Goal: Task Accomplishment & Management: Manage account settings

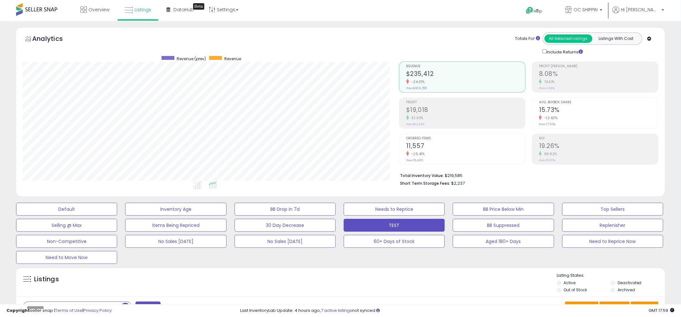
scroll to position [132, 376]
click at [331, 40] on div "Analytics Totals For All Selected Listings Listings With Cost Include Returns" at bounding box center [341, 43] width 636 height 23
click at [342, 34] on div "Analytics Totals For All Selected Listings Listings With Cost Include Returns" at bounding box center [341, 43] width 636 height 23
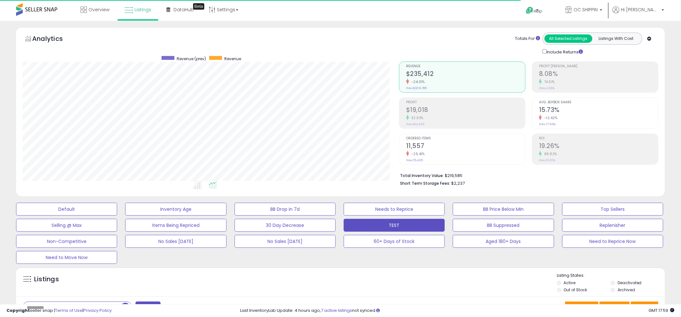
click at [339, 35] on div "Analytics Totals For All Selected Listings Listings With Cost Include Returns" at bounding box center [341, 43] width 636 height 23
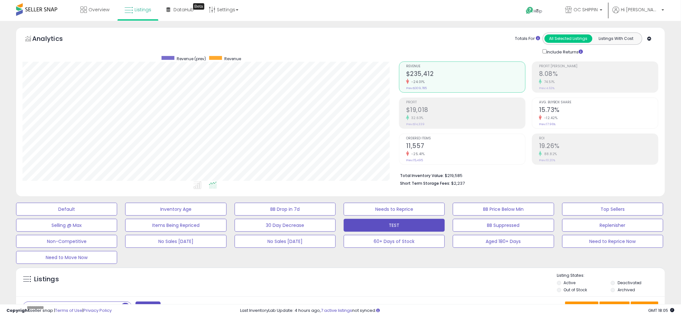
drag, startPoint x: 371, startPoint y: 32, endPoint x: 328, endPoint y: 35, distance: 43.2
click at [358, 32] on div "Analytics Totals For All Selected Listings Listings With Cost Include Returns" at bounding box center [340, 111] width 649 height 169
click at [336, 191] on ul at bounding box center [199, 186] width 382 height 12
click at [336, 189] on ul at bounding box center [199, 186] width 382 height 12
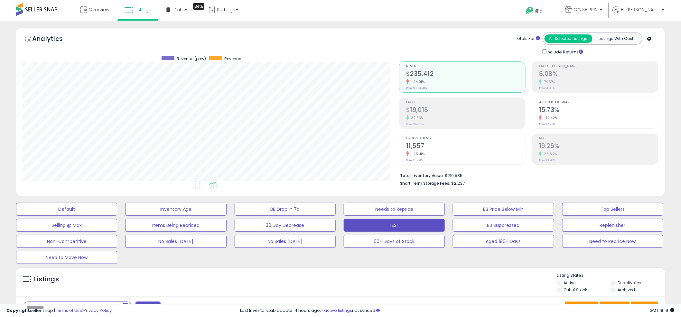
click at [445, 38] on div "Totals For All Selected Listings Listings With Cost Include Returns" at bounding box center [526, 43] width 254 height 23
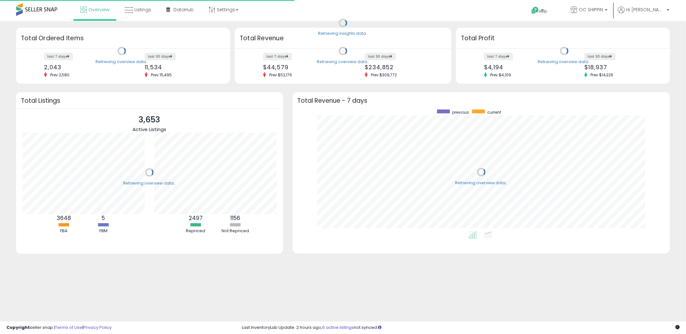
scroll to position [121, 365]
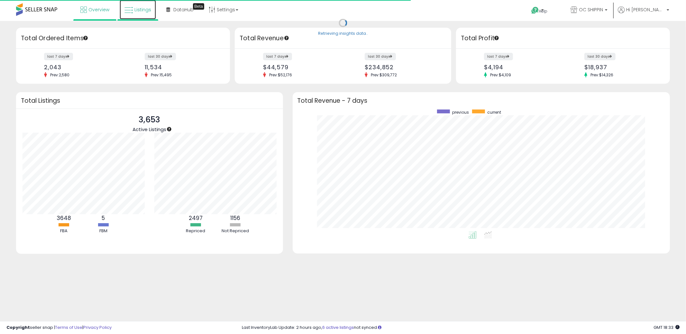
click at [142, 7] on span "Listings" at bounding box center [142, 9] width 17 height 6
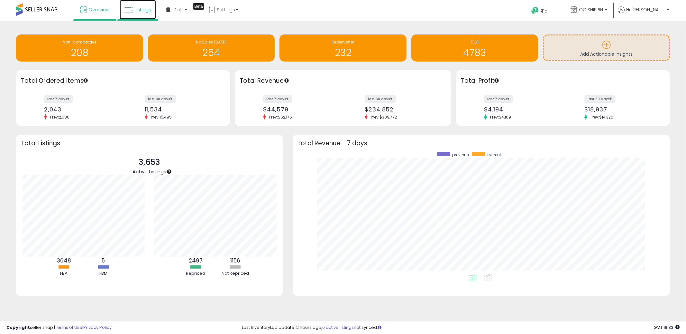
click at [138, 9] on span "Listings" at bounding box center [142, 9] width 17 height 6
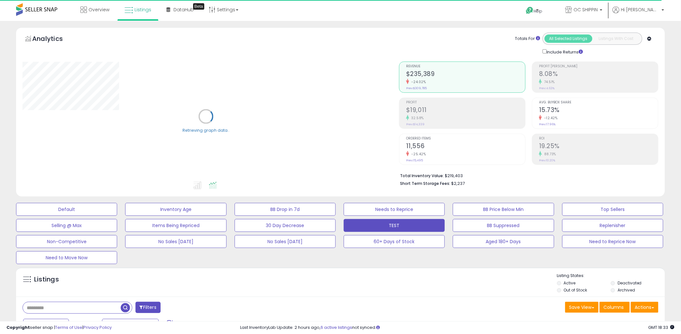
drag, startPoint x: 94, startPoint y: 313, endPoint x: 85, endPoint y: 308, distance: 10.4
click at [93, 313] on input "text" at bounding box center [72, 307] width 98 height 11
click at [82, 307] on input "text" at bounding box center [103, 307] width 160 height 11
type input "**********"
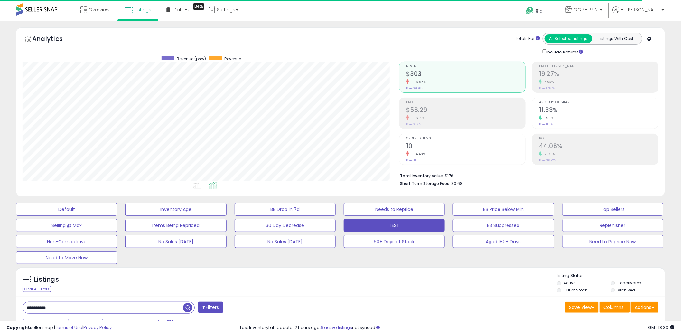
scroll to position [132, 376]
click at [338, 256] on div "Default Inventory Age BB Drop in 7d Needs to Reprice BB Price Below Min Top Sel…" at bounding box center [340, 231] width 665 height 64
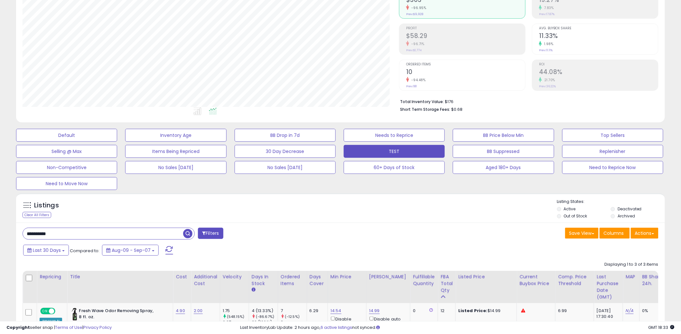
scroll to position [106, 0]
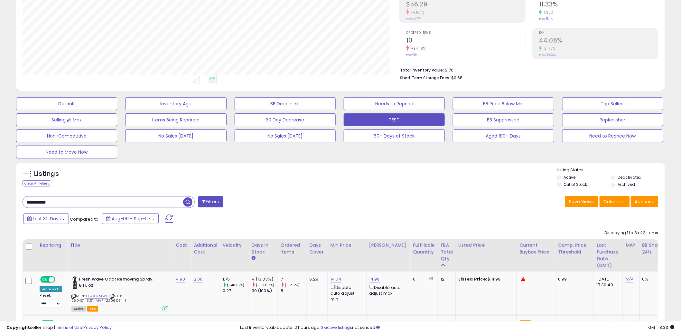
click at [157, 202] on input "**********" at bounding box center [103, 201] width 160 height 11
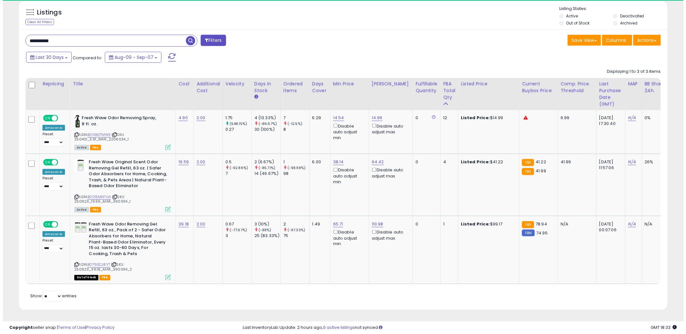
scroll to position [132, 376]
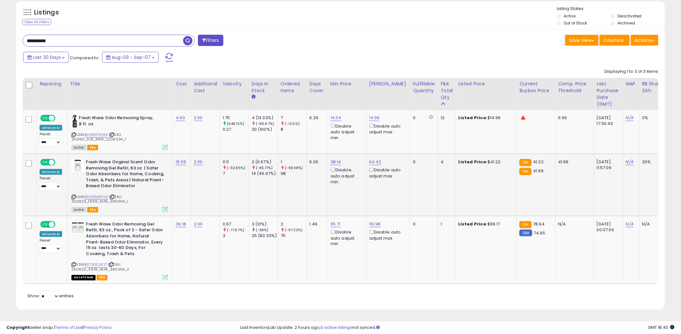
click at [334, 202] on td "38.14 Disable auto adjust min" at bounding box center [346, 185] width 39 height 62
click at [338, 194] on td "38.14 Disable auto adjust min" at bounding box center [346, 185] width 39 height 62
click at [333, 194] on td "38.14 Disable auto adjust min" at bounding box center [346, 185] width 39 height 62
click at [162, 207] on icon at bounding box center [164, 209] width 5 height 5
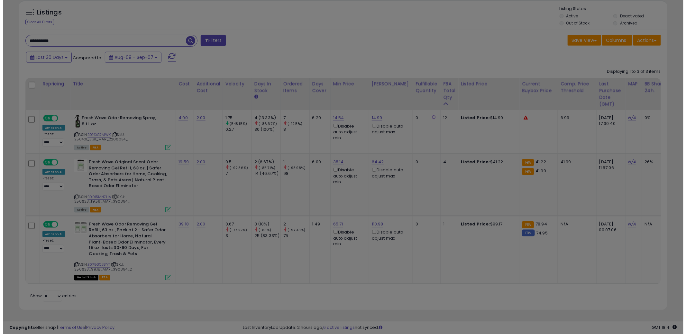
scroll to position [132, 380]
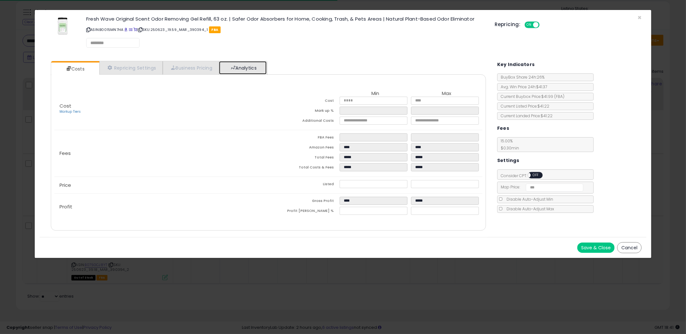
click at [267, 71] on link "Analytics" at bounding box center [243, 67] width 48 height 13
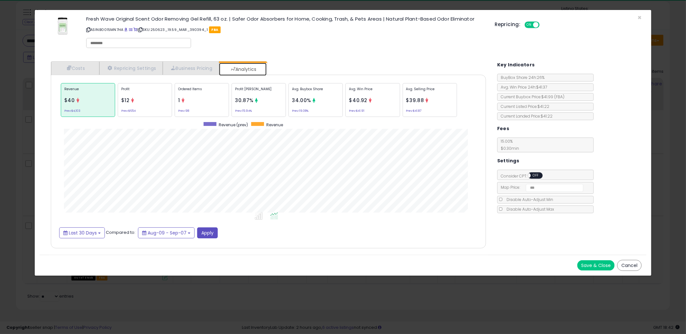
scroll to position [198, 448]
click at [148, 100] on div "Profit $12 Prev: $654" at bounding box center [145, 100] width 54 height 34
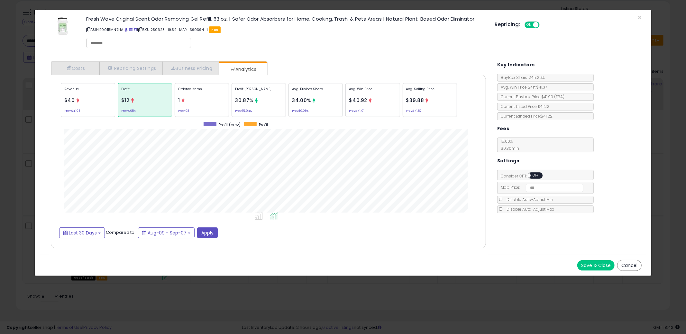
click at [67, 100] on span "$40" at bounding box center [69, 100] width 11 height 7
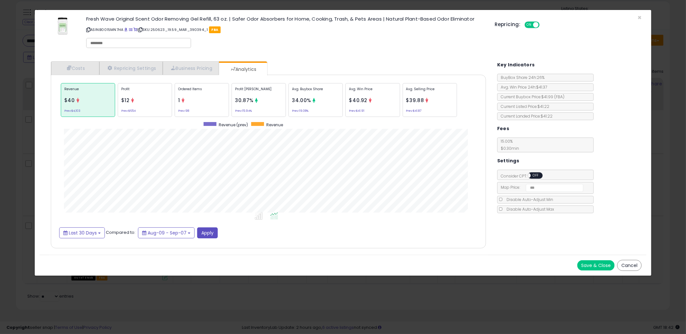
drag, startPoint x: 179, startPoint y: 100, endPoint x: 187, endPoint y: 100, distance: 8.0
click at [179, 100] on span "1" at bounding box center [179, 100] width 2 height 7
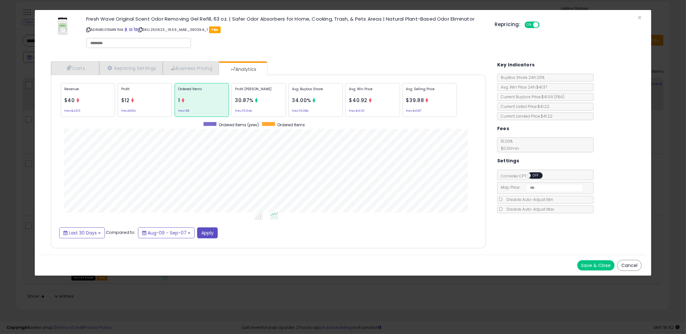
click at [339, 42] on div "Fresh Wave Original Scent Odor Removing Gel Refill, 63 oz. | Safer Odor Absorbe…" at bounding box center [285, 33] width 409 height 37
click at [329, 50] on div "Fresh Wave Original Scent Odor Removing Gel Refill, 63 oz. | Safer Odor Absorbe…" at bounding box center [285, 33] width 409 height 37
click at [333, 46] on div "Fresh Wave Original Scent Odor Removing Gel Refill, 63 oz. | Safer Odor Absorbe…" at bounding box center [285, 33] width 409 height 37
click at [347, 46] on div "Fresh Wave Original Scent Odor Removing Gel Refill, 63 oz. | Safer Odor Absorbe…" at bounding box center [285, 33] width 409 height 37
click at [7, 150] on div "× Close Fresh Wave Original Scent Odor Removing Gel Refill, 63 oz. | Safer Odor…" at bounding box center [343, 167] width 686 height 334
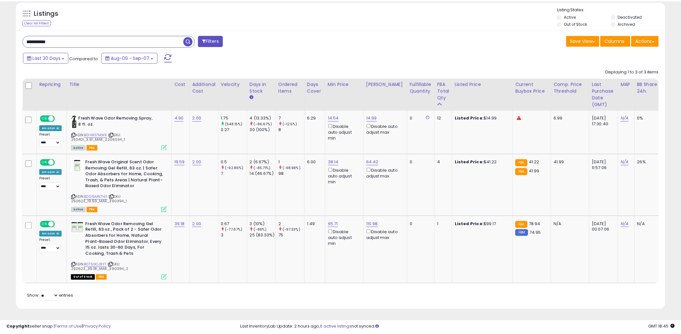
scroll to position [321546, 321300]
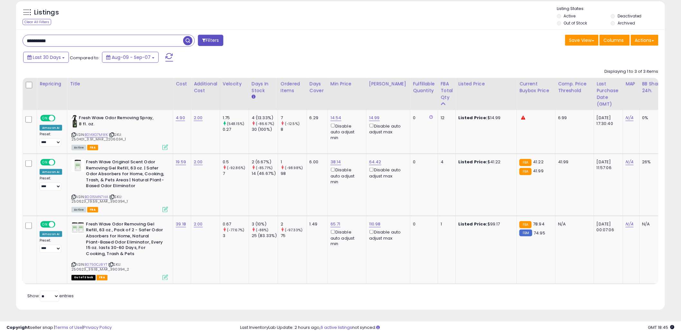
click at [319, 51] on div "Last 30 Days Compared to: Aug-09 - Sep-07" at bounding box center [260, 58] width 477 height 14
click at [349, 43] on div "**********" at bounding box center [340, 170] width 649 height 280
click at [351, 44] on div "**********" at bounding box center [340, 170] width 649 height 280
click at [351, 45] on div "**********" at bounding box center [340, 170] width 649 height 280
click at [356, 44] on div "**********" at bounding box center [340, 170] width 649 height 280
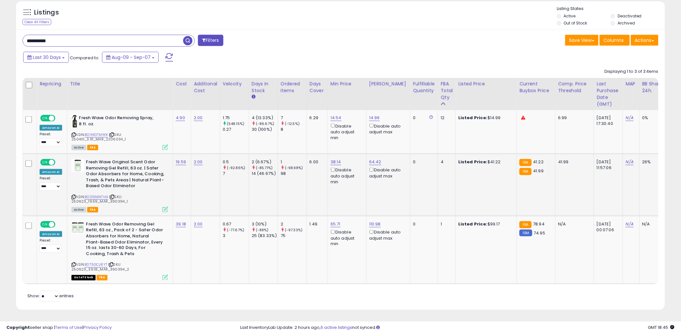
click at [340, 195] on td "38.14 Disable auto adjust min" at bounding box center [346, 185] width 39 height 62
click at [334, 191] on td "38.14 Disable auto adjust min" at bounding box center [346, 185] width 39 height 62
click at [336, 191] on td "38.14 Disable auto adjust min" at bounding box center [346, 185] width 39 height 62
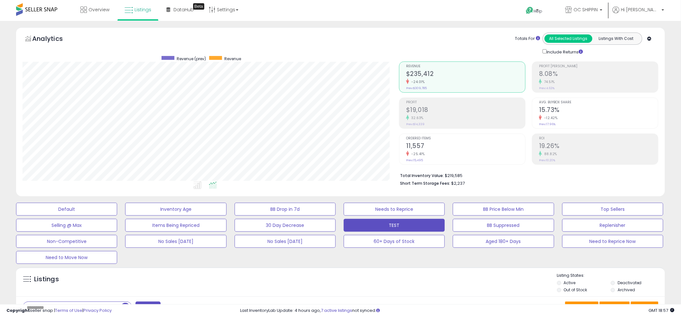
scroll to position [132, 376]
click at [335, 187] on ul at bounding box center [199, 186] width 382 height 12
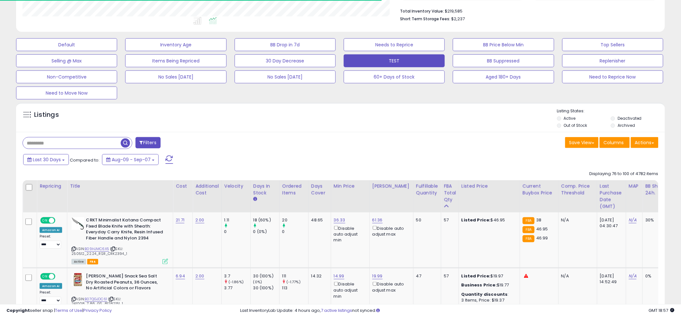
scroll to position [168, 0]
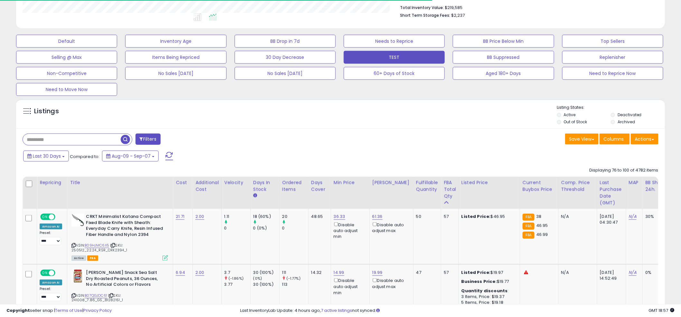
click at [334, 127] on div "Listings Active" at bounding box center [340, 114] width 649 height 30
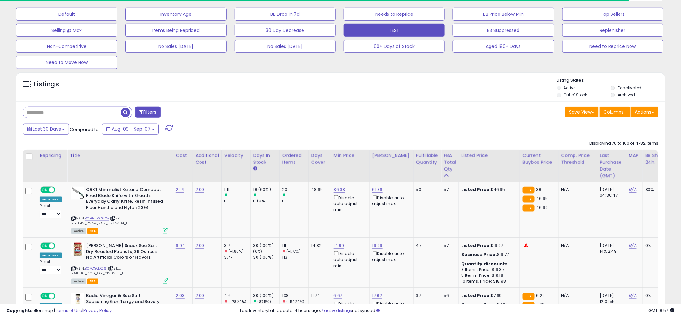
scroll to position [198, 0]
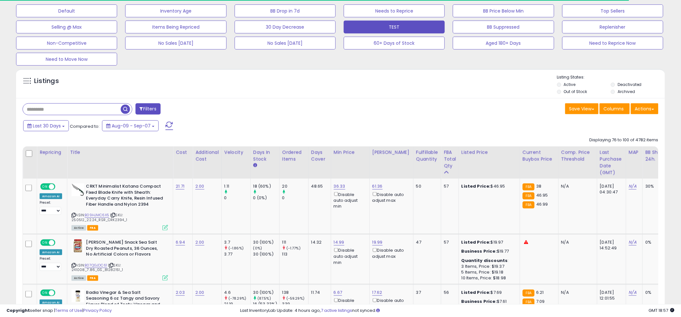
click at [341, 112] on div "Save View Save As New View Update Current View Columns Actions Import Export Vi…" at bounding box center [501, 109] width 323 height 13
click at [101, 213] on link "B09HJMC6X5" at bounding box center [97, 214] width 24 height 5
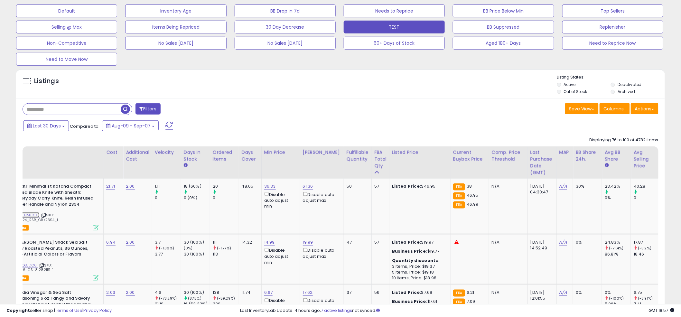
scroll to position [0, 60]
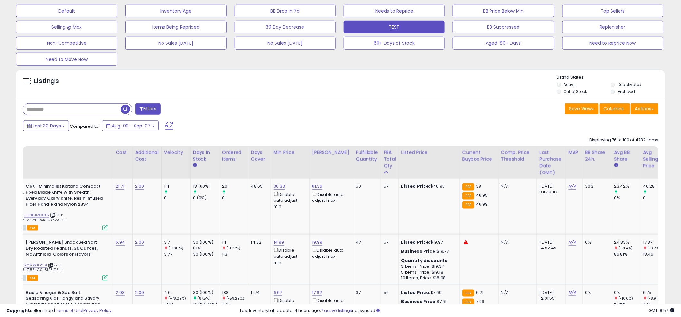
click at [368, 108] on div "Save View Save As New View Update Current View Columns Actions Import Export Vi…" at bounding box center [501, 109] width 323 height 13
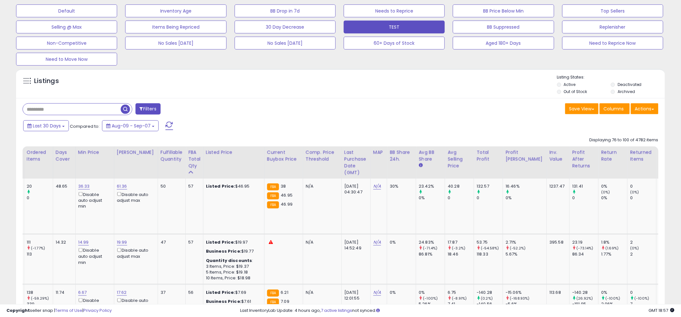
scroll to position [0, 0]
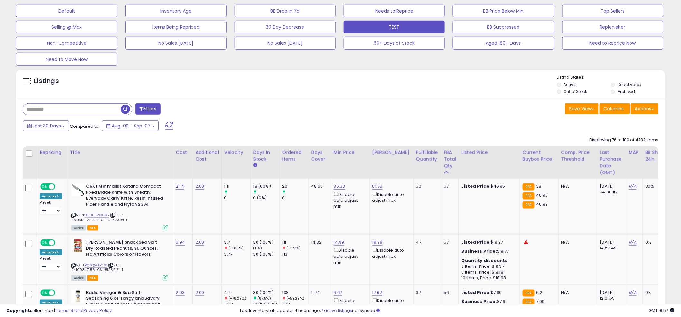
click at [329, 105] on div "Filters" at bounding box center [179, 109] width 323 height 13
click at [380, 130] on div "Last 30 Days Compared to: Aug-09 - Sep-07" at bounding box center [260, 126] width 477 height 14
drag, startPoint x: 105, startPoint y: 221, endPoint x: 120, endPoint y: 221, distance: 14.5
click at [121, 220] on span "| SKU: 250512_22.24_RSR_CRK2394_1" at bounding box center [99, 217] width 56 height 10
copy span "CRK2394"
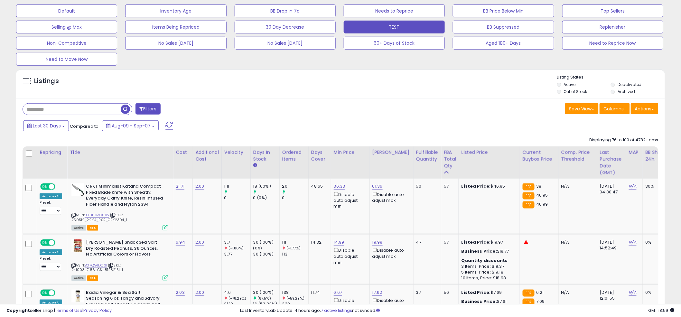
click at [351, 91] on div "Listings" at bounding box center [340, 85] width 649 height 22
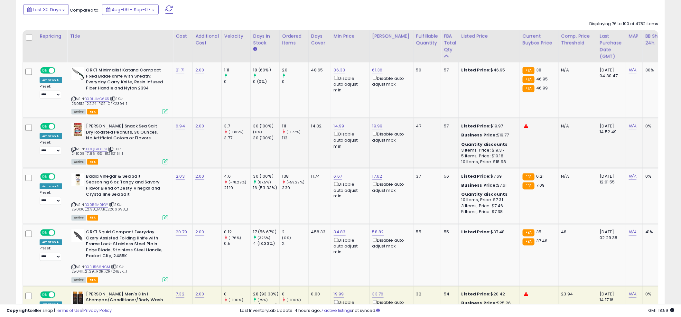
scroll to position [325, 0]
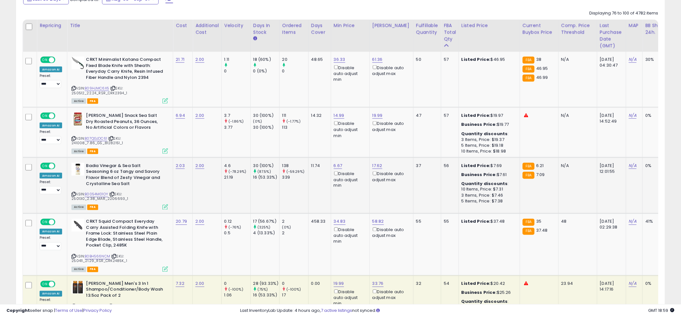
click at [314, 181] on td "11.74" at bounding box center [319, 185] width 23 height 56
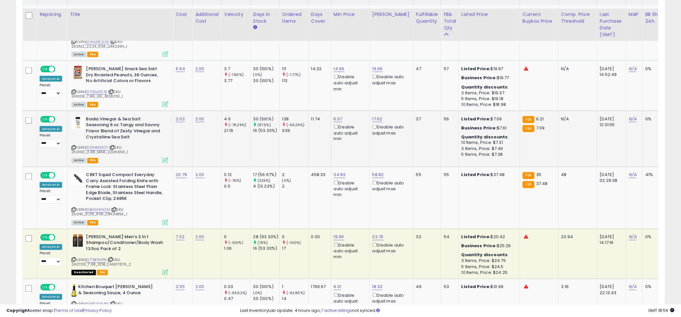
scroll to position [408, 0]
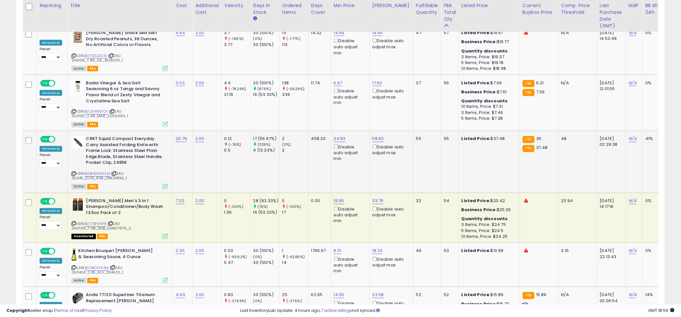
click at [314, 179] on td "458.33" at bounding box center [319, 162] width 23 height 62
drag, startPoint x: 103, startPoint y: 178, endPoint x: 120, endPoint y: 179, distance: 17.1
click at [120, 179] on span "| SKU: 250411_21.29_RSR_CRK2485K_1" at bounding box center [99, 176] width 56 height 10
copy span "CRK2485K"
click at [94, 173] on link "B0BH566NCM" at bounding box center [97, 173] width 25 height 5
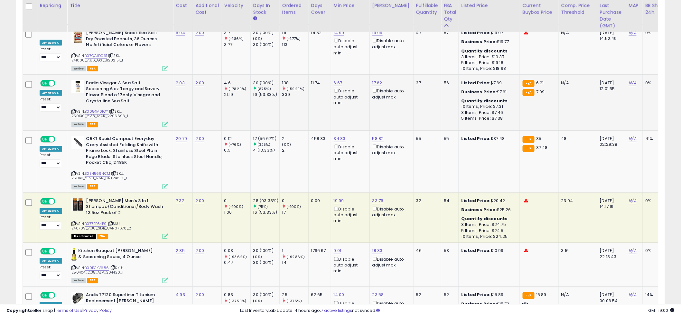
click at [334, 113] on td "6.67 Disable auto adjust min" at bounding box center [350, 103] width 39 height 56
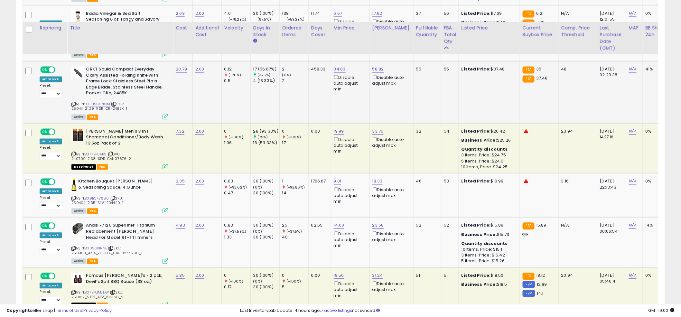
scroll to position [520, 0]
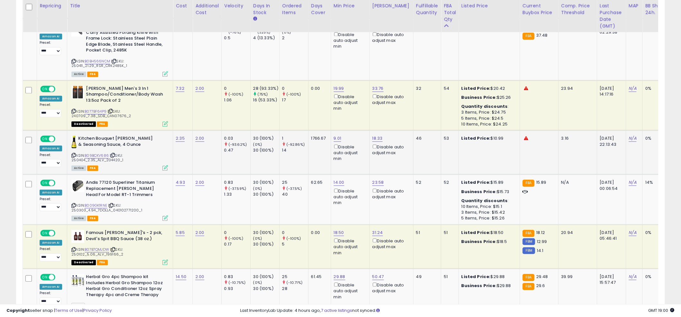
click at [305, 164] on td "1 (-92.86%) 14" at bounding box center [293, 152] width 29 height 44
click at [96, 155] on link "B09BCKV686" at bounding box center [97, 155] width 24 height 5
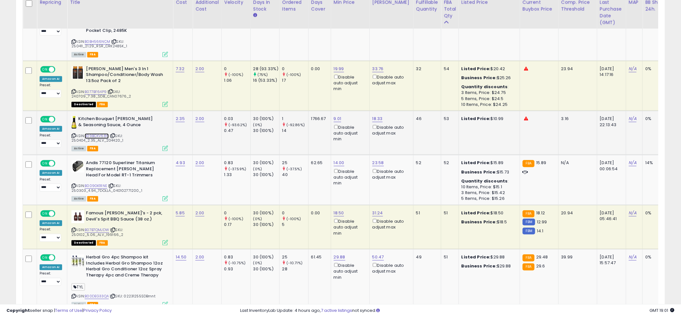
scroll to position [544, 0]
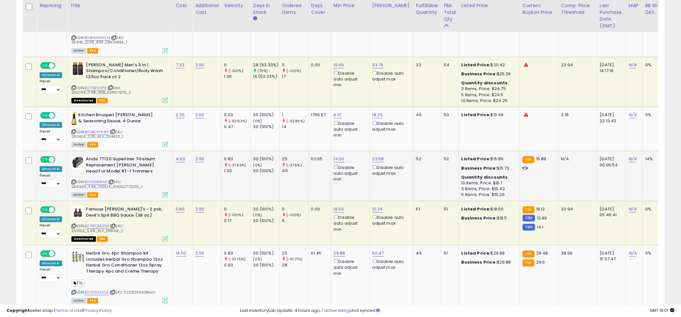
click at [301, 184] on td "25 (-37.5%) 40" at bounding box center [293, 176] width 29 height 50
click at [213, 171] on td "2.00" at bounding box center [207, 176] width 29 height 50
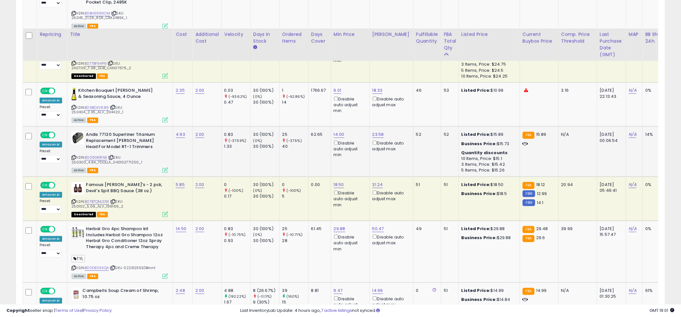
scroll to position [597, 0]
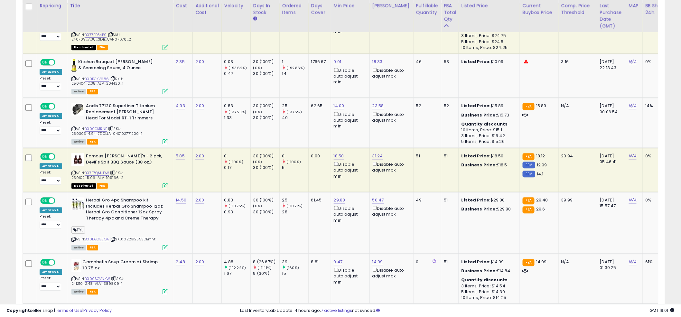
click at [258, 176] on td "30 (100%) (0%) 30 (100%)" at bounding box center [264, 170] width 29 height 44
click at [98, 168] on div "ASIN: B07B7QMJDW | SKU: 250102_5.06_ALV_199166_2 Deactivated FBA" at bounding box center [119, 170] width 97 height 34
click at [96, 170] on link "B07B7QMJDW" at bounding box center [97, 172] width 24 height 5
click at [316, 174] on td "0.00" at bounding box center [319, 170] width 23 height 44
click at [319, 172] on td "0.00" at bounding box center [319, 170] width 23 height 44
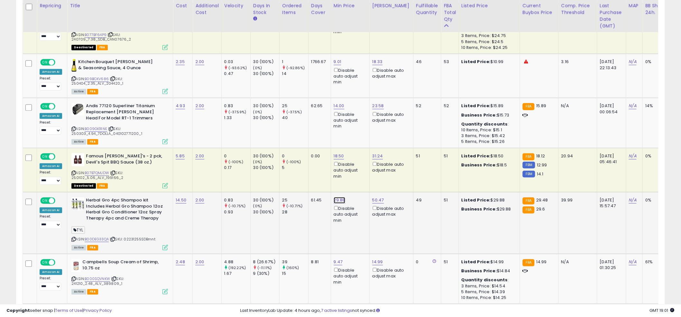
click at [336, 198] on link "29.88" at bounding box center [340, 200] width 12 height 6
type input "**"
click button "submit" at bounding box center [358, 176] width 11 height 10
click at [316, 171] on tr "**********" at bounding box center [482, 170] width 918 height 44
click at [316, 171] on td "0.00" at bounding box center [319, 170] width 23 height 44
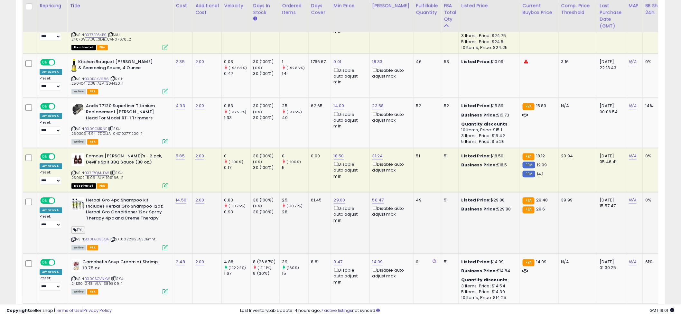
click at [317, 176] on td "0.00" at bounding box center [319, 170] width 23 height 44
click at [316, 175] on td "0.00" at bounding box center [319, 170] width 23 height 44
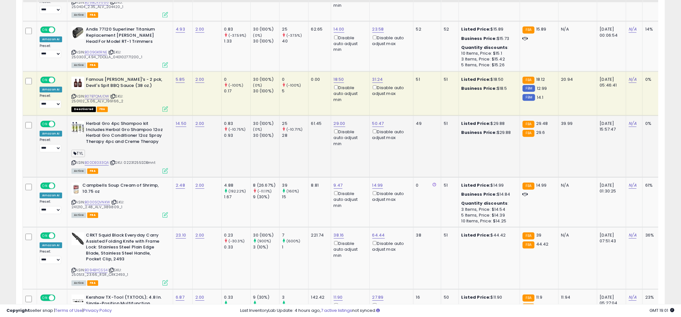
scroll to position [677, 0]
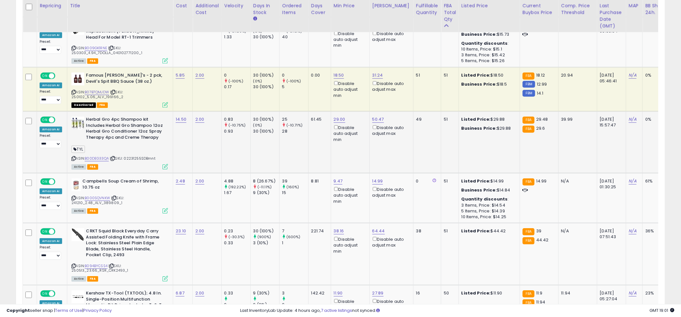
click at [315, 133] on td "61.45" at bounding box center [319, 142] width 23 height 62
click at [104, 197] on link "B000SQVNKW" at bounding box center [97, 197] width 25 height 5
click at [304, 154] on td "25 (-10.71%) 28" at bounding box center [293, 142] width 29 height 62
click at [343, 148] on td "29.00 Disable auto adjust min" at bounding box center [350, 142] width 39 height 62
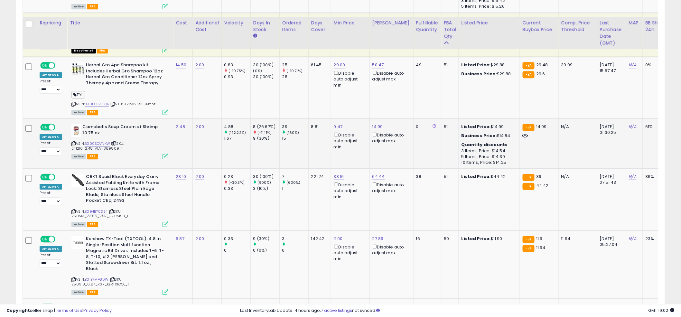
scroll to position [832, 0]
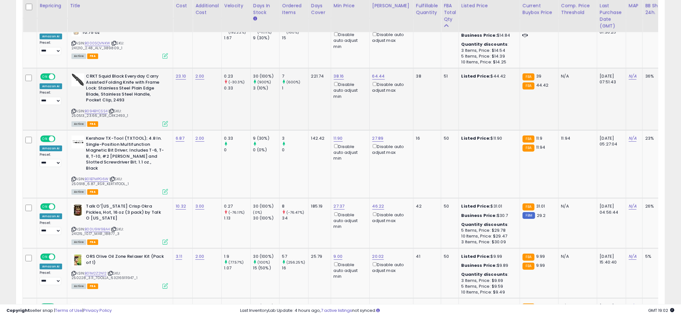
click at [339, 112] on td "38.16 Disable auto adjust min" at bounding box center [350, 99] width 39 height 62
click at [336, 111] on td "38.16 Disable auto adjust min" at bounding box center [350, 99] width 39 height 62
click at [333, 108] on td "38.16 Disable auto adjust min" at bounding box center [350, 99] width 39 height 62
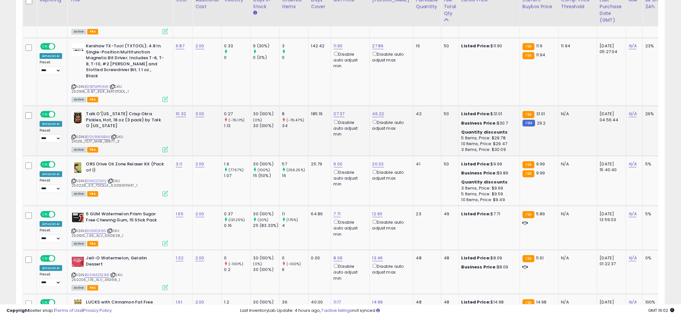
scroll to position [925, 0]
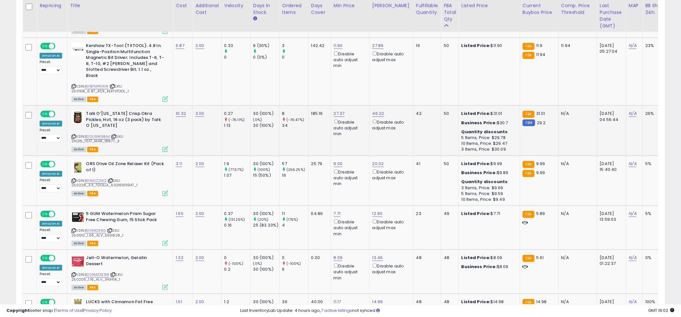
click at [335, 133] on td "27.37 Disable auto adjust min" at bounding box center [350, 131] width 39 height 50
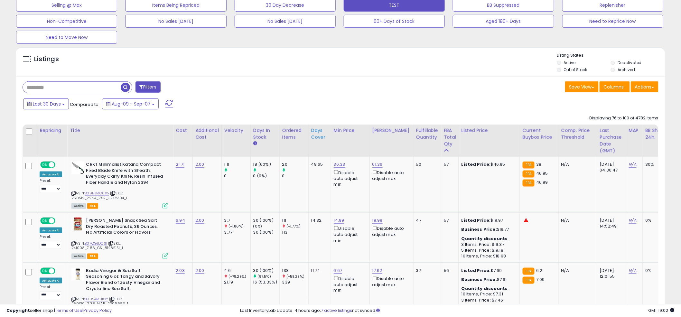
click at [318, 132] on div "Days Cover" at bounding box center [319, 134] width 17 height 14
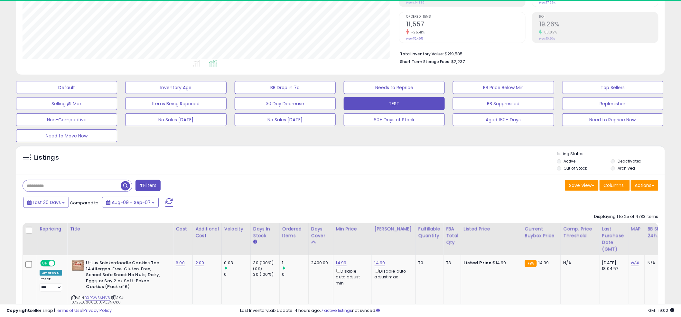
scroll to position [220, 0]
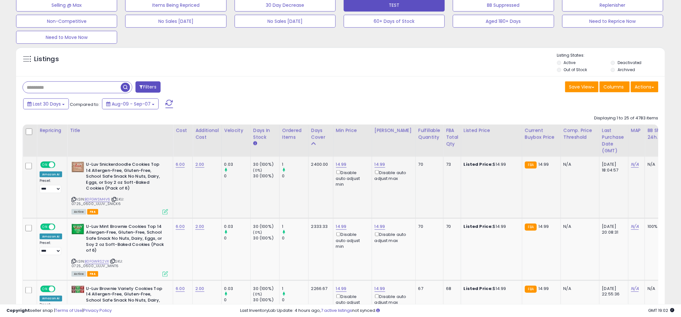
click at [321, 192] on td "2400.00" at bounding box center [320, 187] width 25 height 61
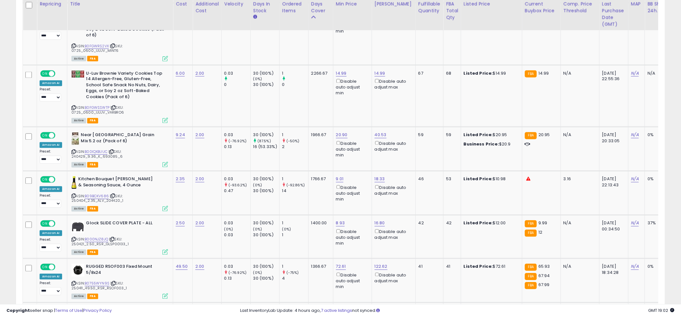
scroll to position [436, 0]
click at [320, 154] on td "1966.67" at bounding box center [320, 149] width 25 height 44
click at [91, 149] on link "B00IQXBUUC" at bounding box center [96, 151] width 23 height 5
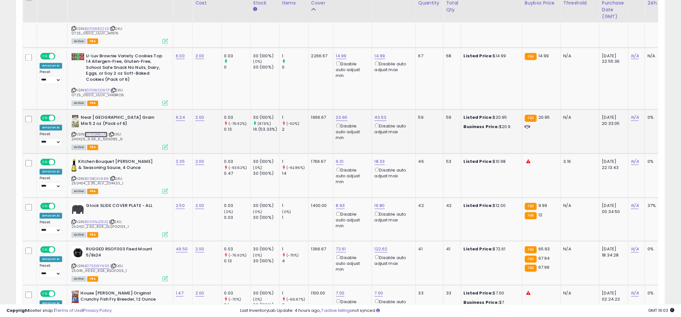
scroll to position [453, 0]
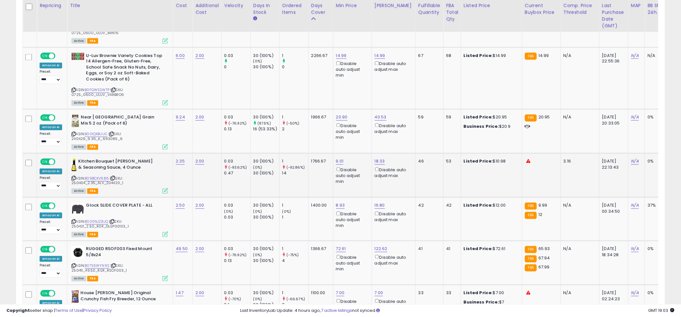
click at [316, 170] on td "1766.67" at bounding box center [320, 175] width 25 height 44
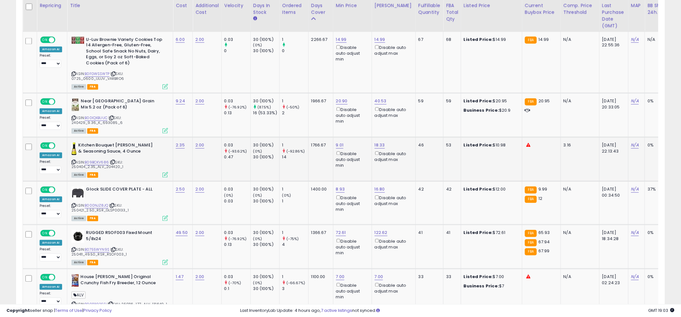
scroll to position [471, 0]
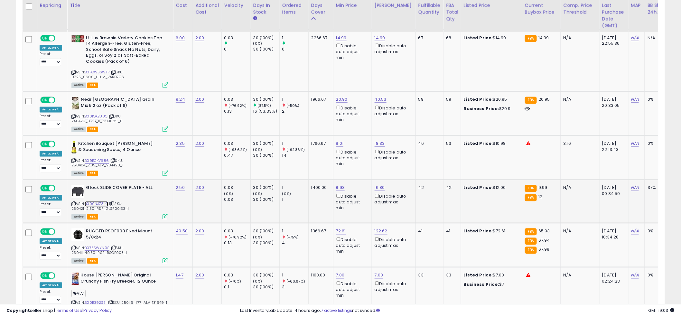
click at [94, 202] on link "B000NJZ8JQ" at bounding box center [96, 203] width 23 height 5
click at [340, 188] on link "8.93" at bounding box center [340, 188] width 9 height 6
click at [372, 187] on td "16.80 Disable auto adjust max" at bounding box center [394, 201] width 44 height 43
click at [374, 186] on link "16.80" at bounding box center [379, 188] width 10 height 6
drag, startPoint x: 369, startPoint y: 163, endPoint x: 319, endPoint y: 159, distance: 50.3
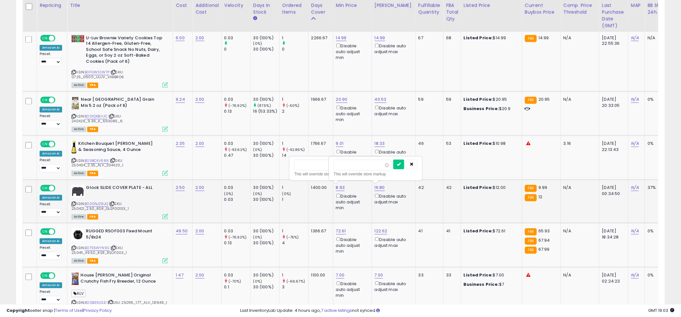
click at [320, 180] on tr "**********" at bounding box center [484, 201] width 922 height 43
type input "****"
click button "submit" at bounding box center [398, 165] width 11 height 10
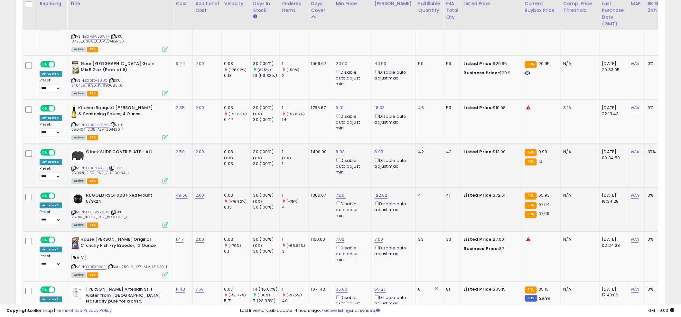
scroll to position [507, 0]
click at [97, 211] on link "B0755WYN9S" at bounding box center [97, 211] width 25 height 5
click at [343, 196] on link "72.61" at bounding box center [341, 195] width 10 height 6
drag, startPoint x: 330, startPoint y: 174, endPoint x: 289, endPoint y: 171, distance: 40.9
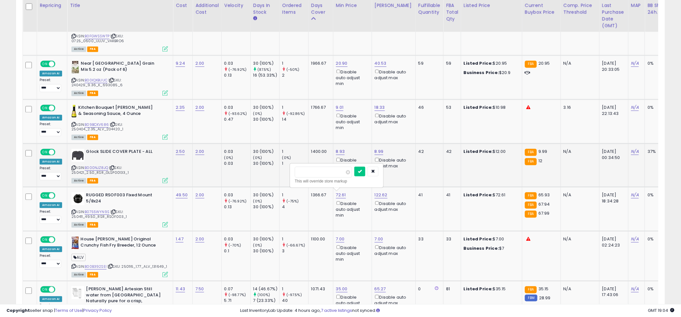
type input "**"
click button "submit" at bounding box center [359, 172] width 11 height 10
click at [314, 205] on td "1366.67" at bounding box center [320, 209] width 25 height 44
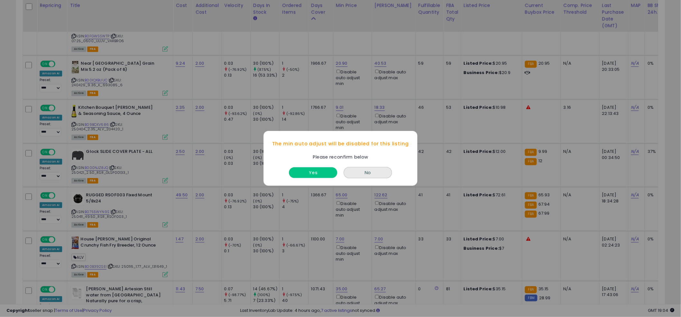
click at [311, 172] on button "Yes" at bounding box center [313, 173] width 48 height 11
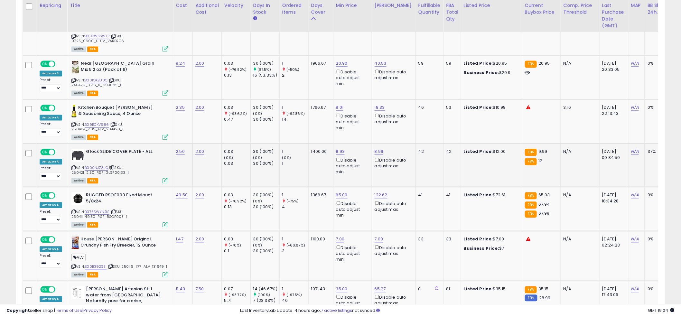
click at [316, 183] on td "1400.00" at bounding box center [320, 165] width 25 height 43
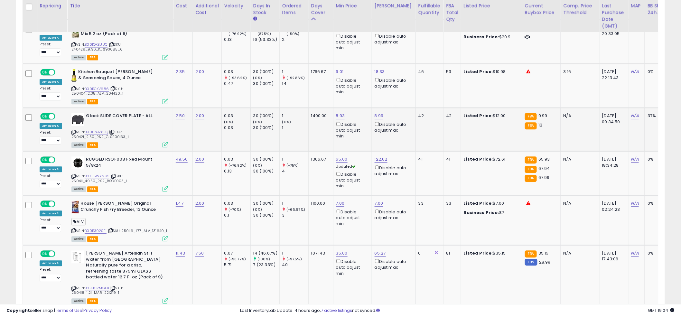
scroll to position [548, 0]
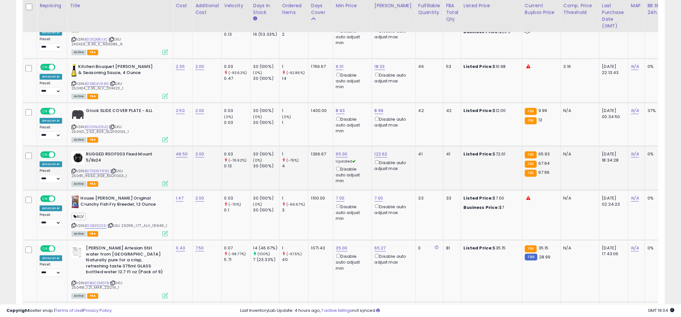
click at [310, 168] on td "1366.67" at bounding box center [320, 168] width 25 height 44
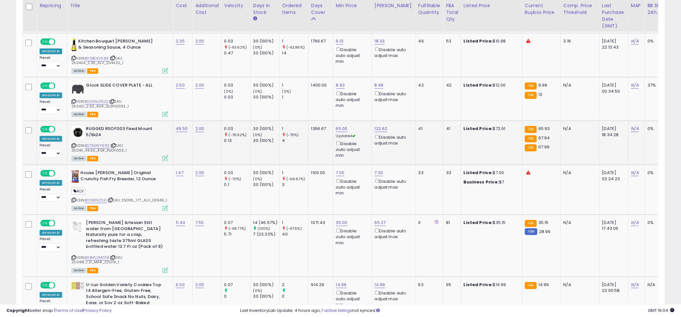
click at [313, 170] on div "1100.00" at bounding box center [319, 173] width 17 height 6
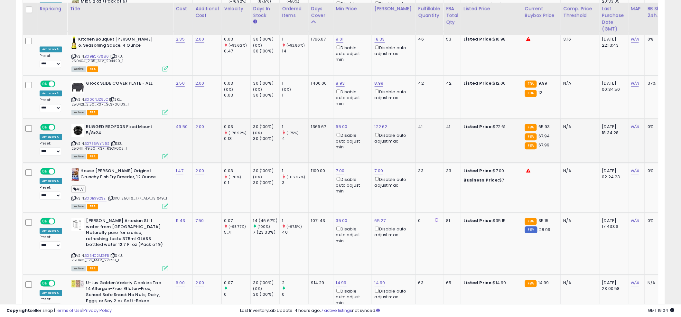
scroll to position [578, 0]
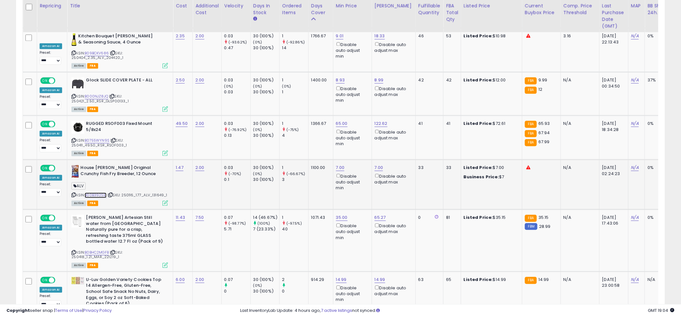
click at [92, 193] on link "B00B392SEI" at bounding box center [96, 194] width 22 height 5
click at [338, 166] on link "7.00" at bounding box center [340, 167] width 9 height 6
click at [321, 137] on div "**** This will override store markup" at bounding box center [336, 147] width 93 height 23
click at [319, 141] on input "****" at bounding box center [322, 144] width 57 height 11
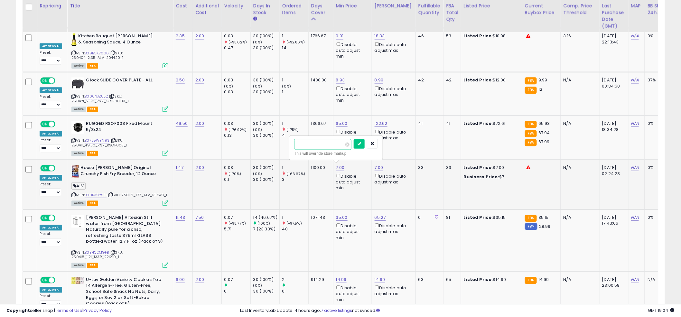
click at [319, 141] on input "****" at bounding box center [322, 144] width 57 height 11
type input "*"
click button "submit" at bounding box center [359, 144] width 11 height 10
click at [377, 168] on link "7.00" at bounding box center [378, 167] width 9 height 6
click at [362, 152] on div "This will override store markup" at bounding box center [375, 153] width 84 height 6
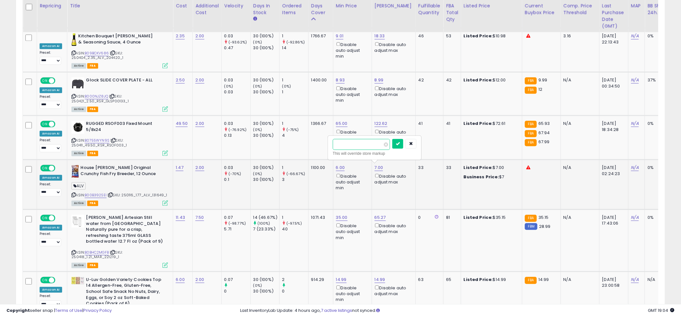
click at [361, 144] on input "****" at bounding box center [361, 144] width 57 height 11
type input "*"
click button "submit" at bounding box center [397, 144] width 11 height 10
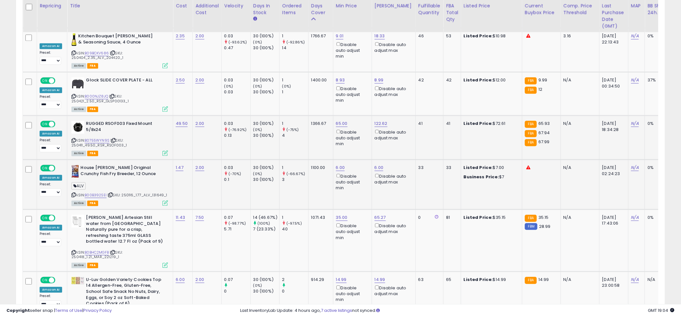
click at [349, 150] on td "65.00 Disable auto adjust min" at bounding box center [352, 137] width 39 height 44
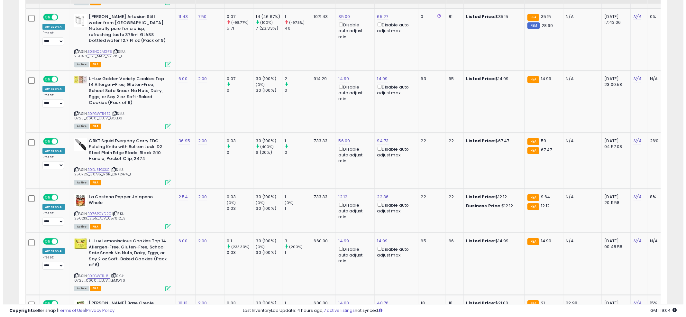
scroll to position [783, 0]
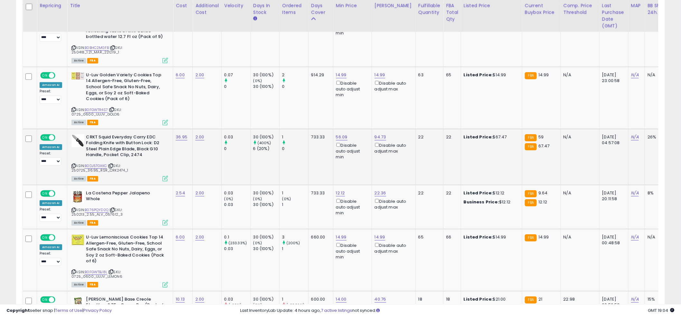
click at [162, 176] on icon at bounding box center [164, 178] width 5 height 5
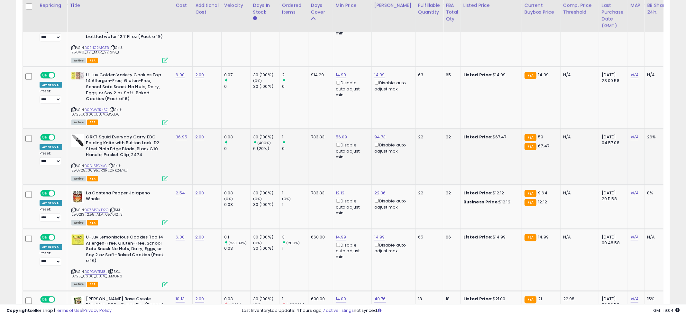
scroll to position [132, 380]
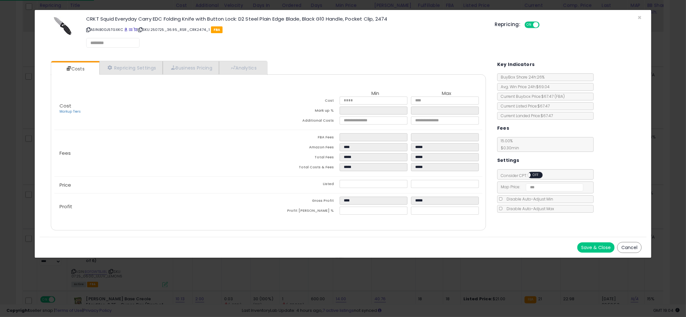
click at [254, 60] on div "Costs Repricing Settings Business Pricing Analytics Cost" at bounding box center [268, 146] width 448 height 181
click at [250, 64] on link "Analytics" at bounding box center [243, 67] width 48 height 13
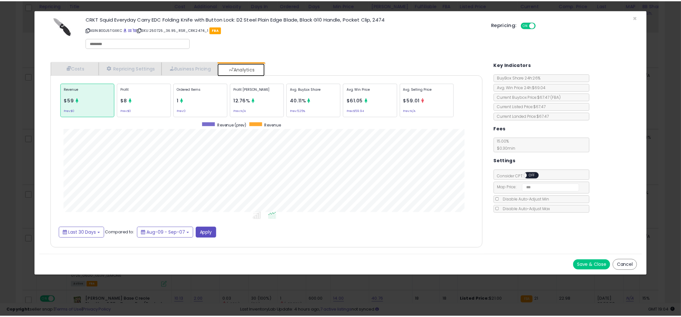
scroll to position [198, 448]
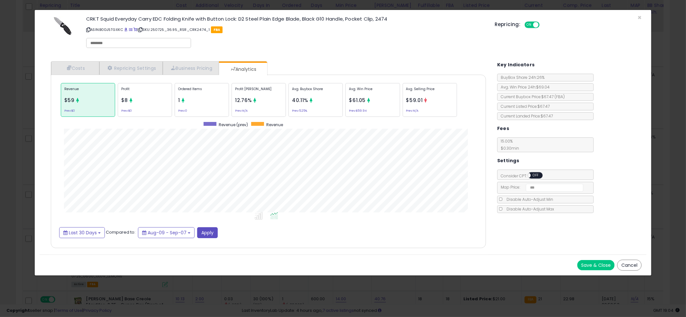
click at [7, 144] on div "× Close CRKT Squid Everyday Carry EDC Folding Knife with Button Lock: D2 Steel …" at bounding box center [343, 158] width 686 height 317
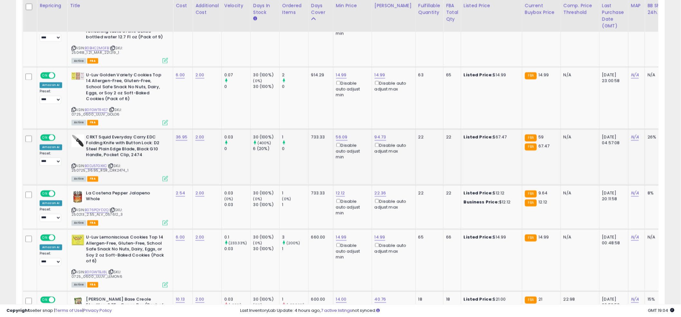
scroll to position [321546, 321300]
click at [87, 163] on link "B0DJ5TGXKC" at bounding box center [96, 165] width 22 height 5
click at [337, 166] on td "56.09 Disable auto adjust min" at bounding box center [352, 157] width 39 height 56
click at [340, 158] on td "56.09 Disable auto adjust min" at bounding box center [352, 157] width 39 height 56
click at [334, 164] on td "56.09 Disable auto adjust min" at bounding box center [352, 157] width 39 height 56
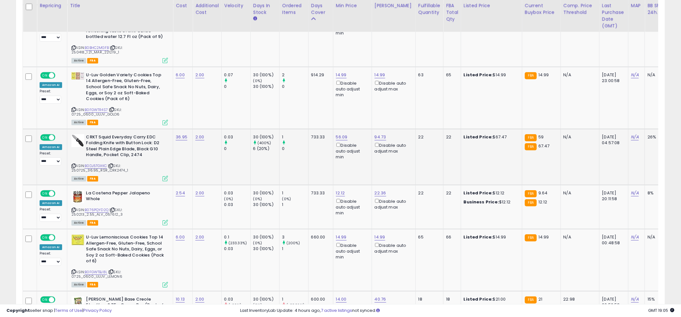
click at [335, 160] on td "56.09 Disable auto adjust min" at bounding box center [352, 157] width 39 height 56
click at [335, 159] on td "56.09 Disable auto adjust min" at bounding box center [352, 157] width 39 height 56
click at [315, 165] on td "733.33" at bounding box center [320, 157] width 25 height 56
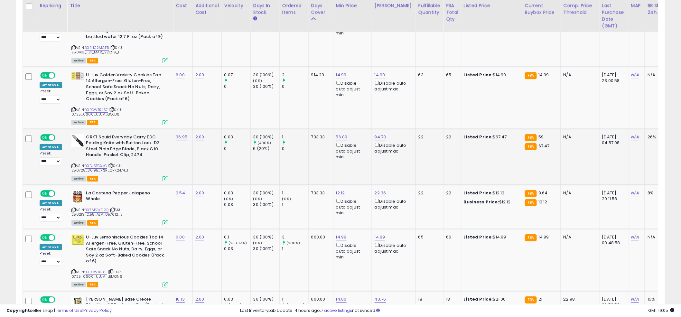
click at [315, 150] on td "733.33" at bounding box center [320, 157] width 25 height 56
click at [319, 151] on td "733.33" at bounding box center [320, 157] width 25 height 56
click at [316, 151] on td "733.33" at bounding box center [320, 157] width 25 height 56
click at [337, 161] on td "56.09 Disable auto adjust min" at bounding box center [352, 157] width 39 height 56
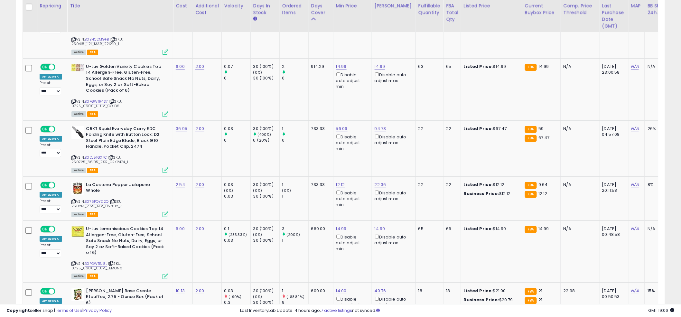
scroll to position [792, 0]
click at [94, 198] on link "B076PQYD2Q" at bounding box center [97, 200] width 24 height 5
click at [339, 181] on link "12.12" at bounding box center [340, 184] width 9 height 6
drag, startPoint x: 295, startPoint y: 156, endPoint x: 276, endPoint y: 151, distance: 19.8
click at [277, 152] on tbody "**********" at bounding box center [484, 275] width 922 height 1380
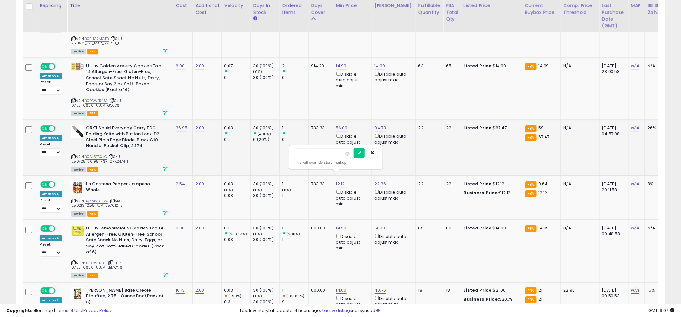
type input "*"
click button "submit" at bounding box center [359, 153] width 11 height 10
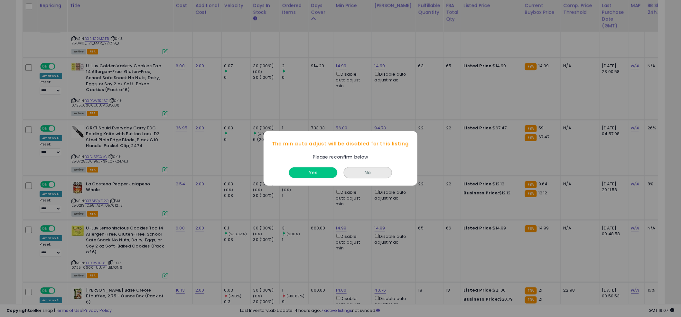
click at [310, 168] on button "Yes" at bounding box center [313, 173] width 48 height 11
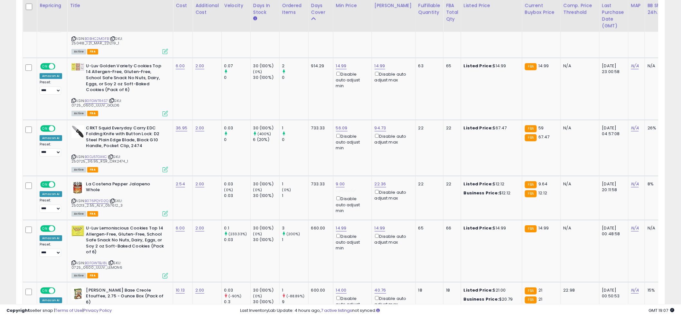
click at [310, 167] on td "733.33" at bounding box center [320, 148] width 25 height 56
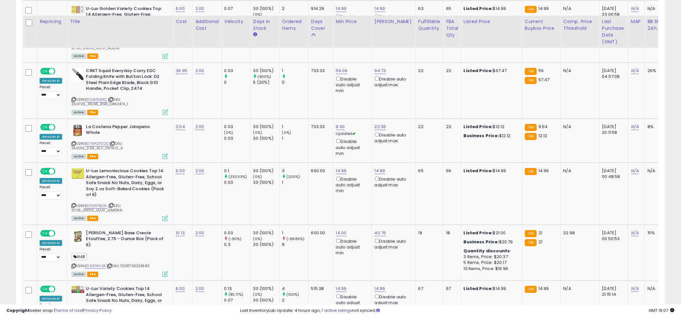
scroll to position [887, 0]
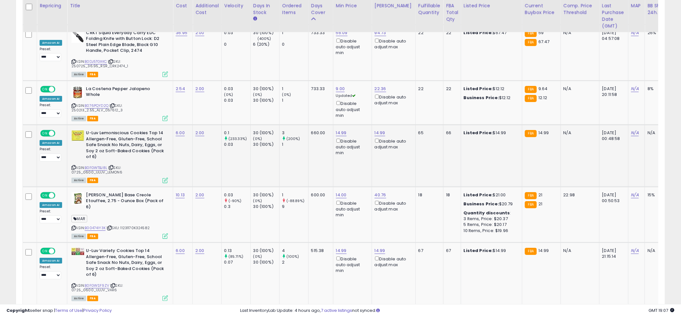
click at [310, 167] on td "660.00" at bounding box center [320, 155] width 25 height 62
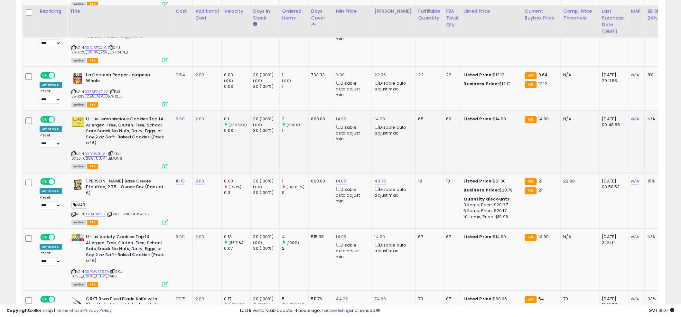
scroll to position [906, 0]
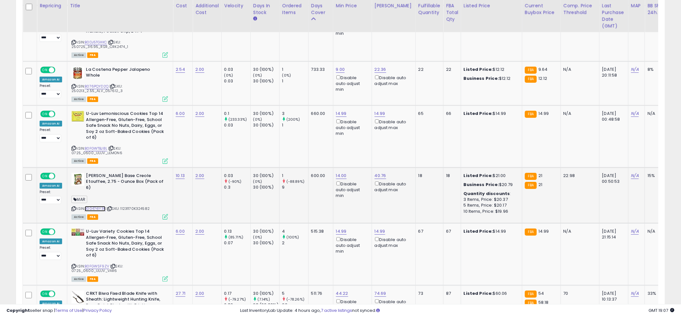
click at [93, 206] on link "B00474IY3K" at bounding box center [95, 208] width 21 height 5
click at [376, 172] on link "40.76" at bounding box center [380, 175] width 12 height 6
click at [368, 149] on input "*****" at bounding box center [362, 143] width 57 height 11
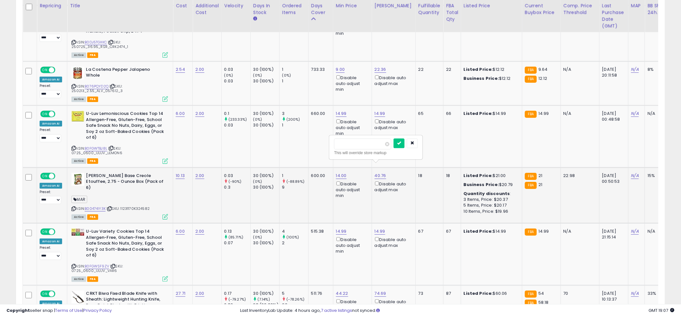
type input "*****"
click button "submit" at bounding box center [398, 143] width 11 height 10
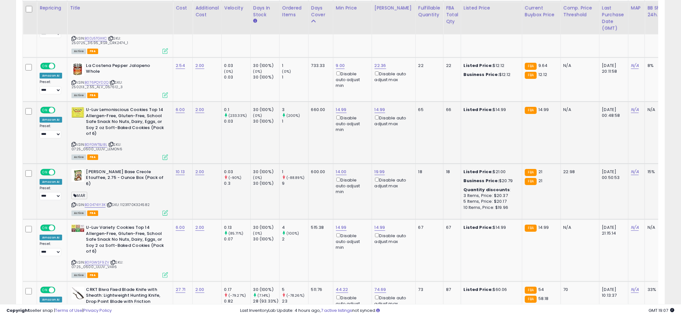
scroll to position [917, 0]
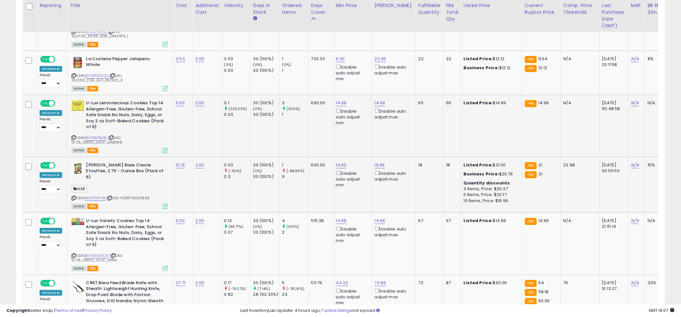
click at [351, 125] on td "14.99 Disable auto adjust min" at bounding box center [352, 126] width 39 height 62
click at [356, 127] on td "14.99 Disable auto adjust min" at bounding box center [352, 126] width 39 height 62
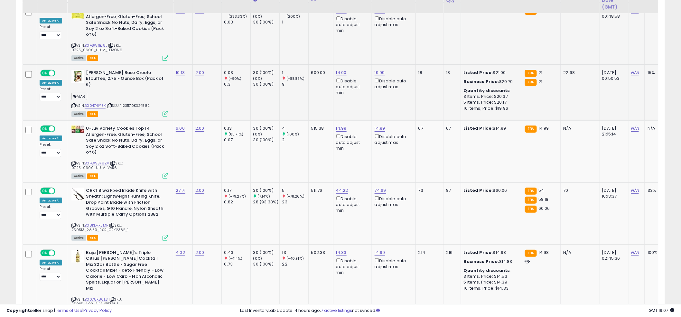
scroll to position [1029, 0]
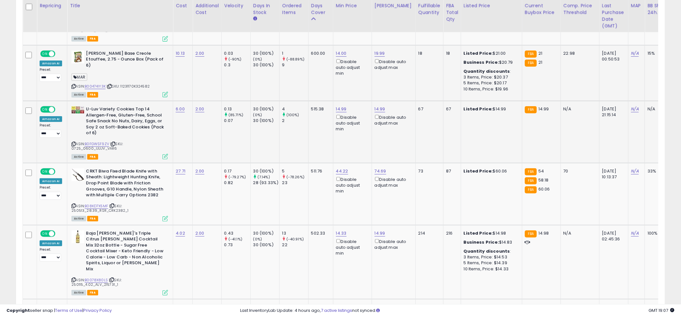
click at [337, 130] on td "14.99 Disable auto adjust min" at bounding box center [352, 132] width 39 height 62
click at [169, 174] on td "CRKT Biwa Fixed Blade Knife with Sheath: Lightweight Hunting Knife, Drop Point …" at bounding box center [120, 194] width 106 height 62
click at [91, 203] on link "B08KD7X5MF" at bounding box center [96, 205] width 23 height 5
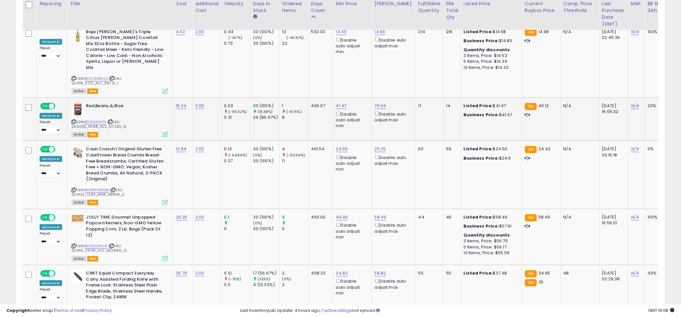
scroll to position [1247, 0]
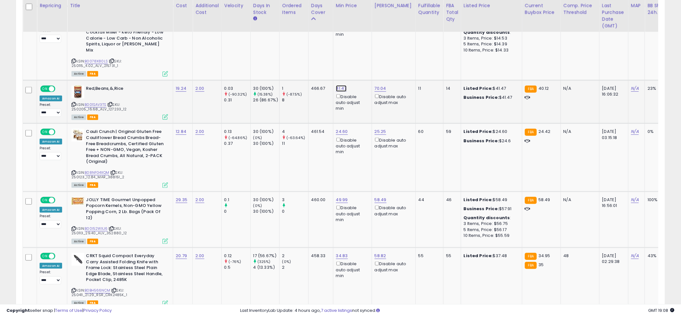
click at [339, 85] on link "41.47" at bounding box center [341, 88] width 11 height 6
type input "**"
click button "submit" at bounding box center [359, 49] width 11 height 10
click at [341, 152] on td "24.60 Disable auto adjust min" at bounding box center [352, 158] width 39 height 68
click at [341, 128] on link "24.60" at bounding box center [342, 131] width 12 height 6
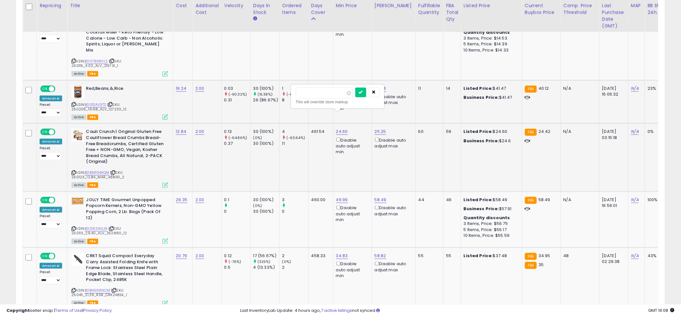
type input "**"
click button "submit" at bounding box center [360, 92] width 11 height 10
click at [342, 152] on td "24.00 Disable auto adjust min" at bounding box center [352, 158] width 39 height 68
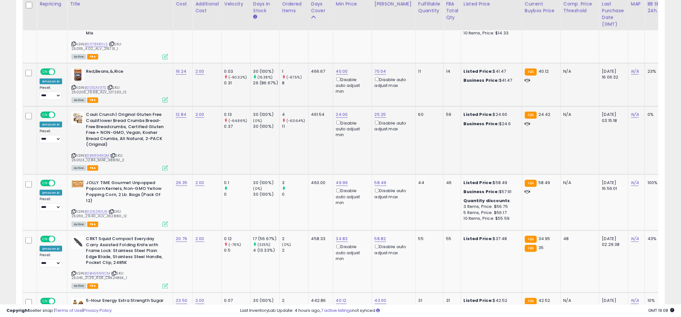
scroll to position [1283, 0]
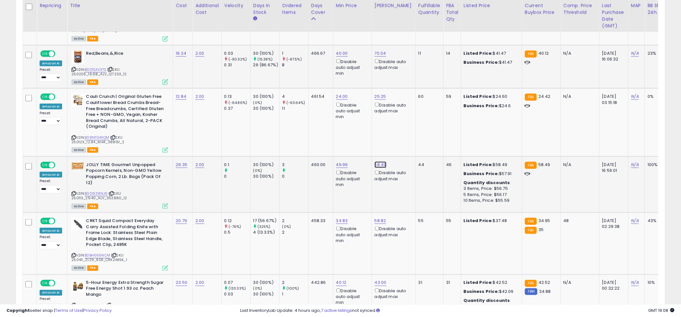
click at [379, 161] on link "58.49" at bounding box center [380, 164] width 12 height 6
click at [366, 127] on input "*****" at bounding box center [362, 125] width 57 height 11
type input "*****"
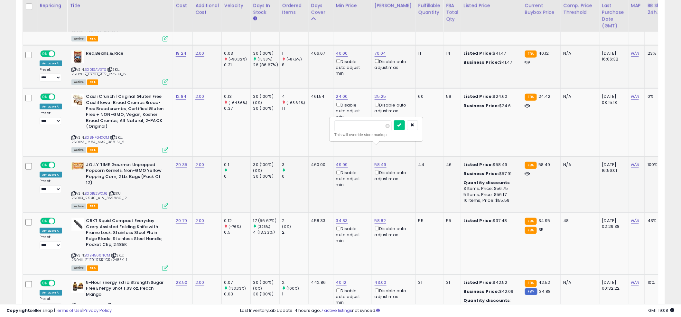
click button "submit" at bounding box center [399, 125] width 11 height 10
click at [97, 191] on link "B00I52WXJ6" at bounding box center [96, 193] width 23 height 5
click at [322, 122] on td "461.54" at bounding box center [320, 122] width 25 height 68
click at [339, 161] on link "49.99" at bounding box center [342, 164] width 12 height 6
click at [324, 127] on input "*****" at bounding box center [324, 125] width 57 height 11
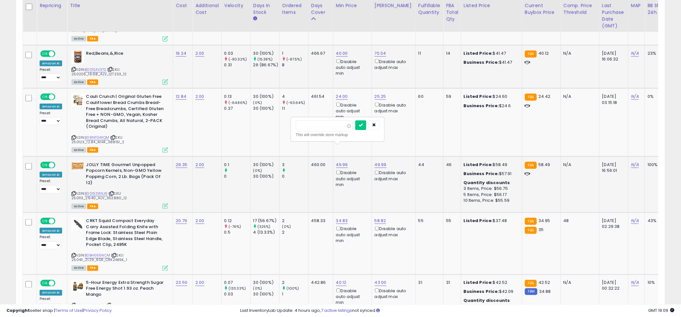
click at [324, 127] on input "*****" at bounding box center [324, 125] width 57 height 11
type input "*****"
click button "submit" at bounding box center [360, 125] width 11 height 10
click at [320, 171] on td "460.00" at bounding box center [320, 184] width 25 height 56
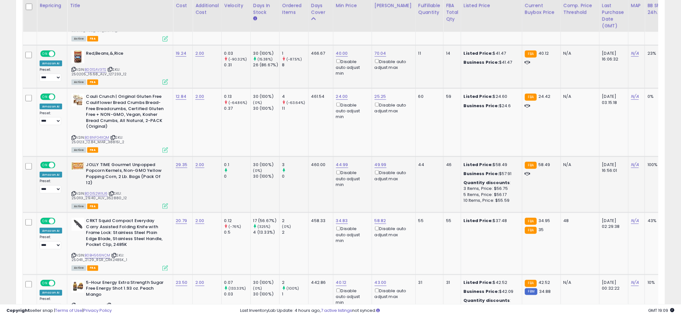
click at [330, 179] on td "460.00" at bounding box center [320, 184] width 25 height 56
click at [320, 176] on td "460.00" at bounding box center [320, 184] width 25 height 56
click at [310, 177] on td "460.00" at bounding box center [320, 184] width 25 height 56
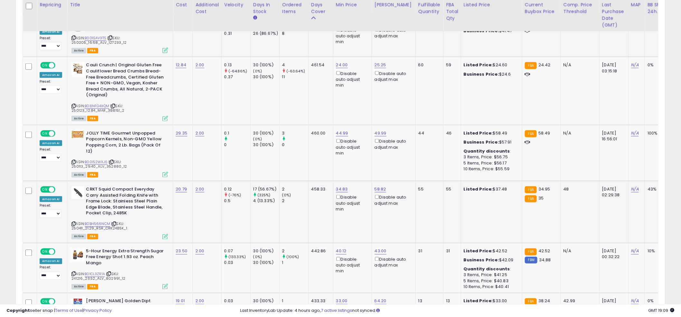
scroll to position [1315, 0]
click at [314, 194] on td "458.33" at bounding box center [320, 211] width 25 height 62
click at [319, 208] on td "458.33" at bounding box center [320, 211] width 25 height 62
click at [320, 199] on td "458.33" at bounding box center [320, 211] width 25 height 62
click at [303, 202] on td "2 (0%) 2" at bounding box center [293, 211] width 29 height 62
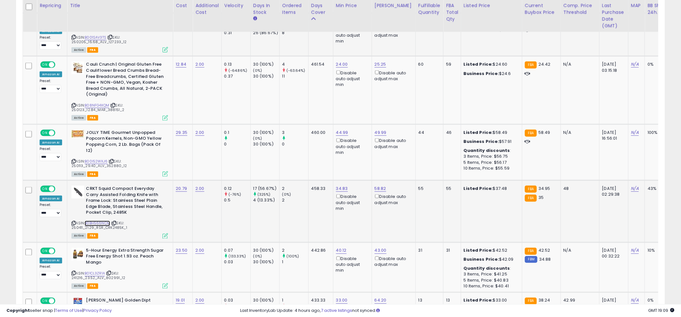
click at [94, 221] on link "B0BH566NCM" at bounding box center [97, 223] width 25 height 5
click at [316, 148] on td "460.00" at bounding box center [320, 152] width 25 height 56
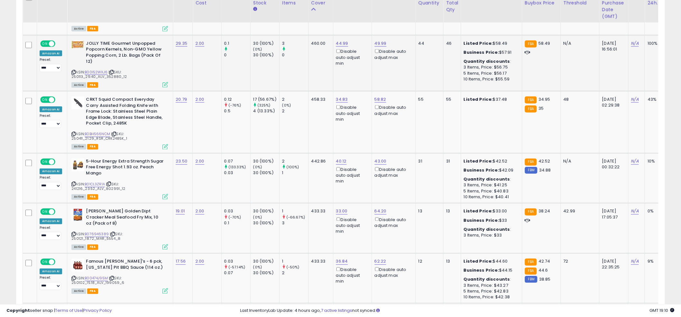
scroll to position [1413, 0]
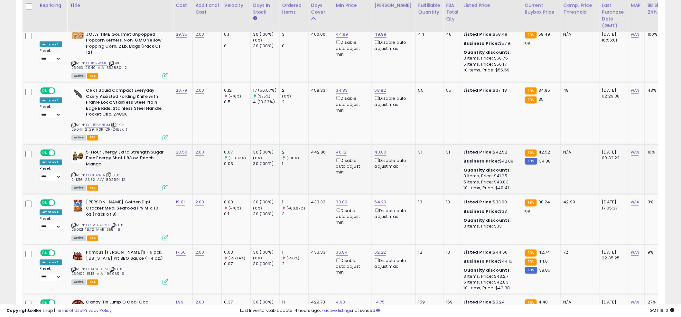
click at [314, 150] on td "442.86" at bounding box center [320, 169] width 25 height 50
click at [312, 155] on td "442.86" at bounding box center [320, 169] width 25 height 50
click at [93, 173] on link "B01CL3ZR1A" at bounding box center [95, 175] width 20 height 5
click at [339, 149] on link "40.12" at bounding box center [341, 152] width 11 height 6
click at [322, 112] on input "*****" at bounding box center [323, 112] width 57 height 11
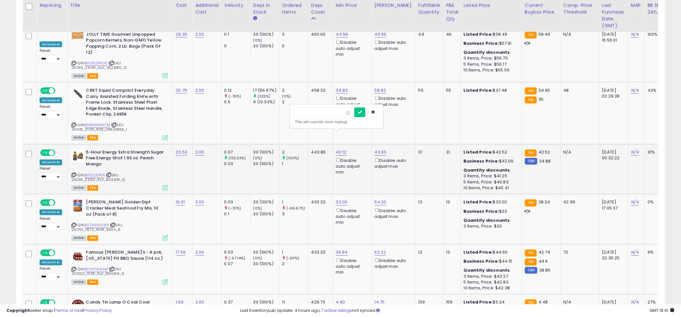
click at [322, 112] on input "*****" at bounding box center [323, 112] width 57 height 11
type input "**"
click button "submit" at bounding box center [359, 112] width 11 height 10
click at [307, 107] on td "2 (0%) 2" at bounding box center [293, 113] width 29 height 62
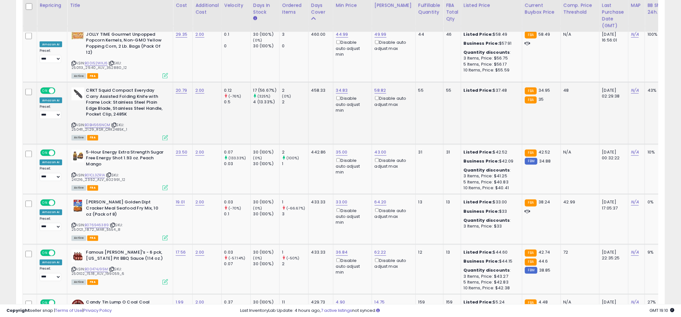
click at [314, 106] on td "458.33" at bounding box center [320, 113] width 25 height 62
click at [317, 163] on td "442.86" at bounding box center [320, 169] width 25 height 50
click at [94, 223] on span "| SKU: 250121_18.72_MAR_5554_8" at bounding box center [96, 228] width 51 height 10
click at [93, 223] on link "B076946389" at bounding box center [97, 225] width 24 height 5
click at [340, 199] on link "33.00" at bounding box center [342, 202] width 12 height 6
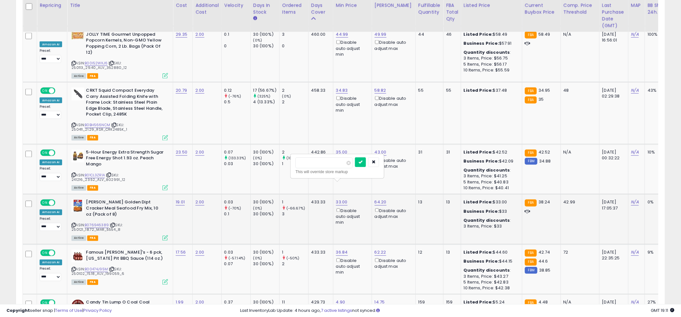
click at [328, 167] on input "*****" at bounding box center [323, 162] width 57 height 11
type input "**"
click button "submit" at bounding box center [360, 162] width 11 height 10
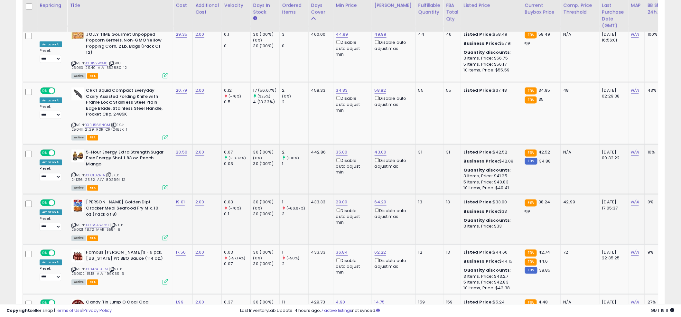
click at [335, 166] on td "35.00 Disable auto adjust min" at bounding box center [352, 169] width 39 height 50
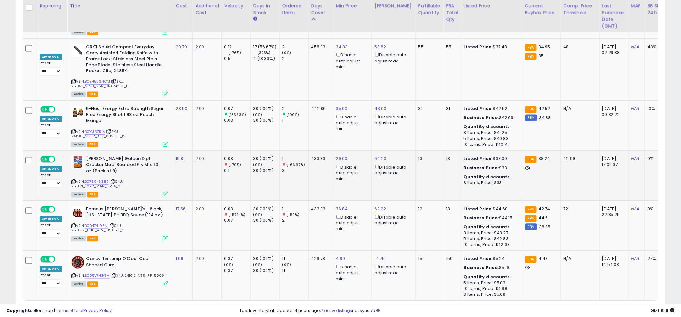
scroll to position [1457, 0]
click at [98, 206] on div "ASIN: B00474J95M | SKU: 250102_15.18_ALV_199059_6 Active FBA" at bounding box center [119, 223] width 97 height 34
click at [86, 223] on link "B00474J95M" at bounding box center [96, 225] width 23 height 5
click at [376, 206] on link "62.22" at bounding box center [380, 209] width 12 height 6
click at [355, 169] on input "*****" at bounding box center [362, 168] width 57 height 11
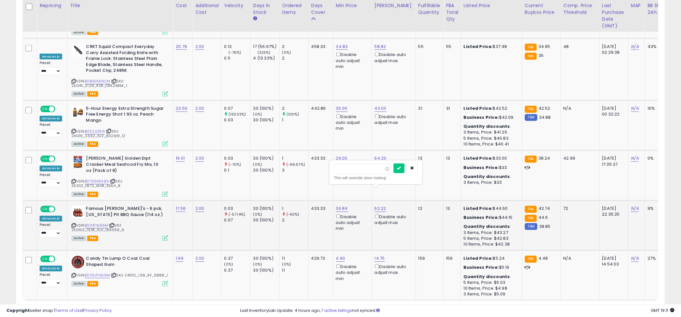
click at [355, 169] on input "*****" at bounding box center [362, 168] width 57 height 11
type input "****"
click button "submit" at bounding box center [398, 168] width 11 height 10
click at [596, 307] on link "2" at bounding box center [597, 312] width 11 height 11
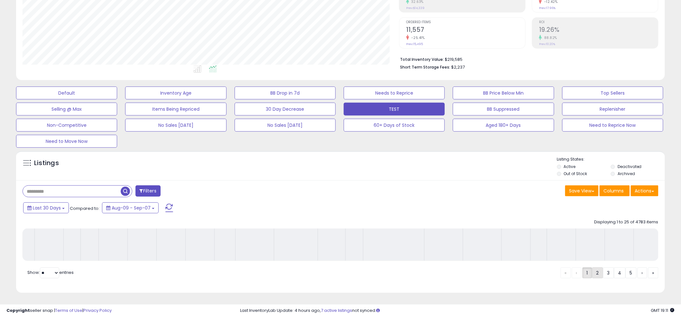
scroll to position [122, 0]
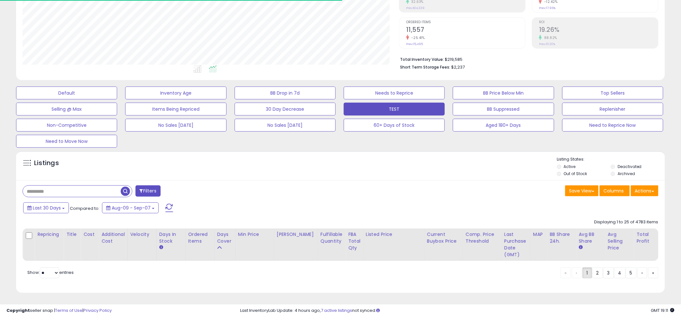
click at [340, 161] on div "Listings" at bounding box center [340, 167] width 649 height 22
click at [335, 161] on div "Listings" at bounding box center [340, 167] width 649 height 22
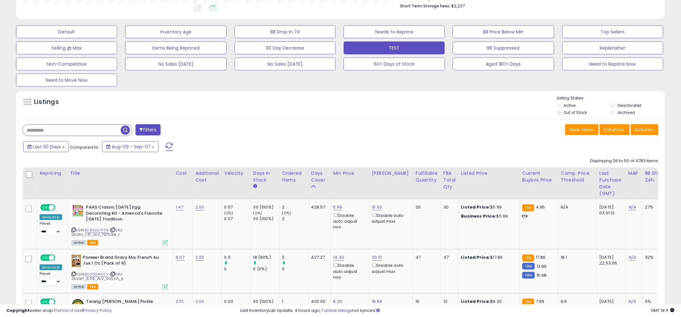
scroll to position [221, 0]
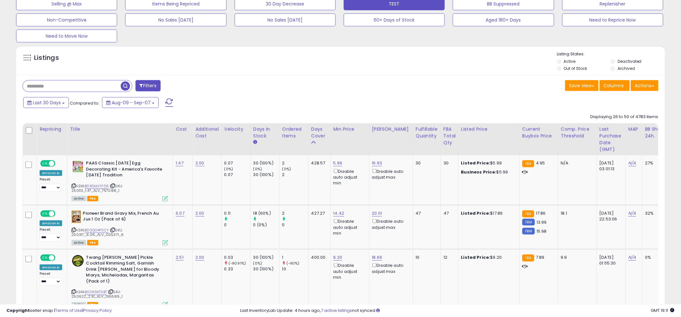
click at [334, 57] on div "Listings" at bounding box center [340, 62] width 649 height 22
click at [337, 60] on div "Listings" at bounding box center [340, 62] width 649 height 22
click at [339, 164] on link "5.99" at bounding box center [337, 163] width 9 height 6
drag, startPoint x: 319, startPoint y: 136, endPoint x: 336, endPoint y: 143, distance: 17.8
click at [334, 145] on input "****" at bounding box center [319, 141] width 57 height 11
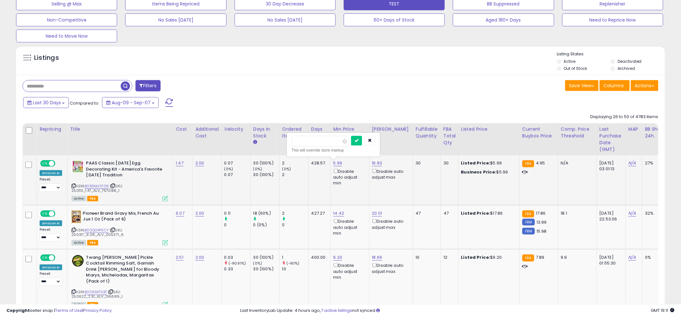
type input "***"
click button "submit" at bounding box center [356, 141] width 11 height 10
click at [351, 99] on div "Last 30 Days Compared to: Aug-09 - Sep-07" at bounding box center [260, 103] width 477 height 14
click at [336, 99] on div "Last 30 Days Compared to: Aug-09 - Sep-07" at bounding box center [260, 103] width 477 height 14
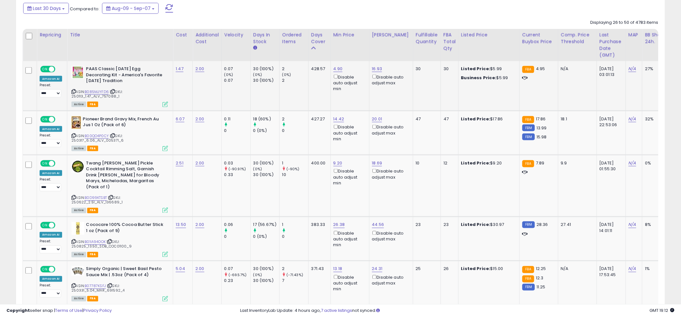
scroll to position [317, 0]
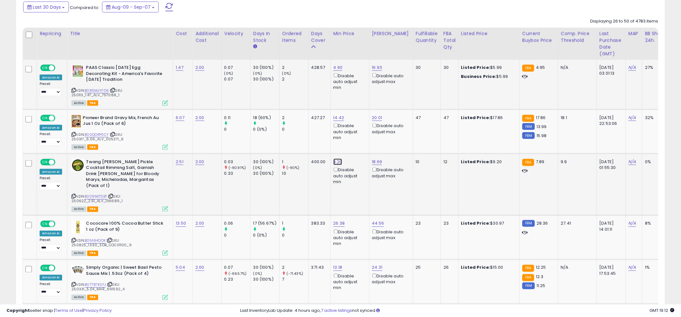
click at [337, 164] on link "9.20" at bounding box center [337, 162] width 9 height 6
drag, startPoint x: 327, startPoint y: 147, endPoint x: 322, endPoint y: 143, distance: 6.9
click at [326, 145] on div "This will override store markup" at bounding box center [333, 148] width 84 height 6
click at [322, 143] on input "****" at bounding box center [319, 139] width 57 height 11
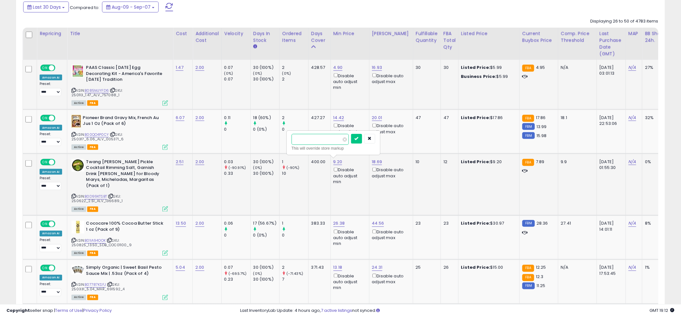
click at [322, 143] on input "****" at bounding box center [319, 139] width 57 height 11
type input "***"
click button "submit" at bounding box center [356, 139] width 11 height 10
click at [311, 145] on td "427.27" at bounding box center [319, 131] width 22 height 44
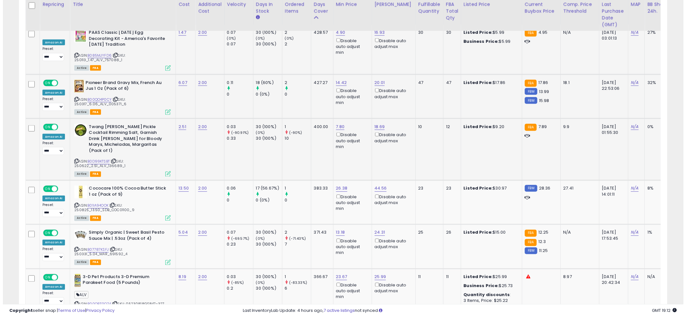
scroll to position [354, 0]
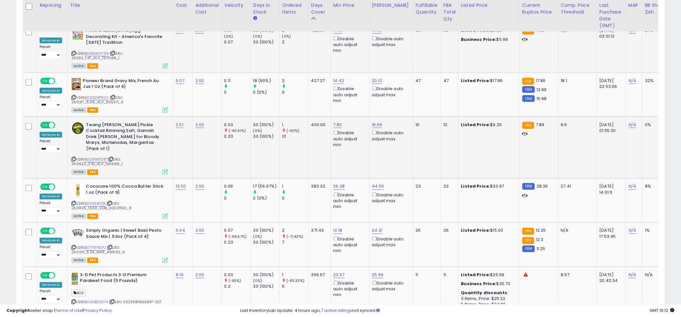
click at [311, 146] on td "400.00" at bounding box center [319, 147] width 22 height 62
click at [91, 201] on link "B01IA94OOK" at bounding box center [95, 203] width 21 height 5
click at [379, 183] on link "44.56" at bounding box center [378, 186] width 12 height 6
click at [346, 151] on div "***** This will override store markup" at bounding box center [373, 161] width 93 height 23
click at [347, 160] on input "*****" at bounding box center [359, 158] width 57 height 11
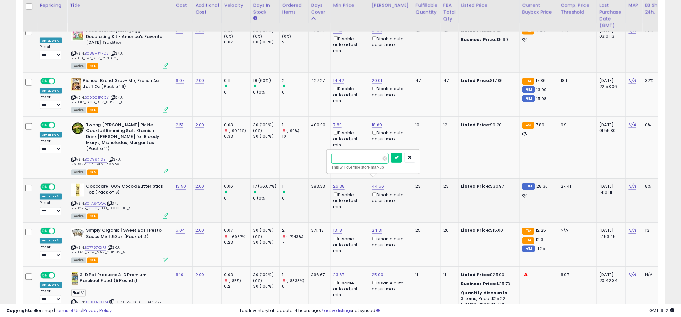
click at [347, 160] on input "*****" at bounding box center [359, 158] width 57 height 11
type input "*"
click at [391, 153] on button "submit" at bounding box center [396, 158] width 11 height 10
type input "*****"
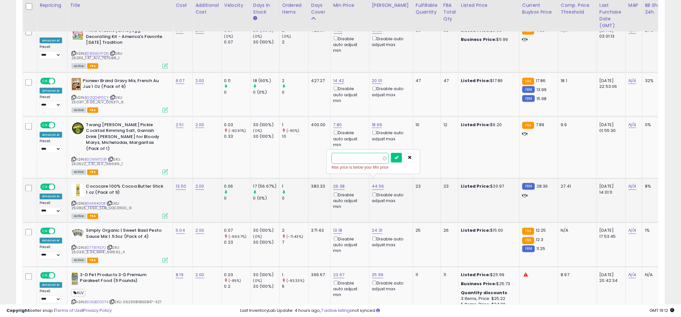
click button "submit" at bounding box center [396, 158] width 11 height 10
click at [360, 162] on td "7.80 Disable auto adjust min" at bounding box center [349, 147] width 39 height 62
click at [166, 213] on icon at bounding box center [164, 215] width 5 height 5
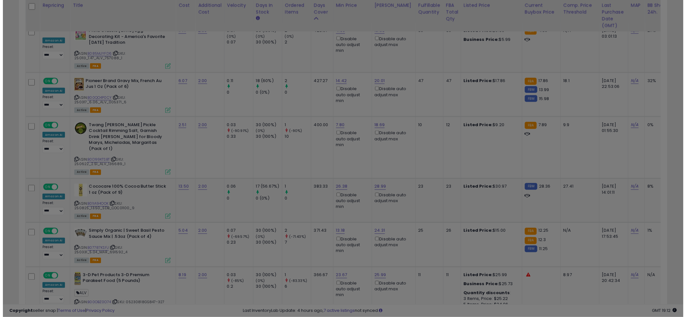
scroll to position [132, 380]
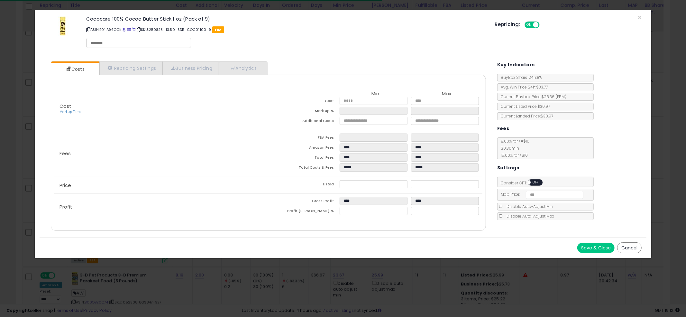
click at [243, 60] on div "Costs Repricing Settings Business Pricing Analytics Cost" at bounding box center [268, 146] width 448 height 181
click at [245, 66] on link "Analytics" at bounding box center [243, 67] width 48 height 13
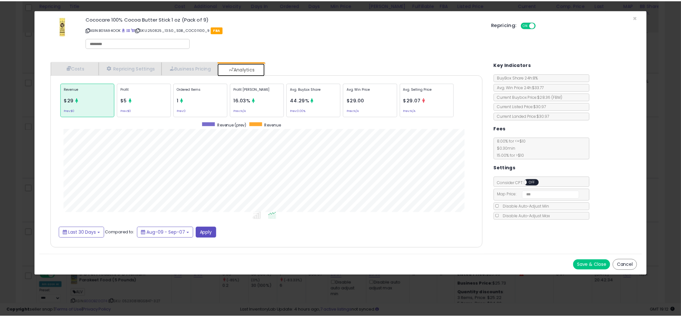
scroll to position [198, 448]
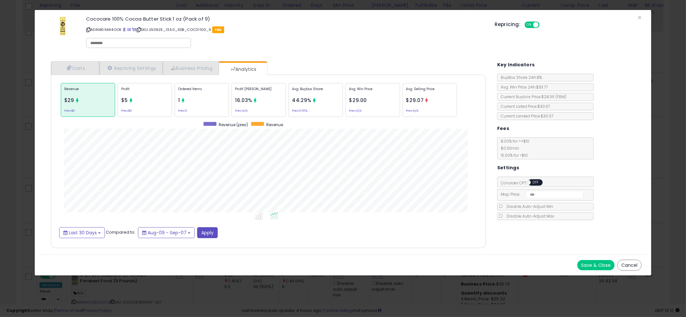
click at [24, 160] on div "× Close Cococare 100% Cocoa Butter Stick 1 oz (Pack of 9) ASIN: B01IA94OOK | SK…" at bounding box center [343, 158] width 686 height 317
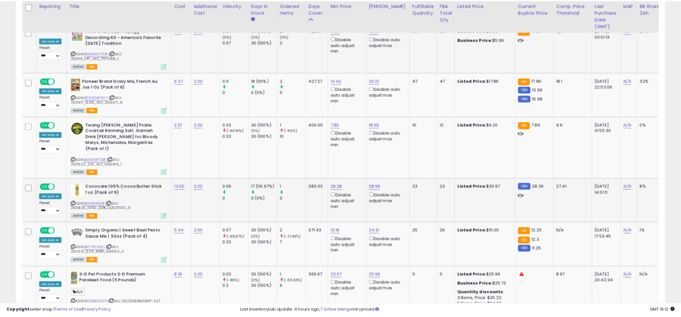
scroll to position [321546, 321300]
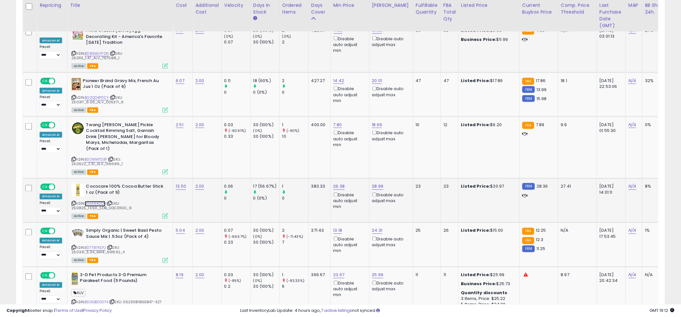
click at [95, 201] on link "B01IA94OOK" at bounding box center [95, 203] width 21 height 5
click at [345, 147] on div "Disable auto adjust min" at bounding box center [348, 138] width 31 height 18
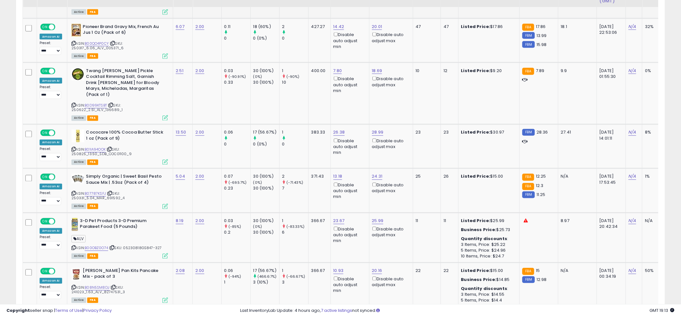
scroll to position [413, 0]
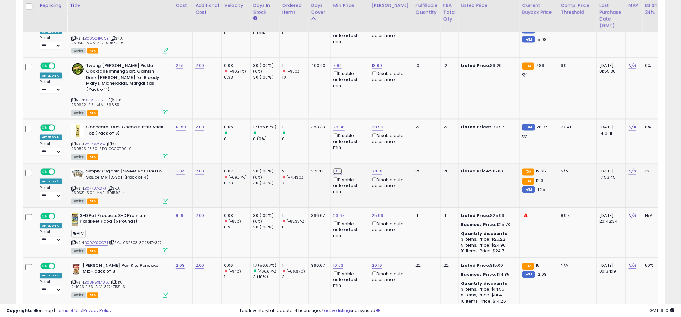
click at [336, 168] on link "13.18" at bounding box center [337, 171] width 9 height 6
drag, startPoint x: 319, startPoint y: 146, endPoint x: 274, endPoint y: 140, distance: 45.8
type input "**"
click button "submit" at bounding box center [356, 142] width 11 height 10
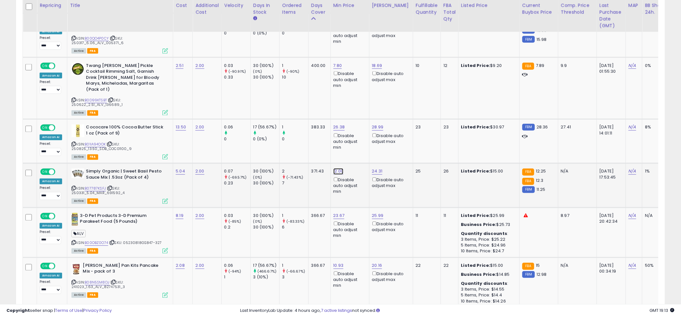
click at [335, 168] on link "12.00" at bounding box center [338, 171] width 10 height 6
click at [321, 152] on div "This will override store markup" at bounding box center [334, 152] width 84 height 6
click at [320, 147] on input "*****" at bounding box center [320, 142] width 57 height 11
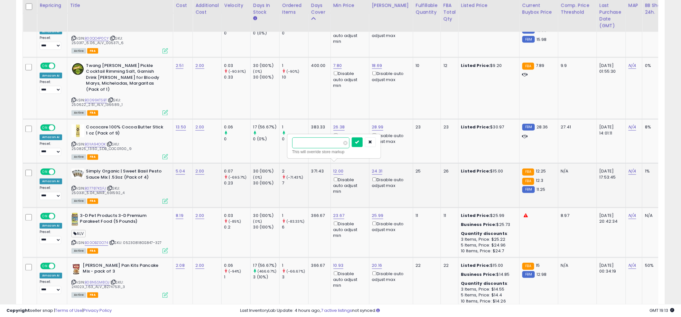
type input "****"
click button "submit" at bounding box center [357, 142] width 11 height 10
click at [309, 143] on td "383.33" at bounding box center [319, 141] width 22 height 44
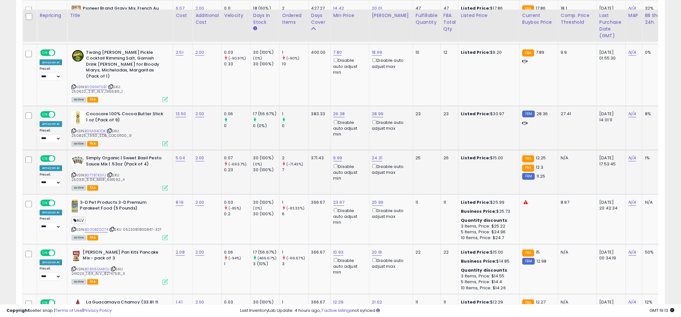
scroll to position [449, 0]
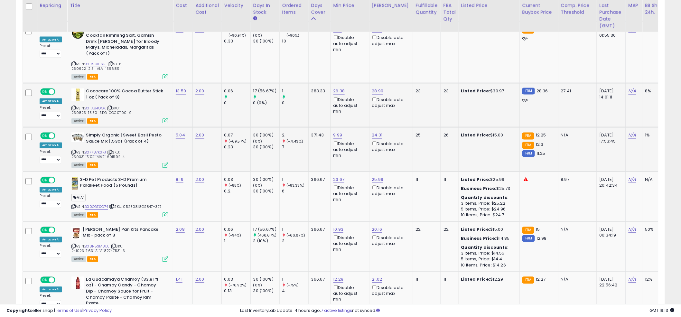
click at [312, 142] on td "371.43" at bounding box center [319, 149] width 22 height 44
click at [98, 202] on div "ASIN: B00OBZ0O74 | SKU: 05230818GS847-327 Active FBA" at bounding box center [119, 197] width 97 height 40
click at [97, 204] on link "B00OBZ0O74" at bounding box center [96, 206] width 23 height 5
click at [378, 177] on link "25.99" at bounding box center [378, 180] width 12 height 6
click at [359, 149] on input "*****" at bounding box center [359, 150] width 57 height 11
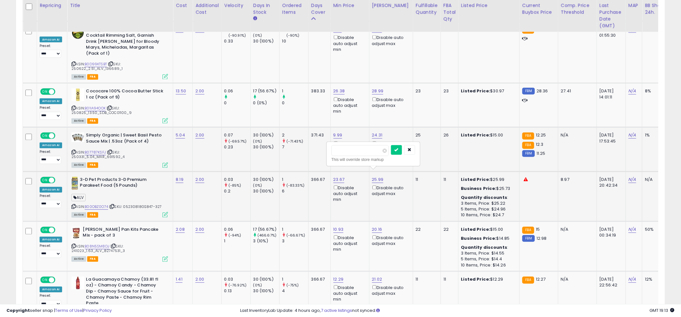
click at [359, 149] on input "*****" at bounding box center [359, 150] width 57 height 11
type input "*****"
click button "submit" at bounding box center [396, 150] width 11 height 10
click at [321, 156] on td "371.43" at bounding box center [319, 149] width 22 height 44
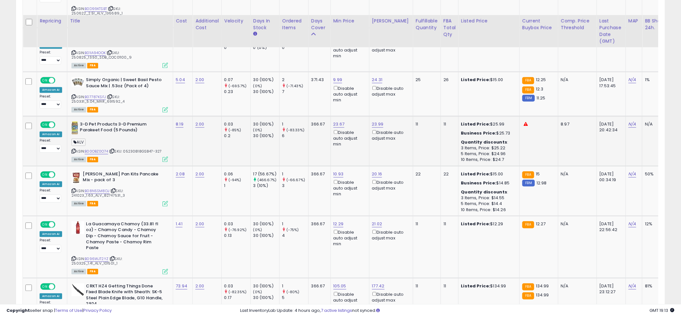
scroll to position [539, 0]
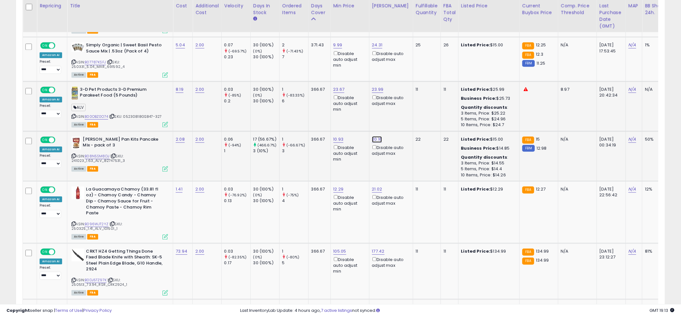
click at [379, 136] on link "20.16" at bounding box center [377, 139] width 10 height 6
drag, startPoint x: 360, startPoint y: 114, endPoint x: 312, endPoint y: 109, distance: 48.8
type input "**"
click button "submit" at bounding box center [395, 110] width 11 height 10
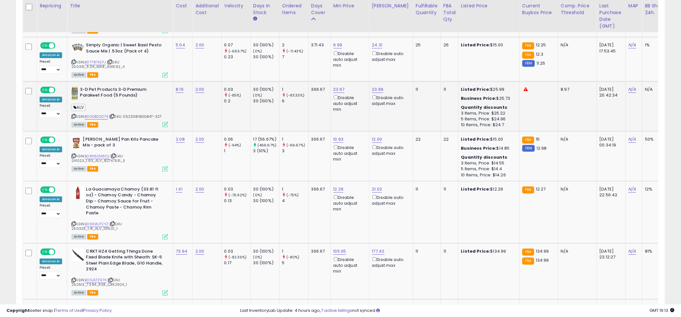
click at [299, 113] on td "1 (-83.33%) 6" at bounding box center [293, 106] width 29 height 50
click at [334, 136] on link "10.93" at bounding box center [338, 139] width 10 height 6
click at [325, 112] on input "*****" at bounding box center [320, 110] width 57 height 11
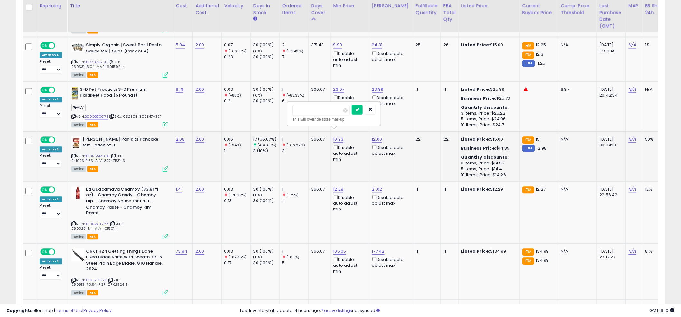
type input "****"
click button "submit" at bounding box center [357, 110] width 11 height 10
click at [305, 154] on td "1 (-66.67%) 3" at bounding box center [293, 156] width 29 height 50
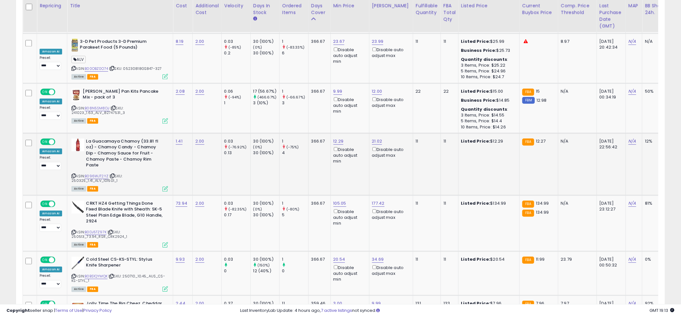
scroll to position [588, 0]
click at [336, 138] on link "12.29" at bounding box center [338, 141] width 10 height 6
type input "*"
type input "****"
click button "submit" at bounding box center [356, 111] width 11 height 10
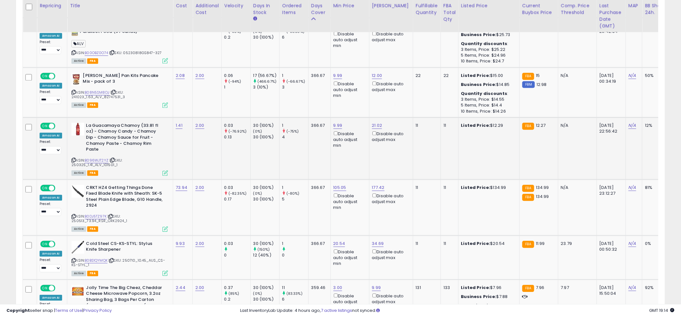
click at [292, 147] on td "1 (-75%) 4" at bounding box center [293, 148] width 29 height 62
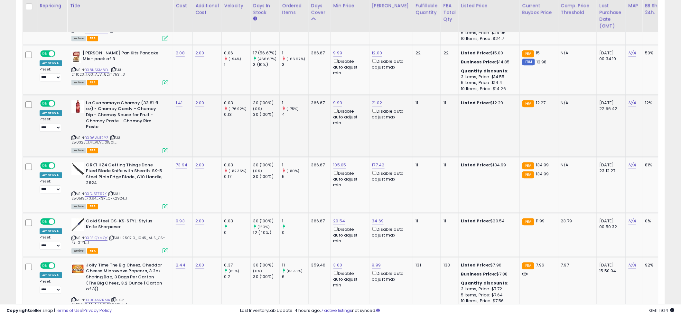
scroll to position [631, 0]
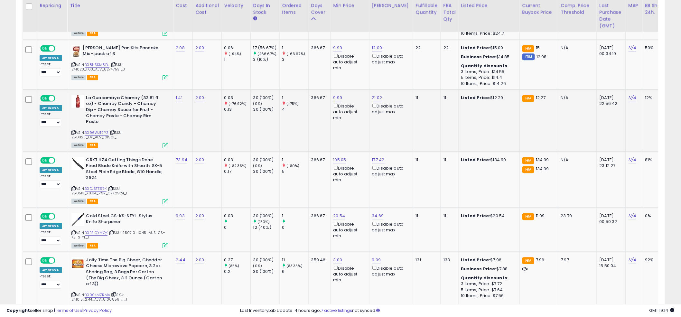
click at [296, 134] on td "1 (-75%) 4" at bounding box center [293, 120] width 29 height 62
click at [292, 121] on td "1 (-75%) 4" at bounding box center [293, 120] width 29 height 62
click at [97, 186] on link "B0DJ5TZ97K" at bounding box center [96, 188] width 22 height 5
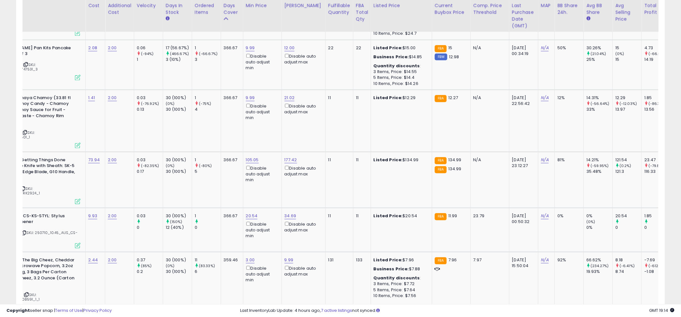
scroll to position [0, 0]
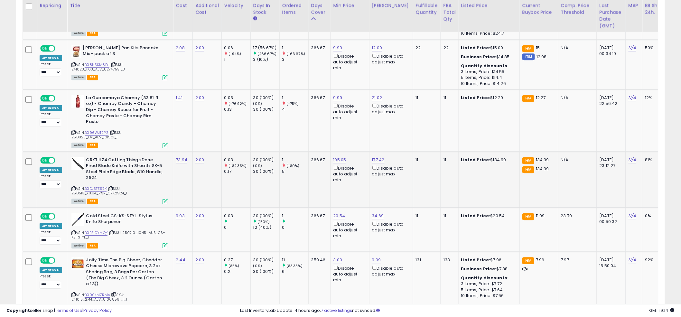
click at [311, 175] on td "366.67" at bounding box center [319, 180] width 22 height 56
click at [378, 157] on link "177.42" at bounding box center [378, 160] width 13 height 6
click at [364, 131] on input "******" at bounding box center [360, 129] width 57 height 11
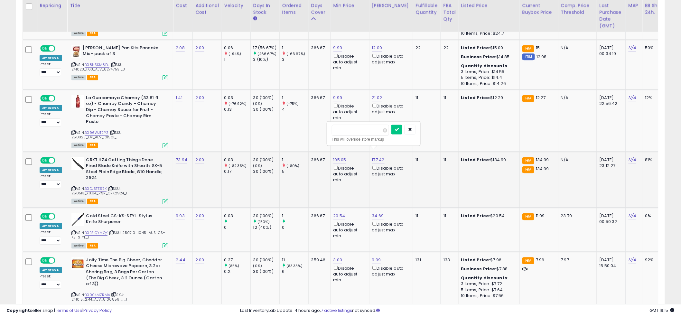
type input "******"
click button "submit" at bounding box center [396, 129] width 11 height 10
click at [369, 127] on td "21.02 Disable auto adjust max" at bounding box center [391, 120] width 44 height 62
click at [367, 127] on td "9.99 Disable auto adjust min" at bounding box center [349, 120] width 39 height 62
drag, startPoint x: 105, startPoint y: 181, endPoint x: 121, endPoint y: 181, distance: 15.4
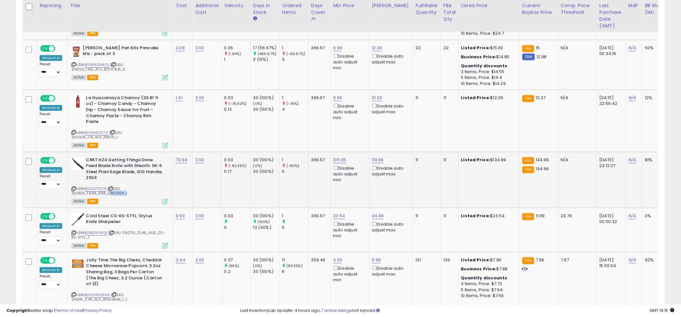
click at [121, 186] on span "| SKU: 250513_73.94_RSR_CRK2924_1" at bounding box center [99, 191] width 56 height 10
copy span "CRK2924"
click at [377, 157] on link "119.99" at bounding box center [378, 160] width 12 height 6
click at [360, 132] on input "******" at bounding box center [359, 129] width 57 height 11
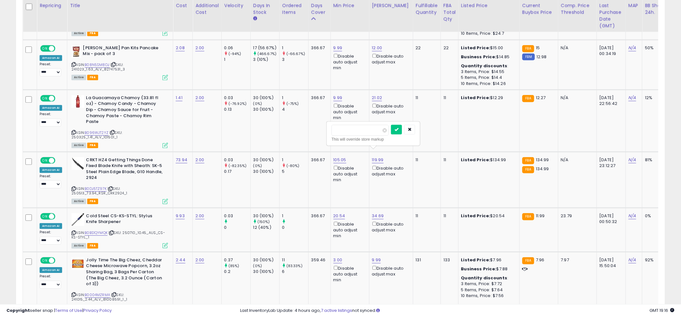
click at [338, 130] on input "******" at bounding box center [359, 129] width 57 height 11
type input "******"
click button "submit" at bounding box center [396, 129] width 11 height 10
click at [339, 129] on td "9.99 Disable auto adjust min" at bounding box center [349, 120] width 39 height 62
click at [340, 127] on td "9.99 Disable auto adjust min" at bounding box center [349, 120] width 39 height 62
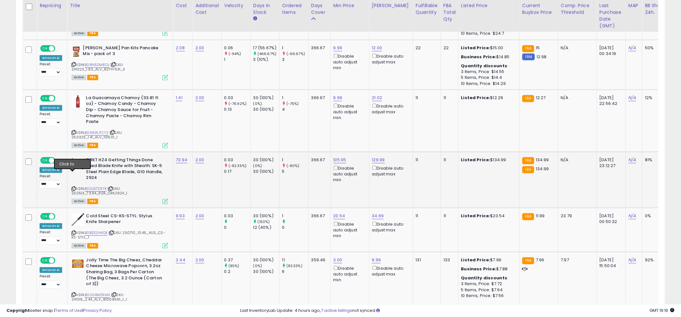
click at [72, 187] on icon at bounding box center [73, 189] width 4 height 4
click at [336, 125] on td "9.99 Disable auto adjust min" at bounding box center [349, 120] width 39 height 62
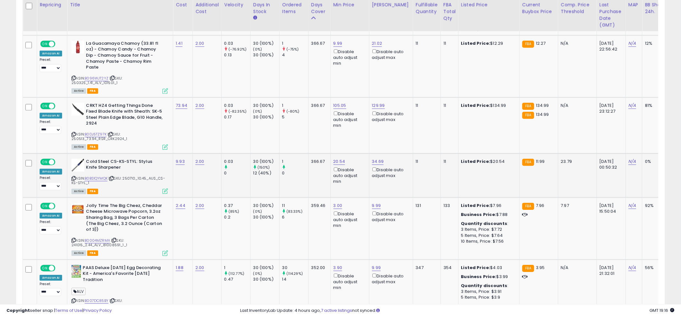
scroll to position [685, 0]
click at [97, 161] on div "ASIN: B0BS1QYMQK | SKU: 250710_10.45_AUS_CS-KS-STYL_1 Active FBA" at bounding box center [119, 175] width 97 height 34
click at [97, 175] on link "B0BS1QYMQK" at bounding box center [96, 177] width 23 height 5
click at [333, 128] on td "105.05 Disable auto adjust min" at bounding box center [349, 125] width 39 height 56
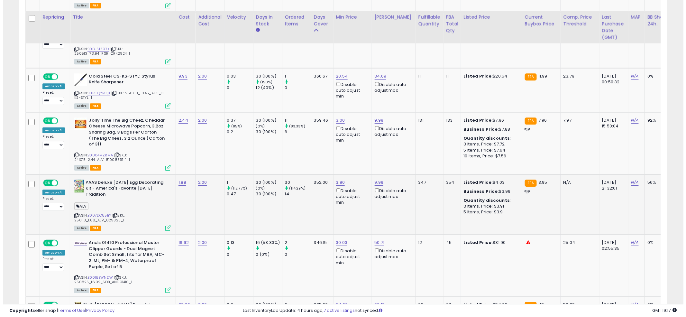
scroll to position [782, 0]
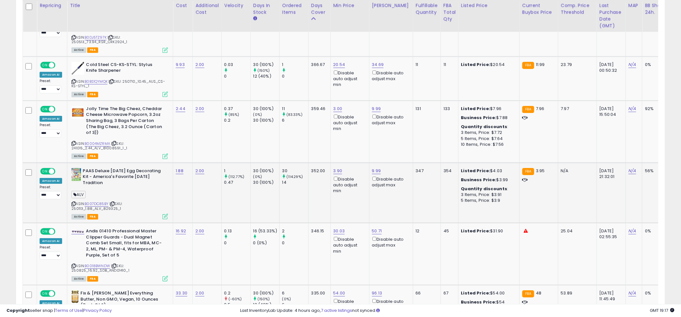
click at [315, 190] on td "352.00" at bounding box center [319, 192] width 22 height 60
click at [338, 186] on td "3.90 Disable auto adjust min" at bounding box center [349, 192] width 39 height 60
click at [336, 228] on link "30.03" at bounding box center [339, 231] width 12 height 6
click at [321, 192] on input "*****" at bounding box center [321, 194] width 57 height 11
click at [319, 195] on input "*****" at bounding box center [321, 194] width 57 height 11
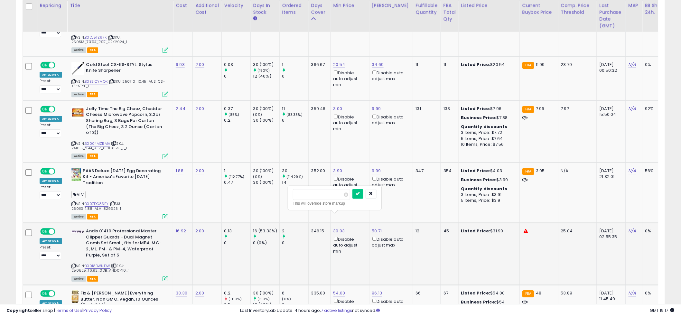
click at [319, 195] on input "*****" at bounding box center [321, 194] width 57 height 11
type input "**"
click button "submit" at bounding box center [357, 194] width 11 height 10
click at [162, 276] on icon at bounding box center [164, 278] width 5 height 5
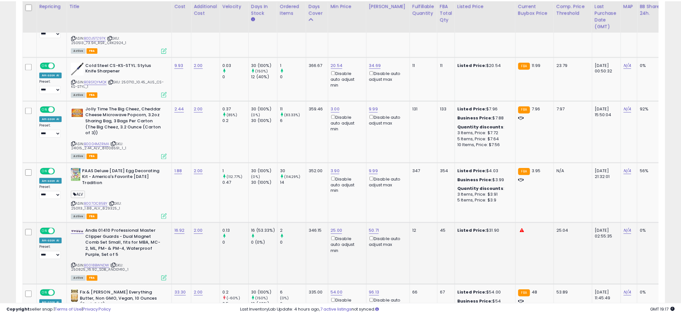
scroll to position [132, 380]
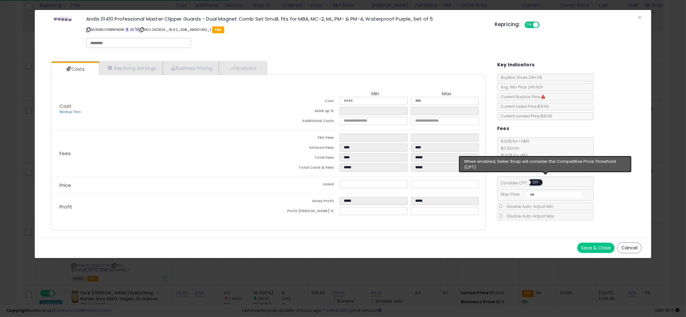
drag, startPoint x: 537, startPoint y: 183, endPoint x: 543, endPoint y: 191, distance: 10.0
click at [537, 183] on span "OFF" at bounding box center [536, 182] width 10 height 5
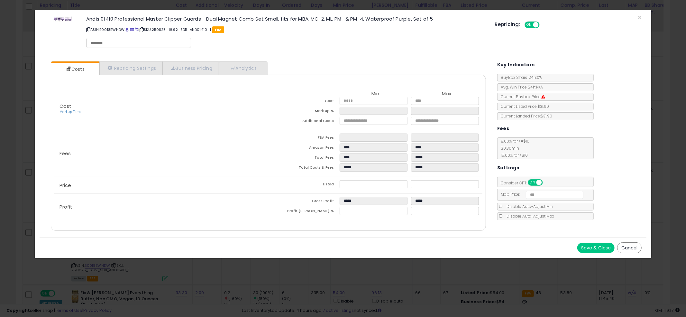
click at [587, 249] on button "Save & Close" at bounding box center [595, 248] width 37 height 10
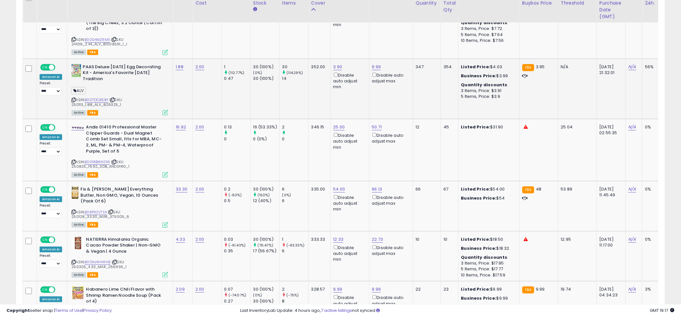
scroll to position [903, 0]
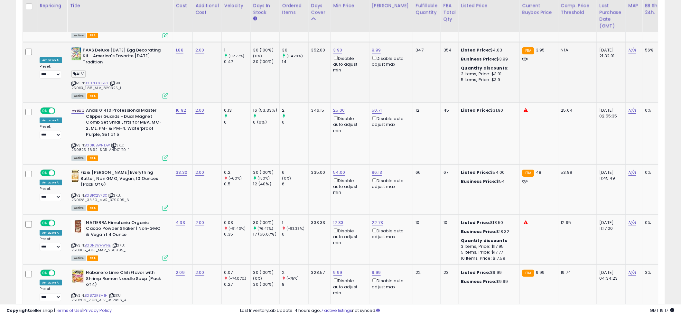
click at [317, 185] on td "335.00" at bounding box center [319, 189] width 22 height 50
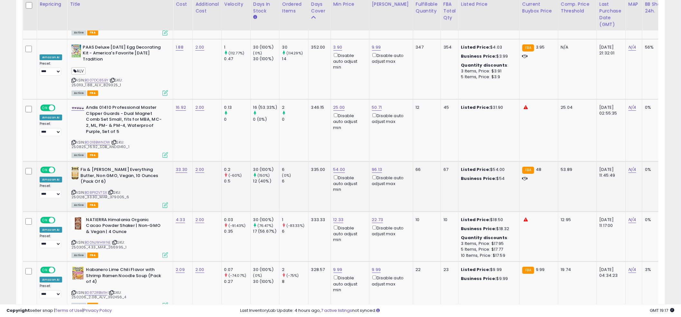
scroll to position [907, 0]
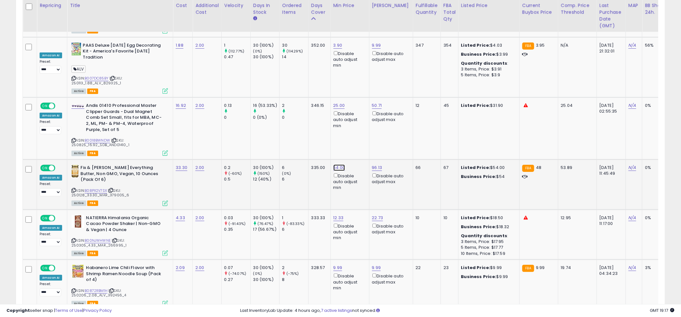
click at [338, 164] on link "54.00" at bounding box center [339, 167] width 12 height 6
drag, startPoint x: 317, startPoint y: 132, endPoint x: 277, endPoint y: 130, distance: 39.6
click at [278, 130] on tbody "**********" at bounding box center [482, 129] width 919 height 1320
type input "**"
click button "submit" at bounding box center [357, 130] width 11 height 10
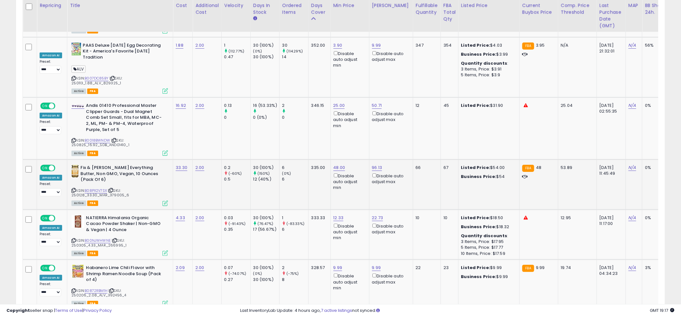
click at [293, 174] on td "6 (0%) 6" at bounding box center [293, 185] width 29 height 50
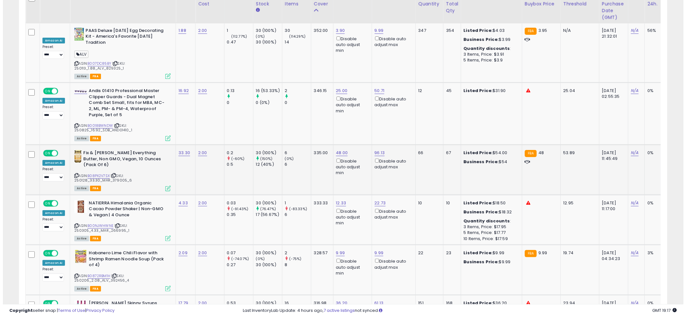
scroll to position [937, 0]
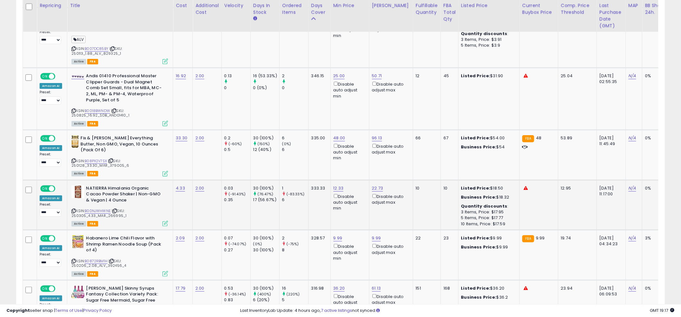
click at [160, 199] on div "ASIN: B00NJWHWNE | SKU: 250305_4.33_MAR_266995_1 Active FBA" at bounding box center [119, 205] width 97 height 41
click at [163, 221] on icon at bounding box center [164, 223] width 5 height 5
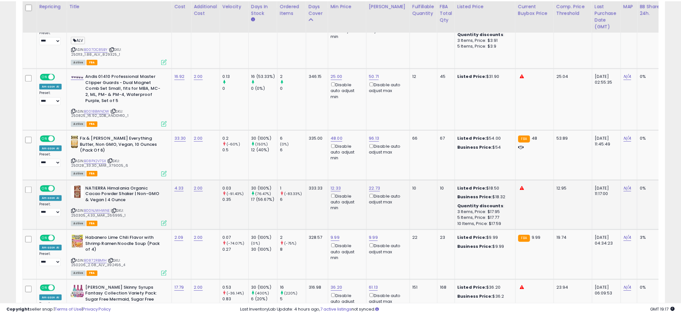
scroll to position [132, 380]
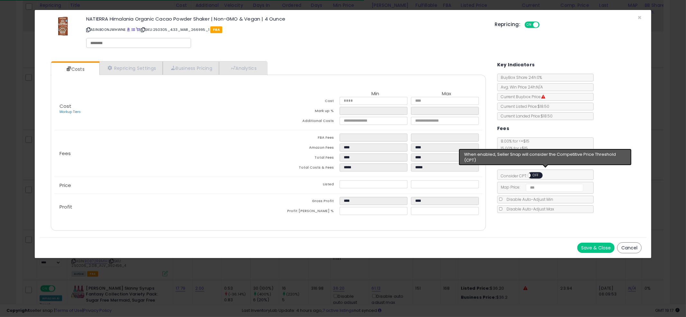
click at [534, 177] on span "OFF" at bounding box center [536, 175] width 10 height 5
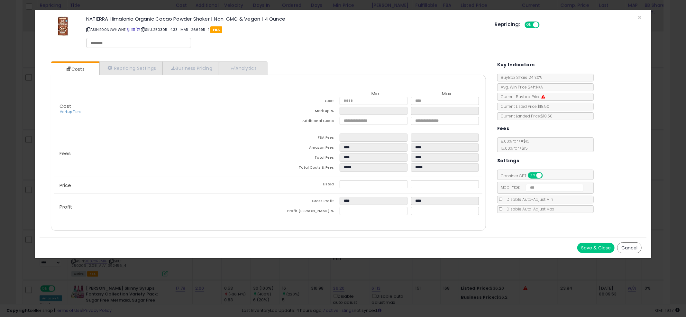
click at [586, 246] on button "Save & Close" at bounding box center [595, 248] width 37 height 10
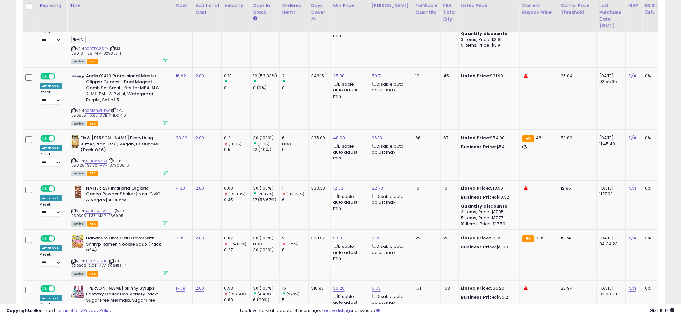
scroll to position [321546, 321300]
click at [290, 184] on td "1 (-83.33%) 6" at bounding box center [293, 205] width 29 height 50
click at [100, 208] on link "B00NJWHWNE" at bounding box center [98, 210] width 26 height 5
click at [315, 148] on td "335.00" at bounding box center [319, 155] width 22 height 50
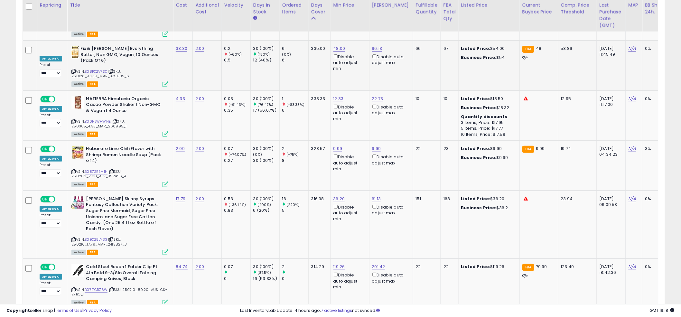
scroll to position [1028, 0]
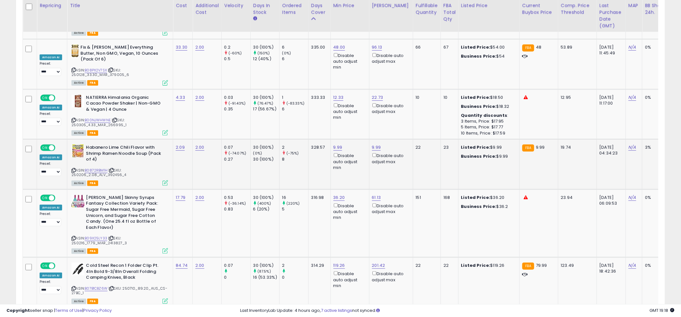
click at [338, 144] on div "9.99 Disable auto adjust min" at bounding box center [348, 157] width 31 height 26
click at [337, 144] on link "9.99" at bounding box center [337, 147] width 9 height 6
click at [326, 105] on input "****" at bounding box center [319, 103] width 57 height 11
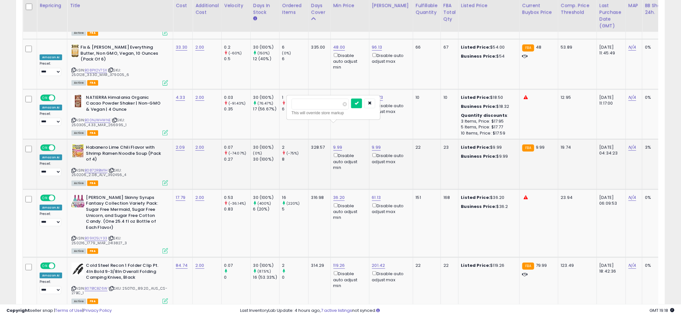
type input "****"
click button "submit" at bounding box center [356, 103] width 11 height 10
click at [372, 144] on link "9.99" at bounding box center [376, 147] width 9 height 6
type input "*"
type input "****"
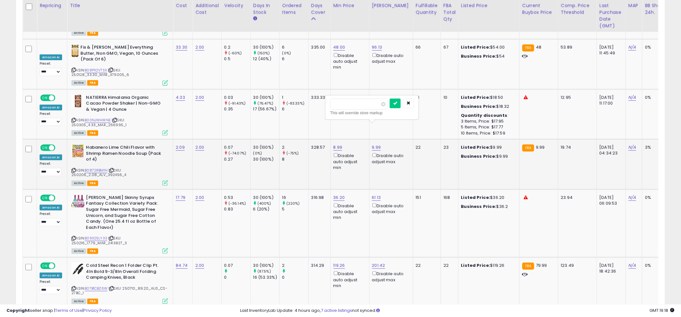
click button "submit" at bounding box center [395, 103] width 11 height 10
click at [326, 163] on td "328.57" at bounding box center [319, 164] width 22 height 50
click at [317, 151] on td "328.57" at bounding box center [319, 164] width 22 height 50
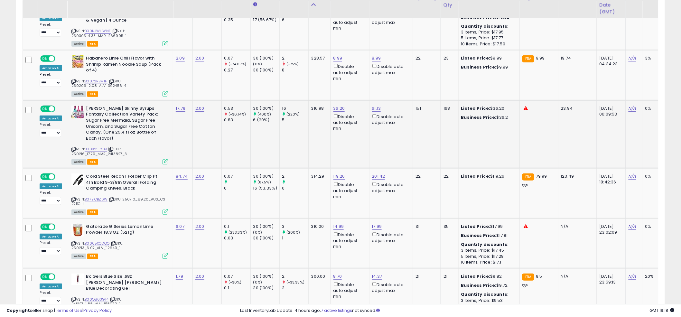
scroll to position [1118, 0]
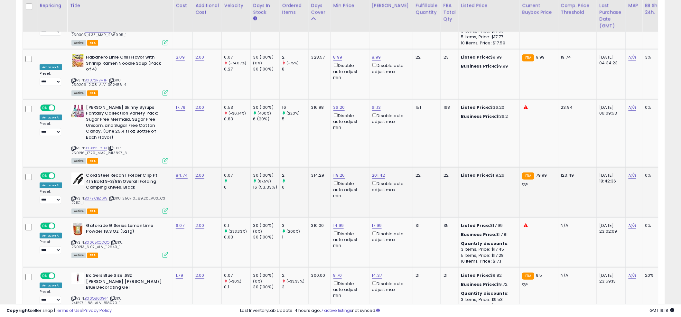
click at [314, 172] on div "314.29" at bounding box center [318, 175] width 14 height 6
click at [318, 167] on td "314.29" at bounding box center [319, 192] width 22 height 50
click at [315, 168] on td "314.29" at bounding box center [319, 192] width 22 height 50
click at [315, 170] on td "314.29" at bounding box center [319, 192] width 22 height 50
click at [91, 196] on link "B07B1CBZ6W" at bounding box center [96, 198] width 23 height 5
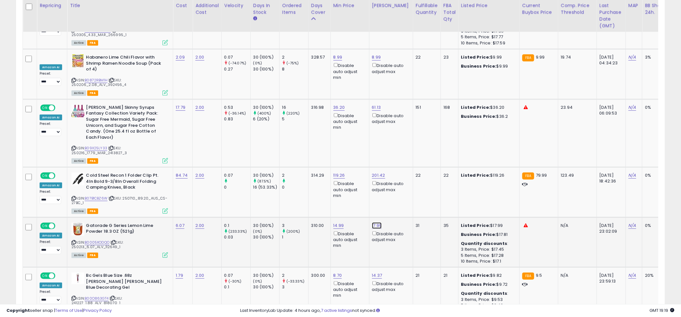
click at [378, 222] on link "17.99" at bounding box center [377, 225] width 10 height 6
click at [358, 179] on input "*****" at bounding box center [359, 175] width 57 height 11
type input "*****"
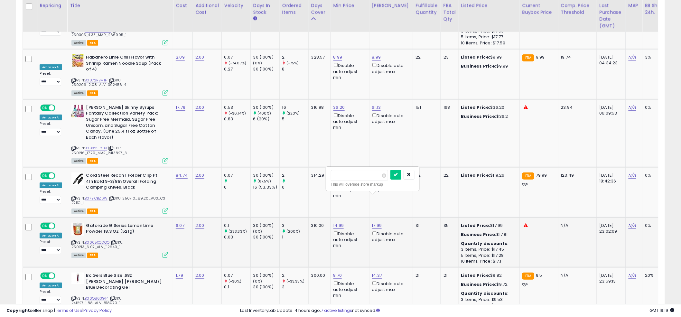
click button "submit" at bounding box center [395, 175] width 11 height 10
click at [333, 222] on link "14.99" at bounding box center [338, 225] width 11 height 6
click at [316, 176] on input "*****" at bounding box center [320, 175] width 57 height 11
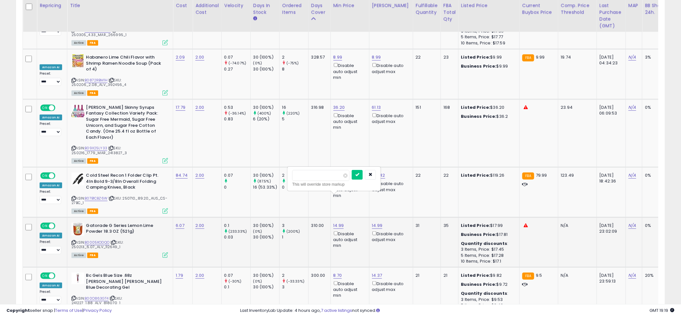
type input "***"
click button "submit" at bounding box center [357, 175] width 11 height 10
click at [316, 167] on td "314.29" at bounding box center [319, 192] width 22 height 50
click at [312, 167] on td "314.29" at bounding box center [319, 192] width 22 height 50
click at [310, 168] on td "314.29" at bounding box center [319, 192] width 22 height 50
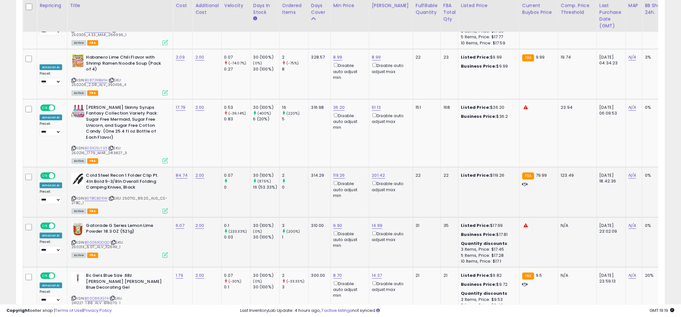
click at [312, 167] on td "314.29" at bounding box center [319, 192] width 22 height 50
click at [314, 167] on td "314.29" at bounding box center [319, 192] width 22 height 50
click at [311, 167] on td "314.29" at bounding box center [319, 192] width 22 height 50
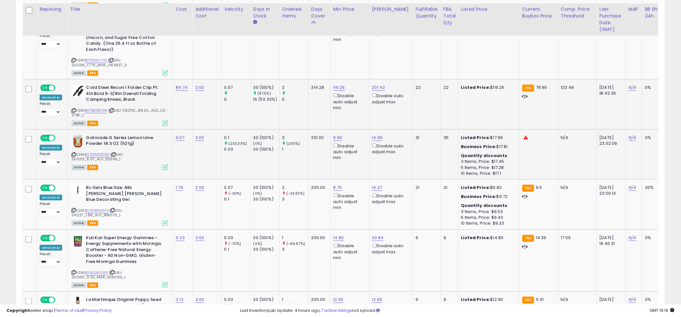
scroll to position [1210, 0]
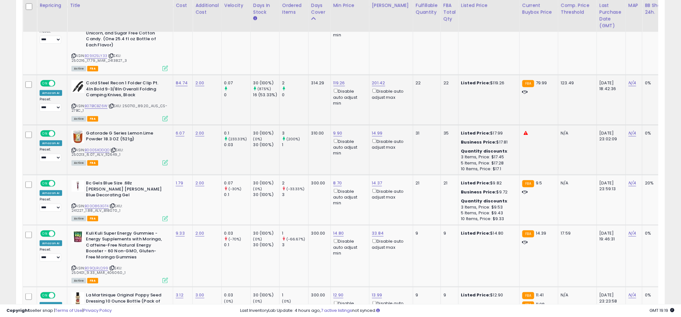
click at [311, 175] on td "300.00" at bounding box center [319, 200] width 22 height 50
click at [374, 180] on link "14.37" at bounding box center [377, 183] width 10 height 6
click at [361, 139] on div "This will override store markup" at bounding box center [372, 142] width 84 height 6
click at [361, 136] on input "*****" at bounding box center [358, 132] width 57 height 11
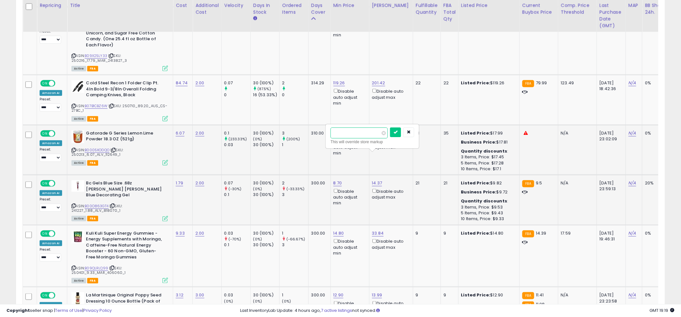
click at [361, 136] on input "*****" at bounding box center [358, 132] width 57 height 11
type input "****"
click button "submit" at bounding box center [395, 132] width 11 height 10
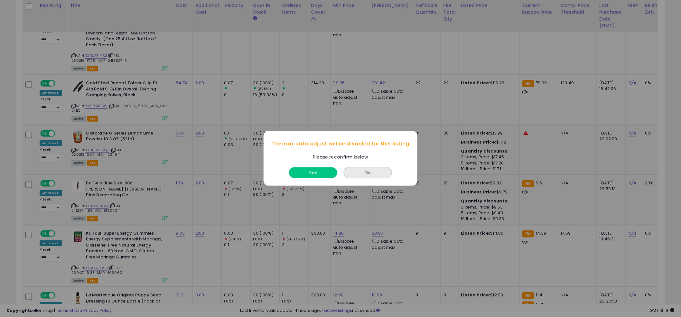
click at [296, 170] on button "Yes" at bounding box center [313, 173] width 48 height 11
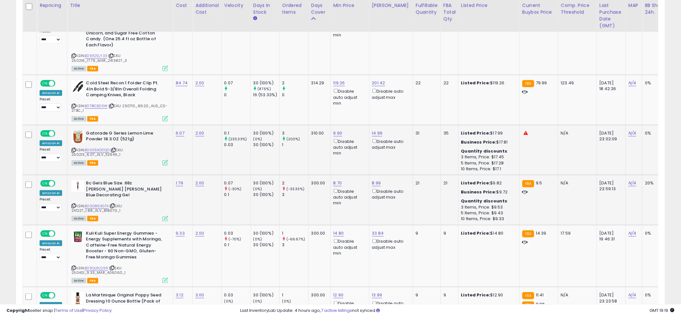
click at [314, 175] on td "300.00" at bounding box center [319, 200] width 22 height 50
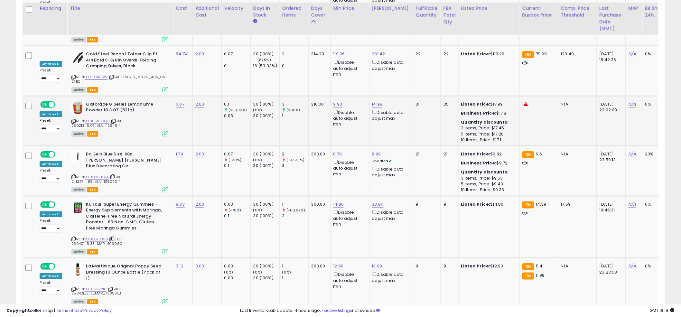
scroll to position [1242, 0]
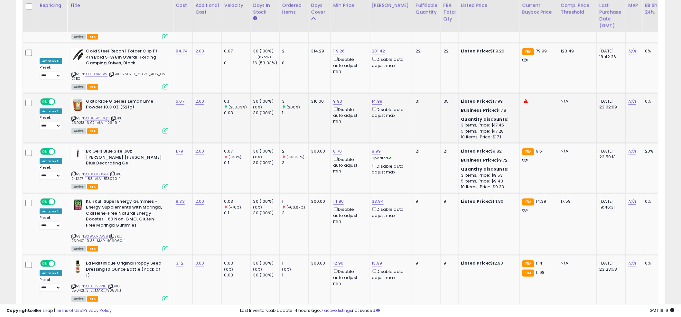
click at [310, 143] on td "300.00" at bounding box center [319, 168] width 22 height 50
click at [339, 198] on link "14.80" at bounding box center [338, 201] width 11 height 6
type input "**"
click button "submit" at bounding box center [357, 150] width 11 height 10
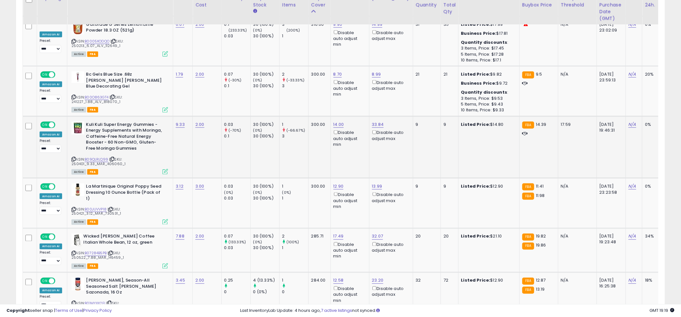
scroll to position [1319, 0]
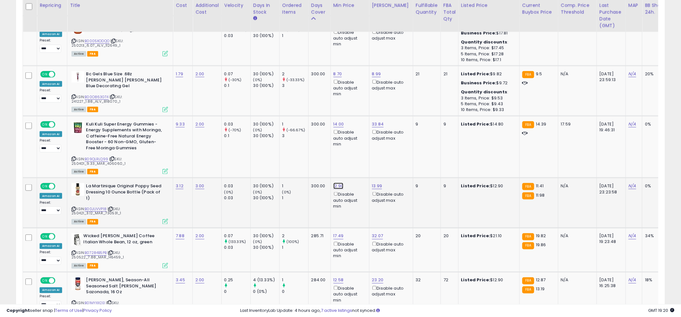
click at [336, 183] on link "12.90" at bounding box center [338, 186] width 10 height 6
click at [314, 134] on input "*****" at bounding box center [320, 135] width 57 height 11
type input "**"
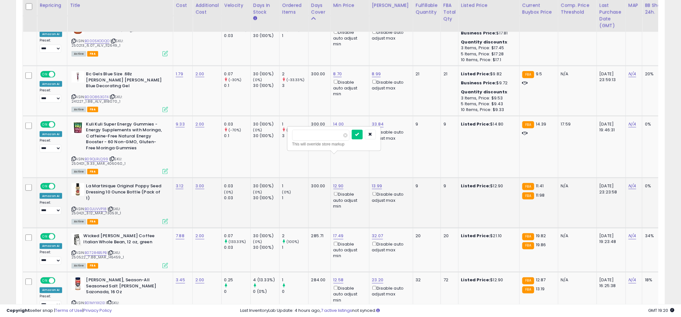
click button "submit" at bounding box center [357, 135] width 11 height 10
click at [298, 122] on td "1 (-66.67%) 3" at bounding box center [293, 147] width 29 height 62
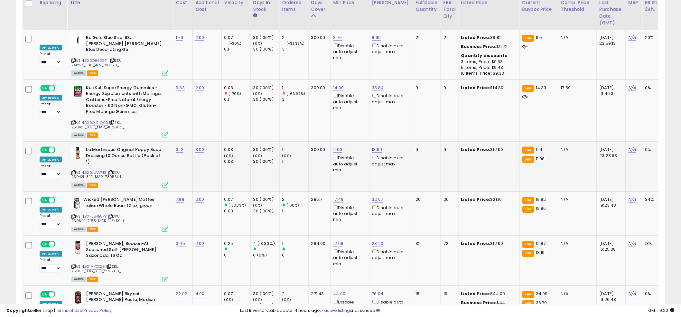
scroll to position [1361, 0]
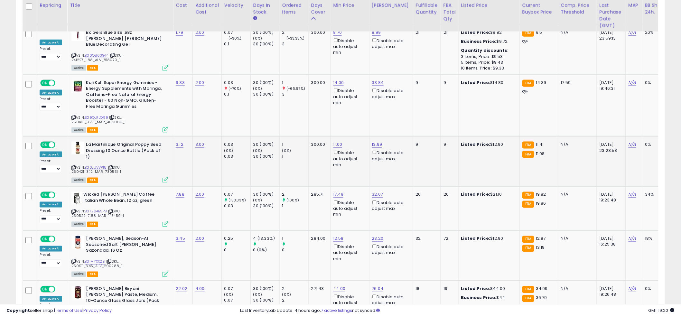
click at [308, 141] on td "300.00" at bounding box center [319, 161] width 22 height 50
click at [308, 187] on td "285.71" at bounding box center [319, 209] width 22 height 44
click at [95, 209] on link "B07284B5PB" at bounding box center [96, 211] width 22 height 5
click at [342, 192] on div "17.49 Disable auto adjust min" at bounding box center [348, 205] width 31 height 26
click at [337, 191] on link "17.49" at bounding box center [338, 194] width 10 height 6
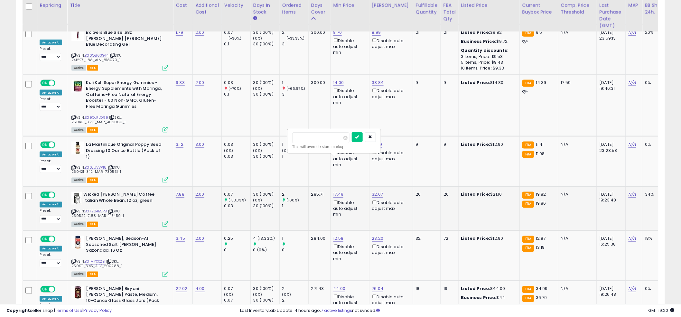
click at [316, 138] on input "*****" at bounding box center [320, 137] width 57 height 11
type input "*****"
click button "submit" at bounding box center [357, 137] width 11 height 10
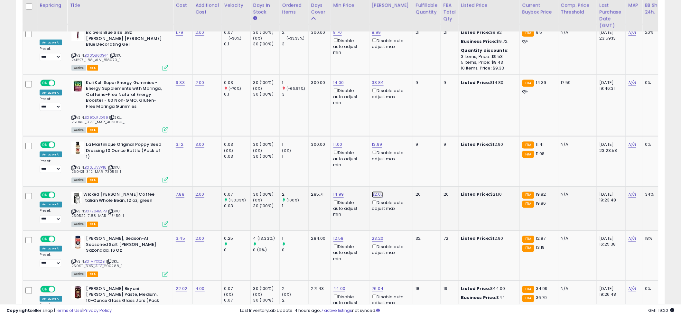
click at [379, 191] on link "32.07" at bounding box center [377, 194] width 11 height 6
click at [348, 137] on input "*****" at bounding box center [359, 137] width 57 height 11
type input "*****"
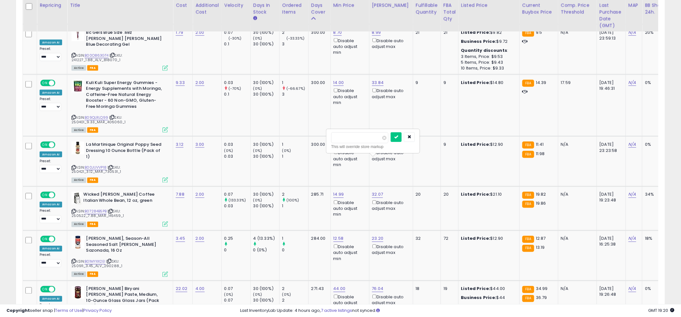
click button "submit" at bounding box center [396, 137] width 11 height 10
click at [308, 149] on td "300.00" at bounding box center [319, 161] width 22 height 50
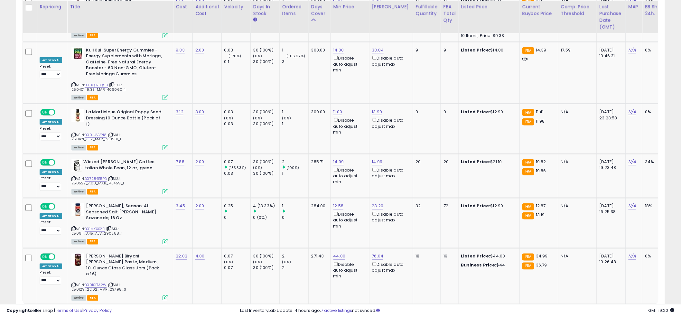
scroll to position [1395, 0]
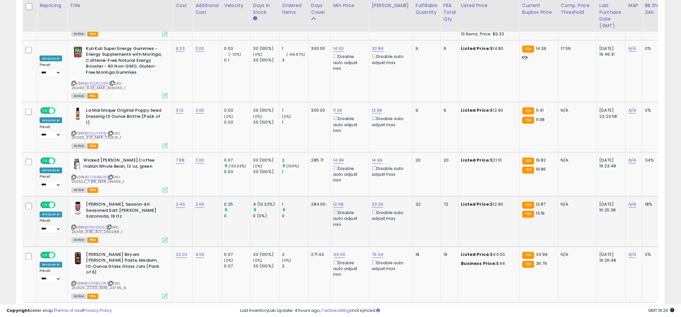
click at [292, 213] on div "0" at bounding box center [295, 216] width 26 height 6
click at [293, 213] on div "0" at bounding box center [295, 216] width 26 height 6
click at [95, 281] on link "B001SB1A2W" at bounding box center [96, 283] width 22 height 5
click at [339, 252] on link "44.00" at bounding box center [339, 255] width 12 height 6
drag, startPoint x: 288, startPoint y: 189, endPoint x: 283, endPoint y: 189, distance: 4.2
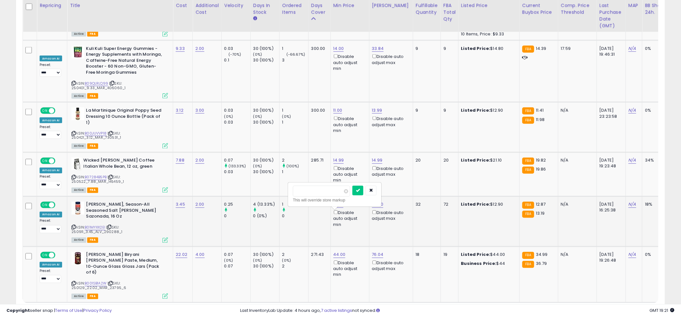
type input "**"
click button "submit" at bounding box center [357, 191] width 11 height 10
click at [609, 309] on link "3" at bounding box center [608, 314] width 11 height 11
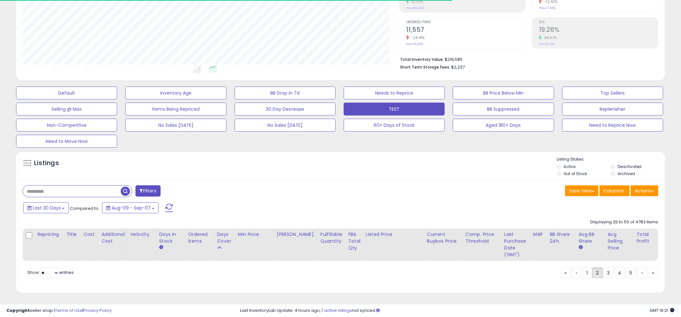
click at [342, 156] on div "Listings" at bounding box center [340, 167] width 649 height 22
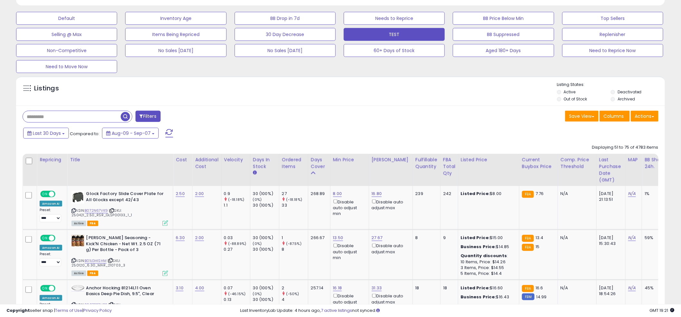
scroll to position [223, 0]
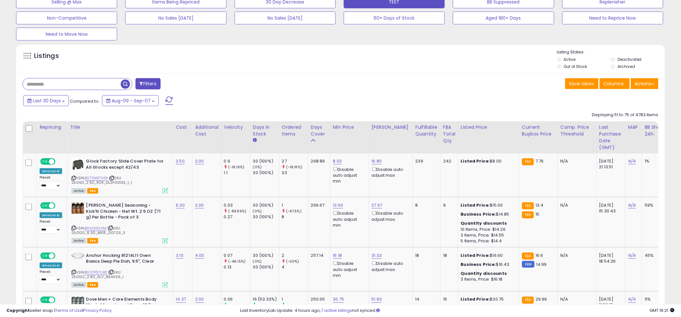
click at [330, 85] on div "Filters" at bounding box center [179, 84] width 323 height 13
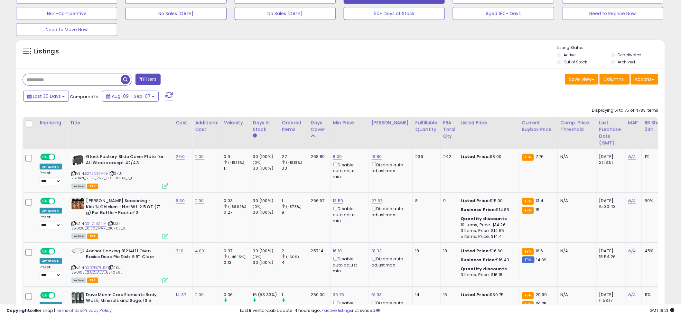
scroll to position [261, 0]
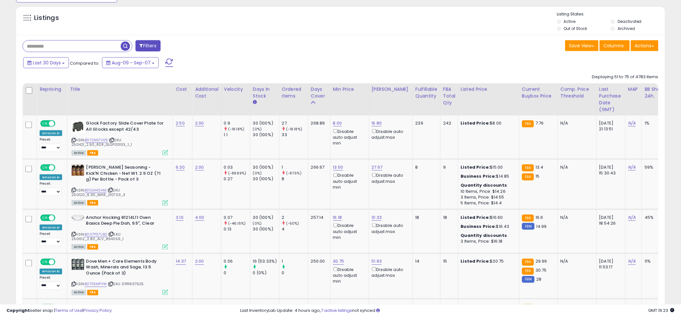
drag, startPoint x: 352, startPoint y: 50, endPoint x: 360, endPoint y: 50, distance: 8.0
click at [352, 50] on div "Save View Save As New View Update Current View Columns Actions Import Export Vi…" at bounding box center [501, 46] width 323 height 13
click at [339, 167] on link "13.50" at bounding box center [338, 167] width 10 height 6
type input "**"
click button "submit" at bounding box center [357, 145] width 11 height 10
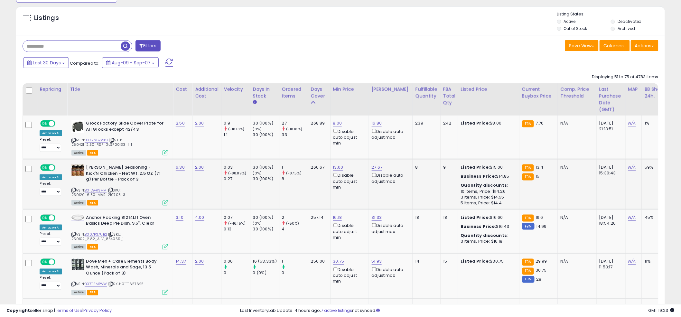
click at [348, 44] on div "Save View Save As New View Update Current View Columns Actions Import Export Vi…" at bounding box center [501, 46] width 323 height 13
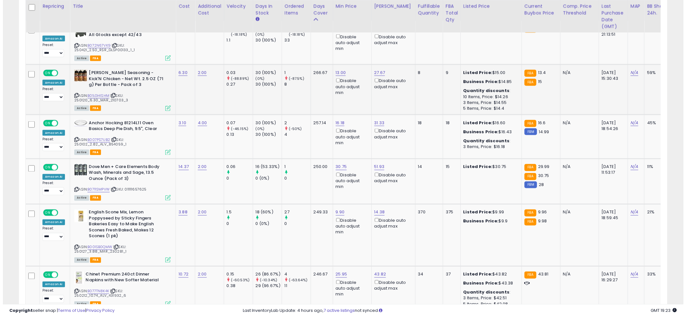
scroll to position [357, 0]
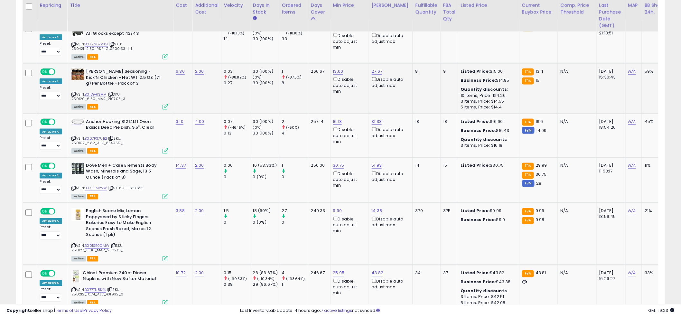
click at [308, 101] on td "266.67" at bounding box center [319, 88] width 22 height 50
click at [164, 197] on icon at bounding box center [164, 196] width 5 height 5
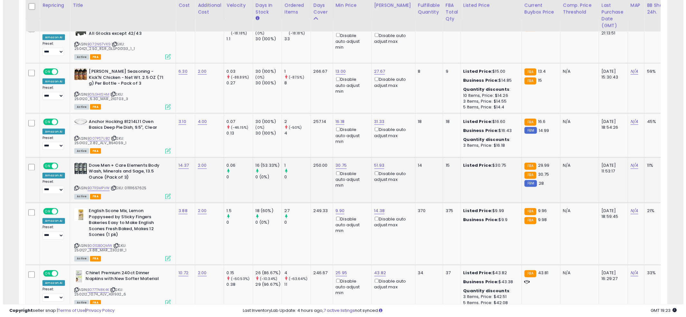
scroll to position [132, 380]
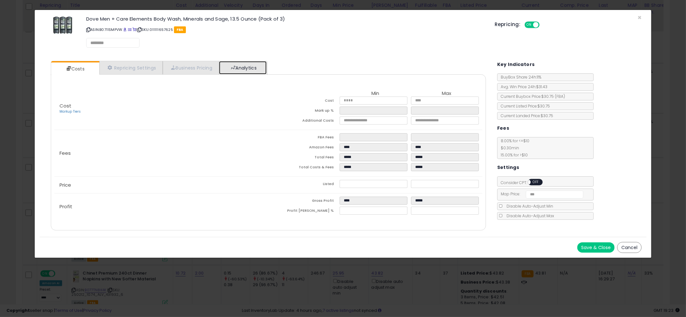
click at [245, 68] on link "Analytics" at bounding box center [243, 67] width 48 height 13
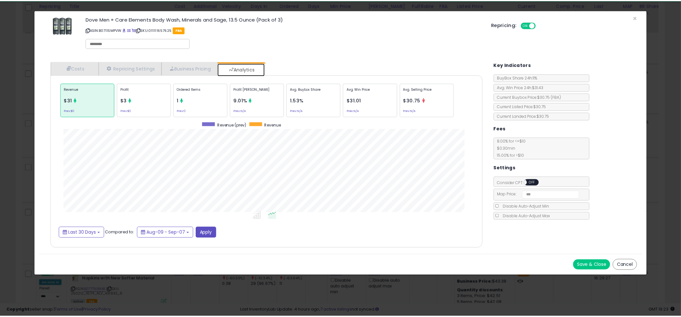
scroll to position [198, 448]
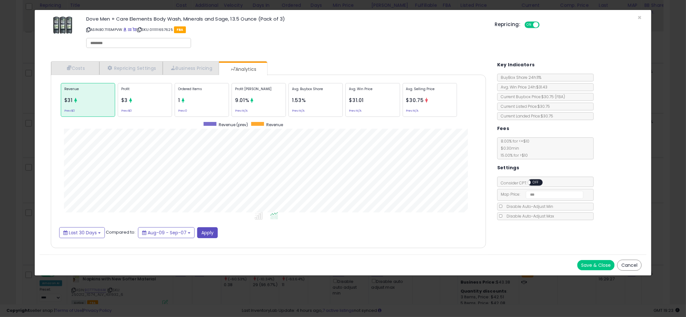
click at [664, 130] on div "× Close Dove Men + Care Elements Body Wash, Minerals and Sage, 13.5 Ounce (Pack…" at bounding box center [343, 158] width 686 height 317
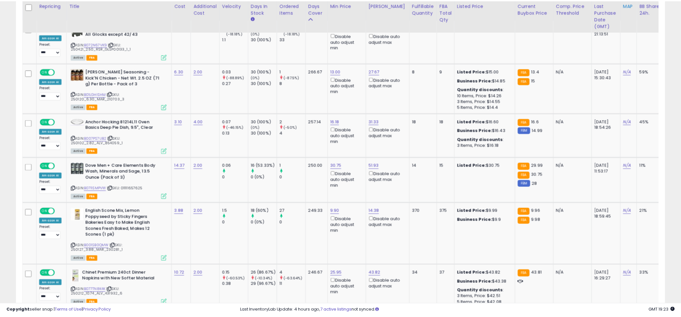
scroll to position [321546, 321300]
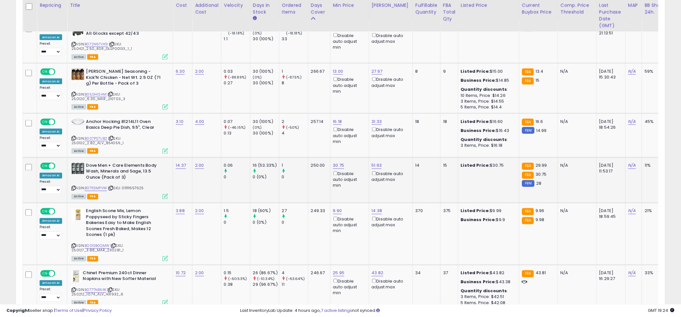
click at [311, 192] on td "250.00" at bounding box center [319, 179] width 22 height 45
click at [308, 183] on td "250.00" at bounding box center [319, 179] width 22 height 45
click at [317, 138] on td "257.14" at bounding box center [319, 135] width 22 height 44
click at [333, 123] on link "16.18" at bounding box center [337, 121] width 9 height 6
click at [100, 136] on link "B007PS7UB2" at bounding box center [96, 138] width 23 height 5
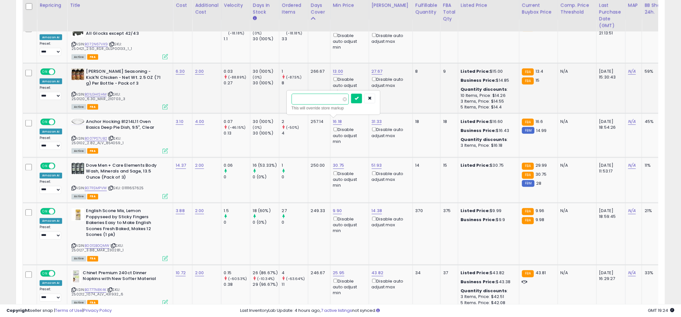
drag, startPoint x: 319, startPoint y: 102, endPoint x: 283, endPoint y: 95, distance: 37.0
type input "*****"
click button "submit" at bounding box center [356, 99] width 11 height 10
click at [372, 119] on link "31.33" at bounding box center [377, 121] width 10 height 6
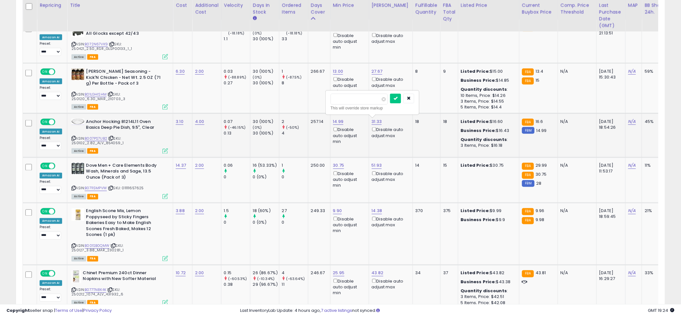
click at [352, 101] on input "*****" at bounding box center [358, 99] width 57 height 11
type input "*****"
click button "submit" at bounding box center [395, 99] width 11 height 10
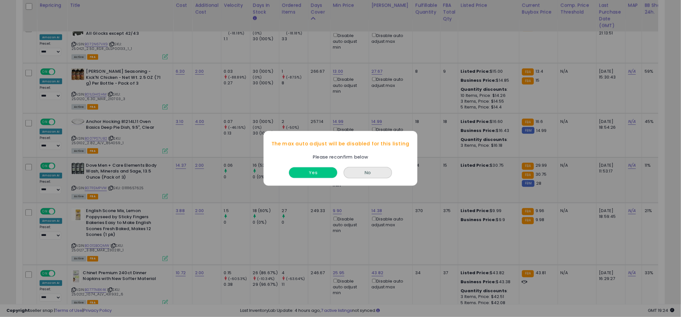
click at [315, 169] on button "Yes" at bounding box center [313, 173] width 48 height 11
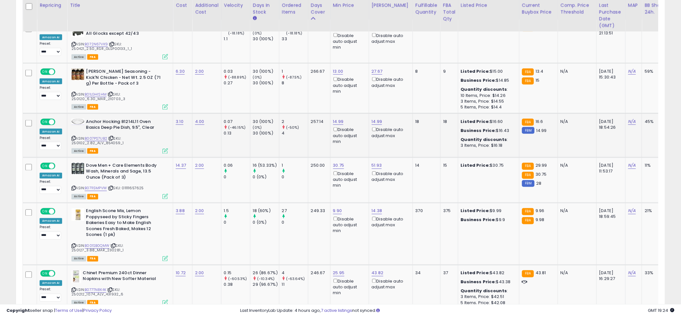
click at [300, 121] on div "2" at bounding box center [295, 122] width 26 height 6
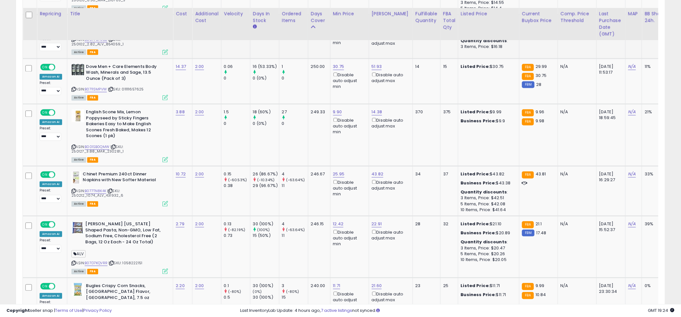
scroll to position [465, 0]
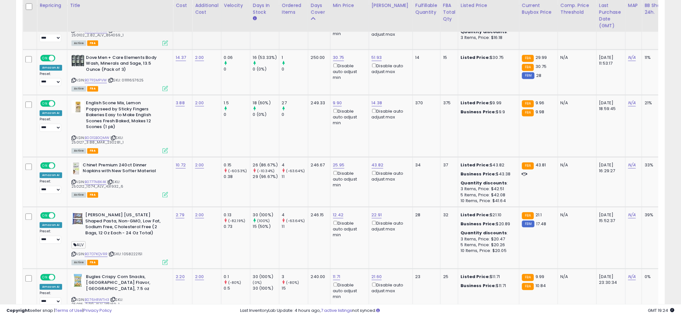
click at [302, 120] on td "27 0" at bounding box center [293, 126] width 29 height 62
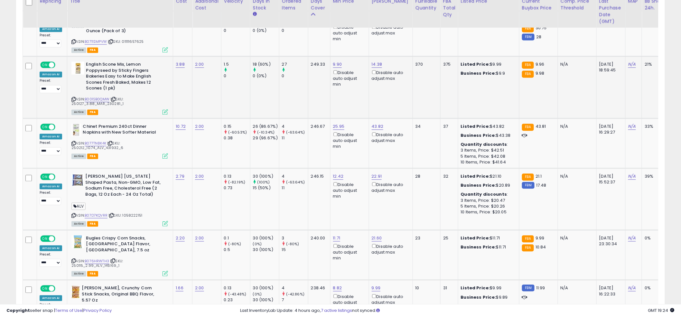
scroll to position [513, 0]
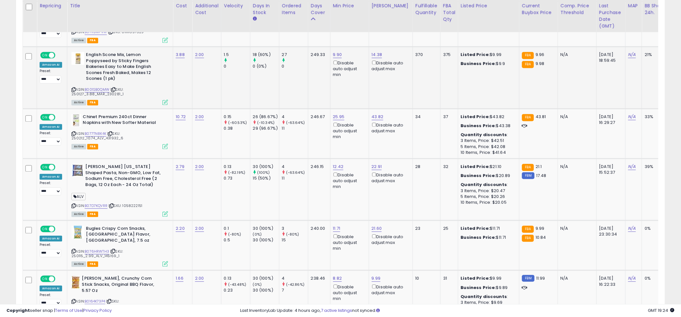
click at [302, 118] on div "4" at bounding box center [295, 117] width 26 height 6
click at [93, 131] on link "B077TN8K4K" at bounding box center [96, 133] width 22 height 5
click at [375, 115] on link "43.82" at bounding box center [378, 117] width 12 height 6
click at [361, 97] on input "*****" at bounding box center [359, 93] width 57 height 11
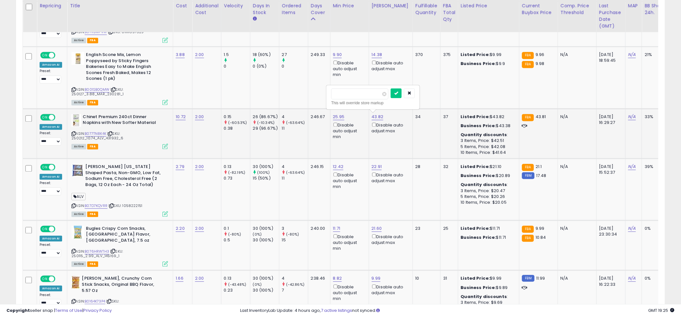
click at [361, 97] on input "*****" at bounding box center [359, 93] width 57 height 11
type input "*****"
click button "submit" at bounding box center [396, 93] width 11 height 10
click at [342, 92] on td "9.90 Disable auto adjust min" at bounding box center [349, 78] width 39 height 62
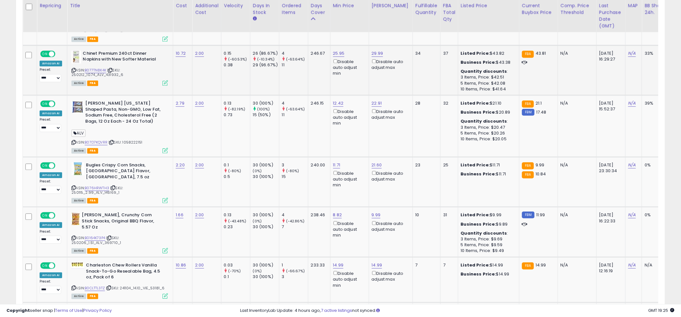
scroll to position [577, 0]
click at [333, 82] on td "25.95 Disable auto adjust min" at bounding box center [349, 70] width 39 height 50
click at [376, 102] on link "22.91" at bounding box center [377, 103] width 10 height 6
drag, startPoint x: 344, startPoint y: 81, endPoint x: 303, endPoint y: 72, distance: 42.5
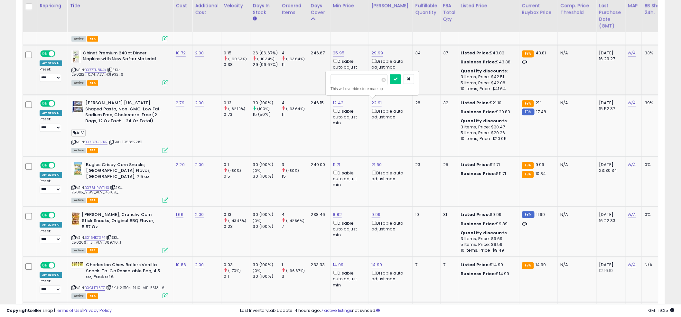
type input "*****"
click button "submit" at bounding box center [395, 79] width 11 height 10
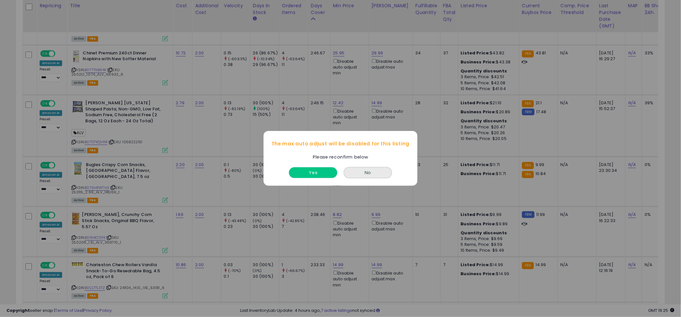
click at [308, 170] on button "Yes" at bounding box center [313, 173] width 48 height 11
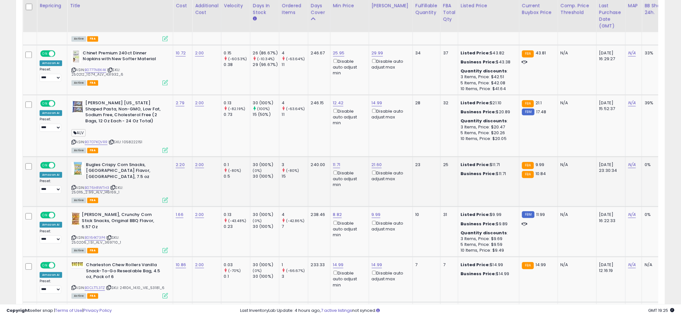
click at [301, 163] on div "3" at bounding box center [295, 165] width 26 height 6
click at [96, 139] on link "B07D7KQVRR" at bounding box center [96, 141] width 23 height 5
click at [353, 133] on td "12.42 Disable auto adjust min" at bounding box center [349, 126] width 39 height 62
click at [352, 133] on td "12.42 Disable auto adjust min" at bounding box center [349, 126] width 39 height 62
click at [336, 135] on td "12.42 Disable auto adjust min" at bounding box center [349, 126] width 39 height 62
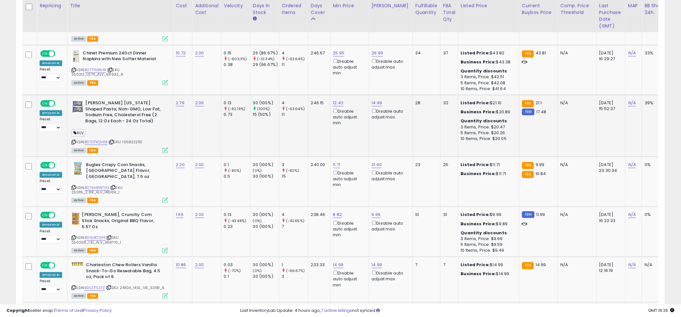
click at [332, 138] on td "12.42 Disable auto adjust min" at bounding box center [349, 126] width 39 height 62
click at [332, 135] on td "12.42 Disable auto adjust min" at bounding box center [349, 126] width 39 height 62
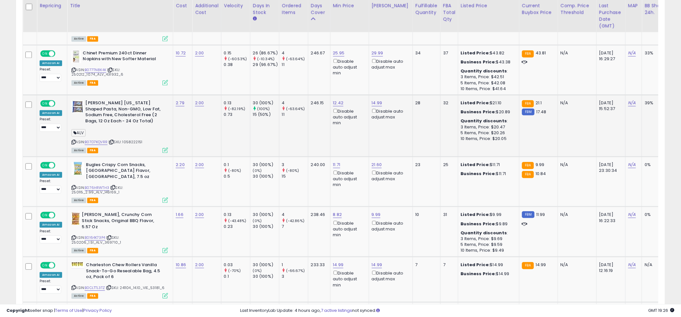
click at [332, 136] on td "12.42 Disable auto adjust min" at bounding box center [349, 126] width 39 height 62
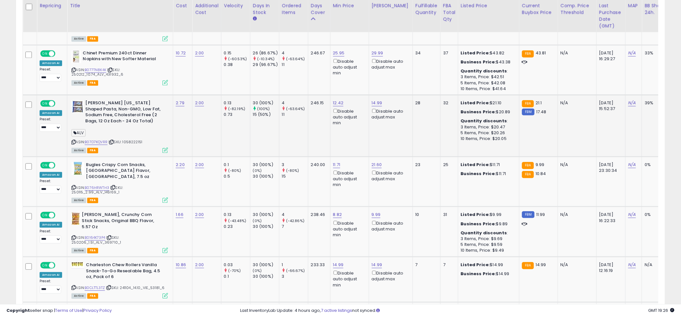
click at [332, 136] on td "12.42 Disable auto adjust min" at bounding box center [349, 126] width 39 height 62
click at [325, 134] on td "246.15" at bounding box center [319, 126] width 22 height 62
click at [332, 137] on td "12.42 Disable auto adjust min" at bounding box center [349, 126] width 39 height 62
click at [336, 79] on td "25.95 Disable auto adjust min" at bounding box center [349, 70] width 39 height 50
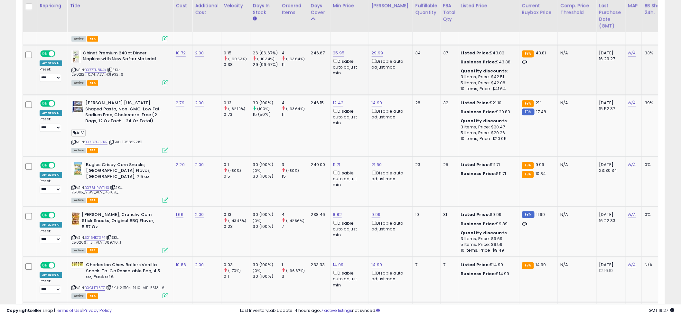
click at [336, 79] on td "25.95 Disable auto adjust min" at bounding box center [349, 70] width 39 height 50
click at [335, 79] on td "25.95 Disable auto adjust min" at bounding box center [349, 70] width 39 height 50
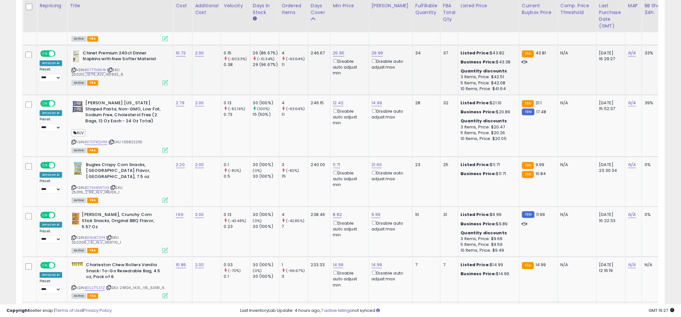
click at [335, 79] on td "25.95 Disable auto adjust min" at bounding box center [349, 70] width 39 height 50
click at [327, 137] on td "246.15" at bounding box center [319, 126] width 22 height 62
click at [336, 163] on link "11.71" at bounding box center [336, 164] width 7 height 6
drag, startPoint x: 311, startPoint y: 141, endPoint x: 270, endPoint y: 138, distance: 41.0
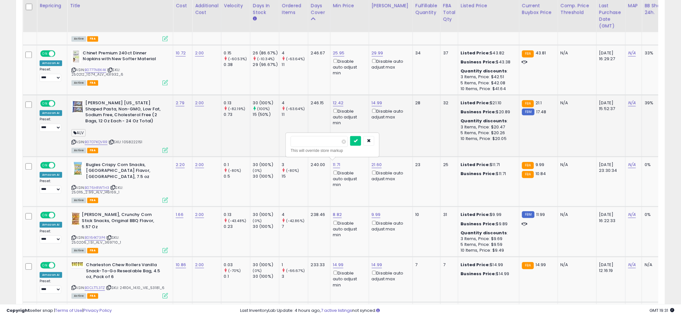
type input "****"
click button "submit" at bounding box center [355, 141] width 11 height 10
click at [97, 190] on span "| SKU: 250115_2.99_ALV_145169_1" at bounding box center [96, 190] width 51 height 10
click at [97, 187] on link "B076HRWTH3" at bounding box center [97, 187] width 24 height 5
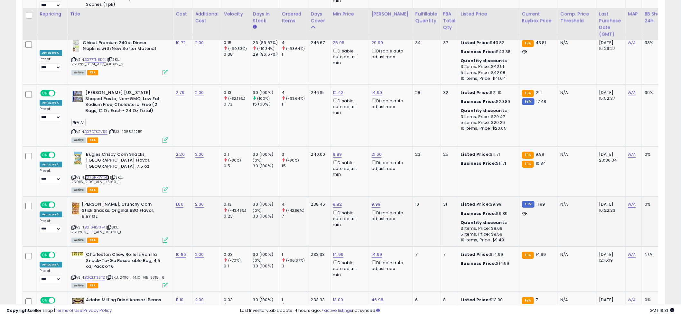
scroll to position [596, 0]
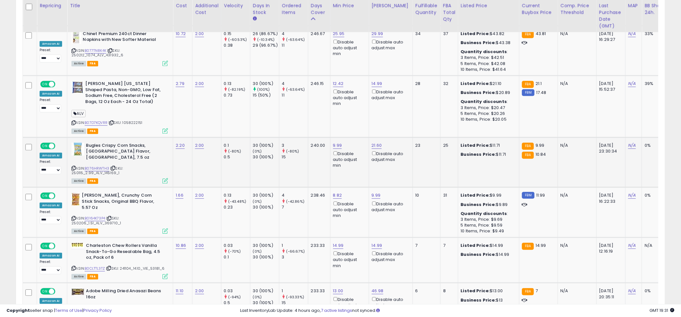
click at [317, 164] on td "240.00" at bounding box center [319, 162] width 22 height 50
click at [104, 216] on link "B0164K73P4" at bounding box center [95, 218] width 21 height 5
click at [346, 184] on td "9.99 Disable auto adjust min" at bounding box center [349, 162] width 39 height 50
click at [373, 194] on link "9.99" at bounding box center [376, 195] width 9 height 6
click at [358, 174] on input "****" at bounding box center [358, 171] width 57 height 11
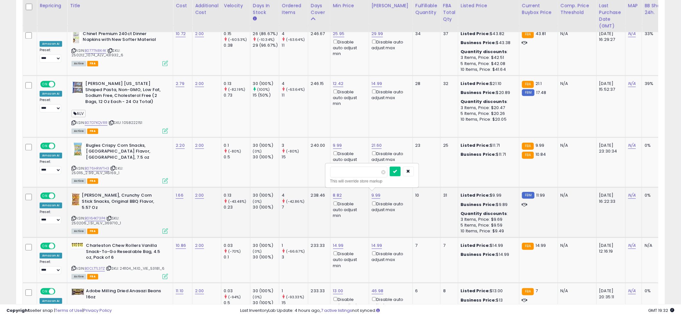
drag, startPoint x: 358, startPoint y: 174, endPoint x: 339, endPoint y: 172, distance: 18.4
click at [339, 172] on input "****" at bounding box center [358, 171] width 57 height 11
type input "****"
click button "submit" at bounding box center [395, 171] width 11 height 10
click at [344, 173] on td "9.99 Disable auto adjust min" at bounding box center [349, 162] width 39 height 50
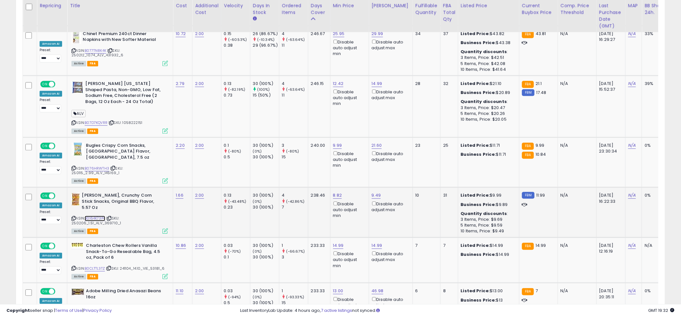
click at [90, 216] on link "B0164K73P4" at bounding box center [95, 218] width 21 height 5
click at [346, 169] on td "9.99 Disable auto adjust min" at bounding box center [349, 162] width 39 height 50
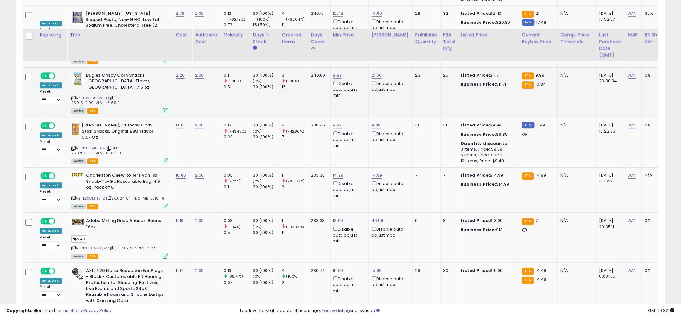
scroll to position [696, 0]
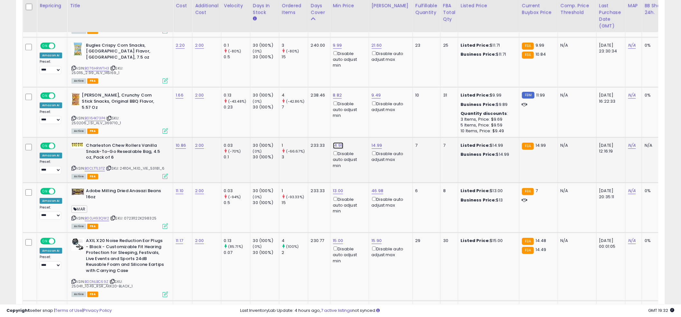
click at [336, 143] on link "14.99" at bounding box center [338, 145] width 11 height 6
click at [322, 121] on input "*****" at bounding box center [320, 121] width 57 height 11
type input "****"
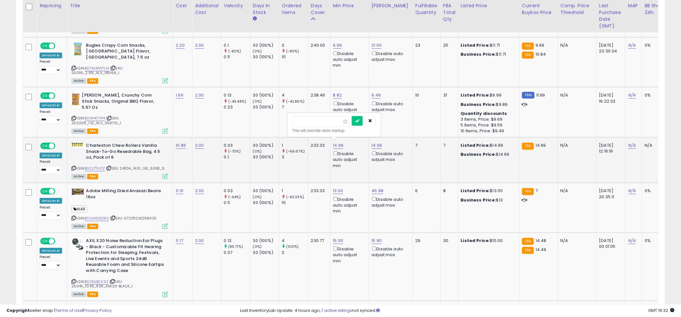
click button "submit" at bounding box center [357, 121] width 11 height 10
click at [372, 142] on link "14.99" at bounding box center [377, 145] width 11 height 6
type input "****"
click button "submit" at bounding box center [395, 121] width 11 height 10
click at [333, 122] on td "8.82 Disable auto adjust min" at bounding box center [349, 112] width 39 height 50
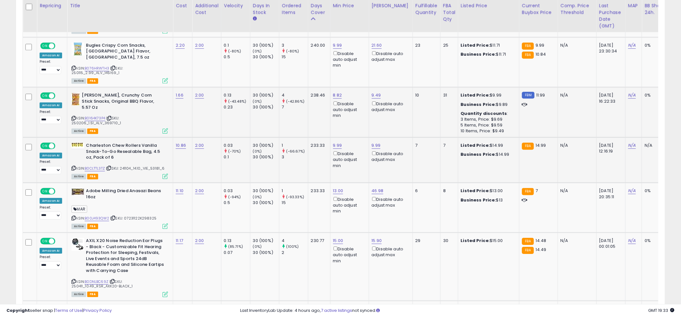
click at [335, 121] on td "8.82 Disable auto adjust min" at bounding box center [349, 112] width 39 height 50
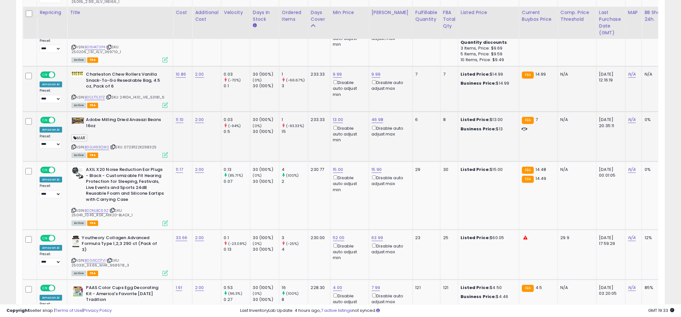
scroll to position [775, 0]
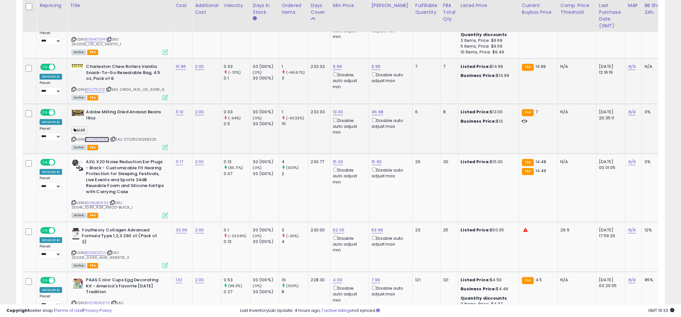
click at [92, 137] on link "B00J493QW2" at bounding box center [97, 139] width 24 height 5
click at [339, 111] on link "13.00" at bounding box center [338, 112] width 10 height 6
drag, startPoint x: 325, startPoint y: 90, endPoint x: 290, endPoint y: 86, distance: 35.4
click at [290, 86] on div "***** This will override store markup" at bounding box center [334, 90] width 93 height 23
click at [70, 137] on div "Adobe Milling Dried Anasazi Beans 16oz MAR ASIN: B00J493QW2 | SKU: 07231122K298…" at bounding box center [119, 129] width 98 height 40
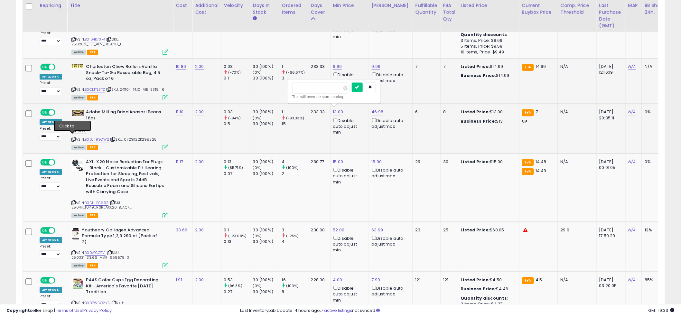
click at [72, 137] on icon at bounding box center [73, 139] width 4 height 4
click at [100, 137] on link "B00J493QW2" at bounding box center [97, 139] width 24 height 5
click at [376, 87] on button "button" at bounding box center [370, 87] width 11 height 10
click at [336, 93] on td "9.99 Disable auto adjust min" at bounding box center [349, 81] width 39 height 45
click at [333, 92] on td "9.99 Disable auto adjust min" at bounding box center [349, 81] width 39 height 45
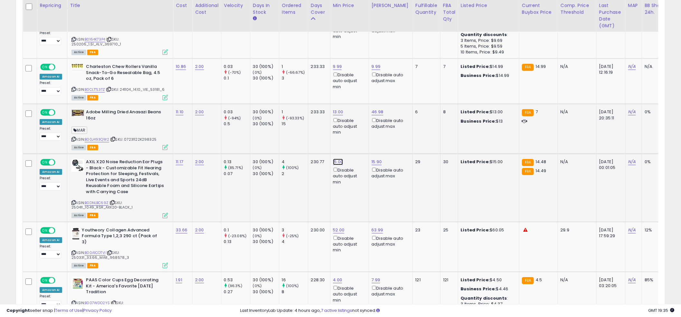
click at [335, 159] on link "15.00" at bounding box center [338, 162] width 10 height 6
click at [321, 139] on input "*****" at bounding box center [320, 137] width 57 height 11
type input "**"
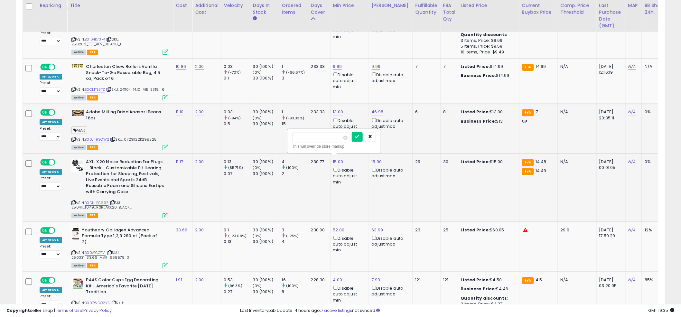
click button "submit" at bounding box center [357, 137] width 11 height 10
drag, startPoint x: 103, startPoint y: 204, endPoint x: 127, endPoint y: 206, distance: 23.9
click at [127, 206] on span "| SKU: 250411_10.49_RSR_AXX20-BLACK_1" at bounding box center [101, 205] width 61 height 10
copy span "AXX20-BLACK"
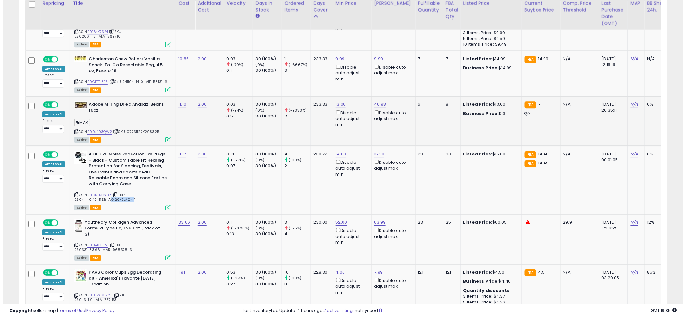
scroll to position [789, 0]
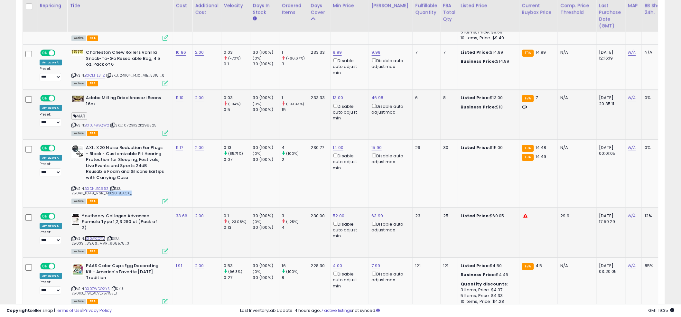
click at [94, 236] on link "B00A1COTVI" at bounding box center [95, 238] width 21 height 5
click at [334, 213] on link "52.00" at bounding box center [339, 216] width 12 height 6
click at [322, 192] on input "*****" at bounding box center [320, 190] width 57 height 11
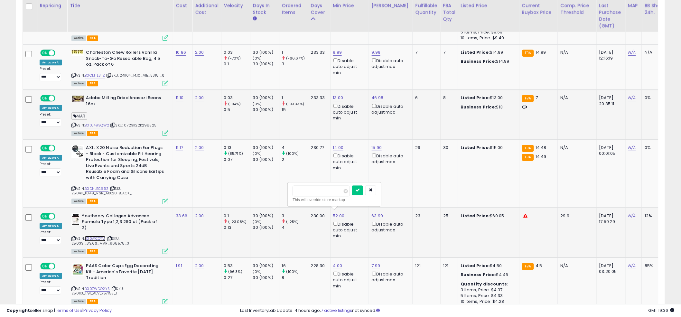
click at [89, 236] on link "B00A1COTVI" at bounding box center [95, 238] width 21 height 5
click at [313, 174] on td "230.77" at bounding box center [319, 174] width 22 height 68
click at [376, 193] on button "button" at bounding box center [370, 190] width 11 height 10
click at [307, 174] on td "4 (100%) 2" at bounding box center [293, 174] width 29 height 68
click at [336, 213] on link "52.00" at bounding box center [339, 216] width 12 height 6
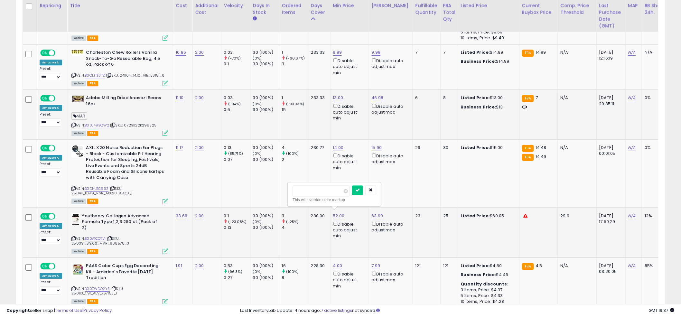
click at [323, 188] on input "*****" at bounding box center [320, 190] width 57 height 11
type input "****"
click button "submit" at bounding box center [357, 190] width 11 height 10
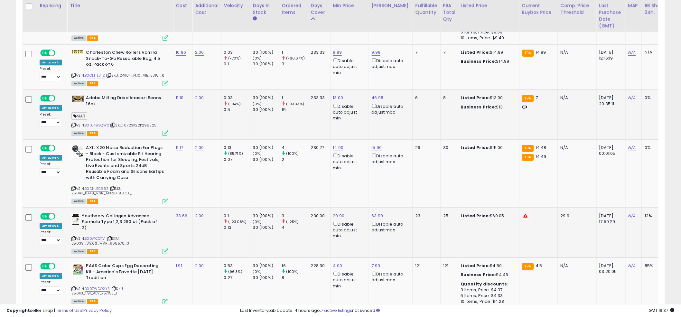
click at [163, 250] on icon at bounding box center [164, 250] width 5 height 5
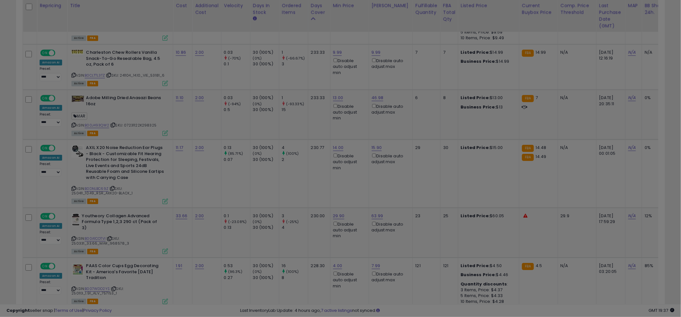
scroll to position [132, 380]
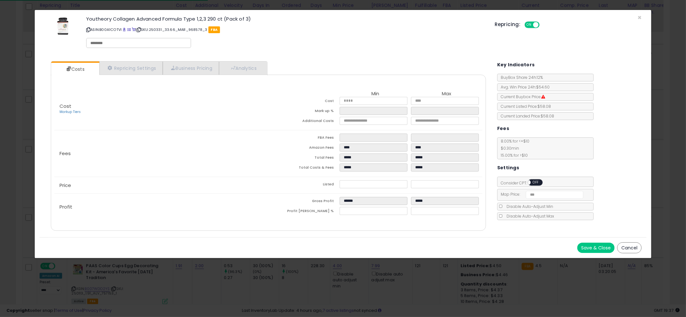
click at [527, 184] on span "Consider CPT: ON OFF" at bounding box center [525, 182] width 54 height 5
click at [528, 184] on div "ON OFF" at bounding box center [535, 183] width 17 height 8
click at [529, 184] on span at bounding box center [528, 182] width 5 height 5
click at [602, 255] on div "Save & Close Cancel" at bounding box center [343, 247] width 607 height 21
click at [600, 248] on button "Save & Close" at bounding box center [595, 248] width 37 height 10
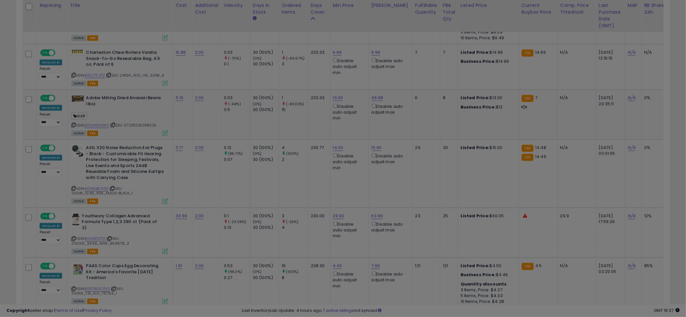
drag, startPoint x: 313, startPoint y: 150, endPoint x: 305, endPoint y: 177, distance: 28.2
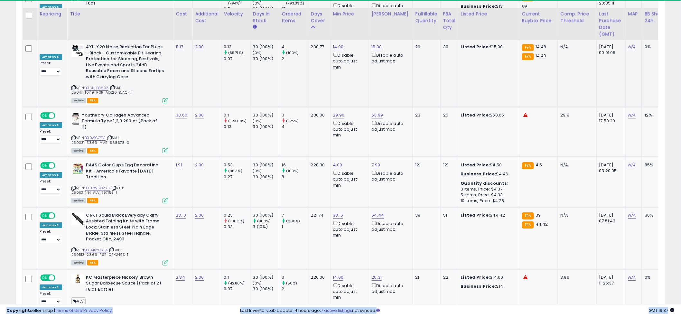
scroll to position [898, 0]
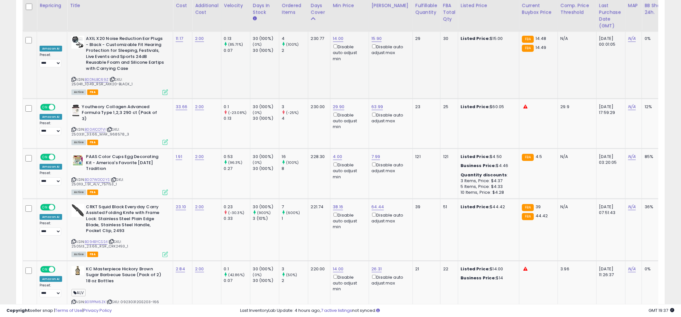
click at [317, 169] on td "228.30" at bounding box center [319, 174] width 22 height 50
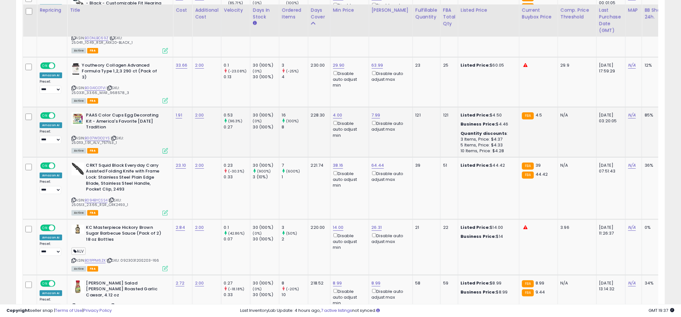
scroll to position [944, 0]
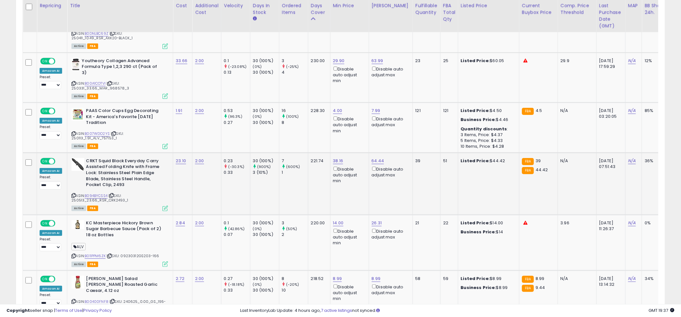
click at [329, 184] on td "221.74" at bounding box center [319, 183] width 22 height 62
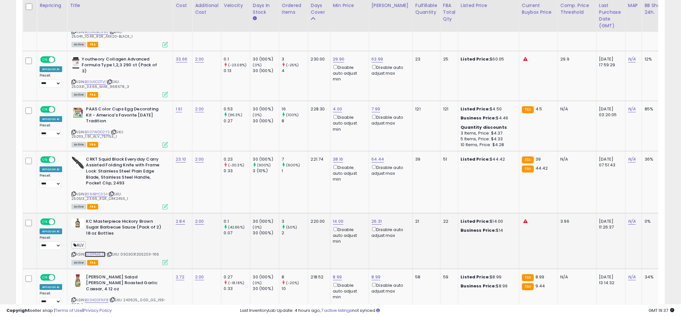
click at [86, 252] on link "B011PPM6ZK" at bounding box center [95, 254] width 21 height 5
click at [338, 219] on link "14.00" at bounding box center [338, 221] width 11 height 6
click at [314, 194] on input "*****" at bounding box center [320, 195] width 57 height 11
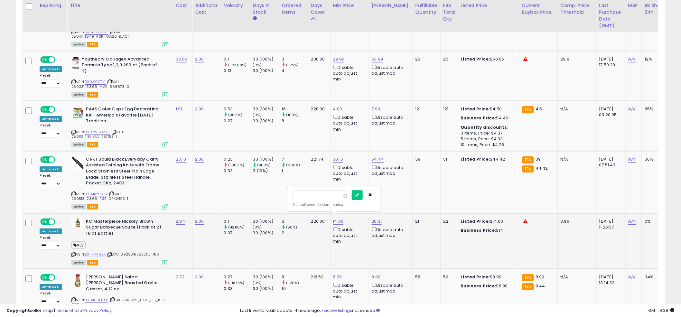
type input "***"
click button "submit" at bounding box center [357, 195] width 11 height 10
drag, startPoint x: 376, startPoint y: 217, endPoint x: 363, endPoint y: 199, distance: 21.8
click at [375, 218] on link "26.31" at bounding box center [377, 221] width 10 height 6
click at [359, 193] on input "*****" at bounding box center [358, 195] width 57 height 11
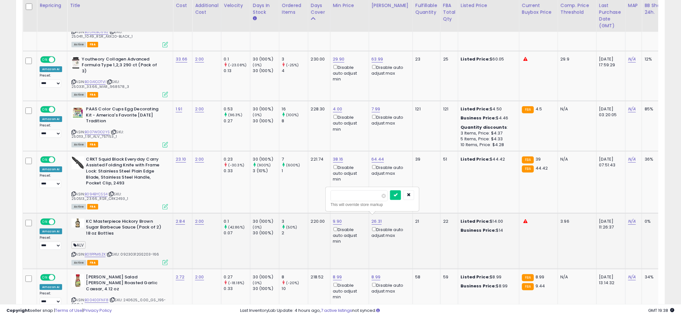
click at [359, 193] on input "*****" at bounding box center [358, 195] width 57 height 11
type input "****"
click button "submit" at bounding box center [395, 195] width 11 height 10
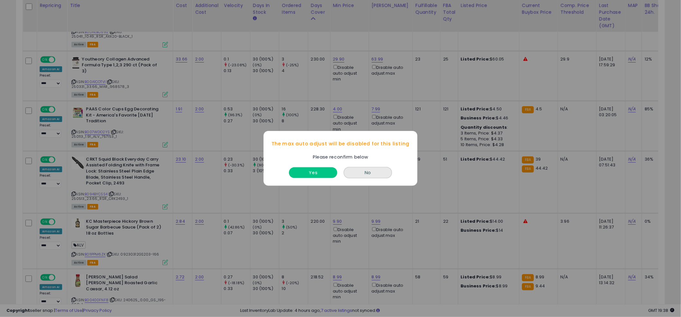
click at [310, 169] on button "Yes" at bounding box center [313, 173] width 48 height 11
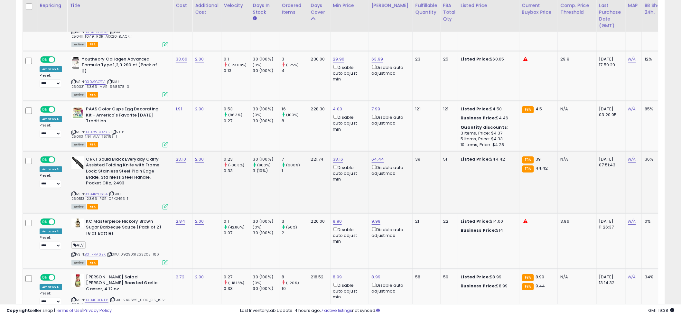
click at [334, 187] on td "38.16 Disable auto adjust min" at bounding box center [349, 182] width 39 height 62
click at [333, 187] on td "38.16 Disable auto adjust min" at bounding box center [349, 182] width 39 height 62
